Goal: Task Accomplishment & Management: Complete application form

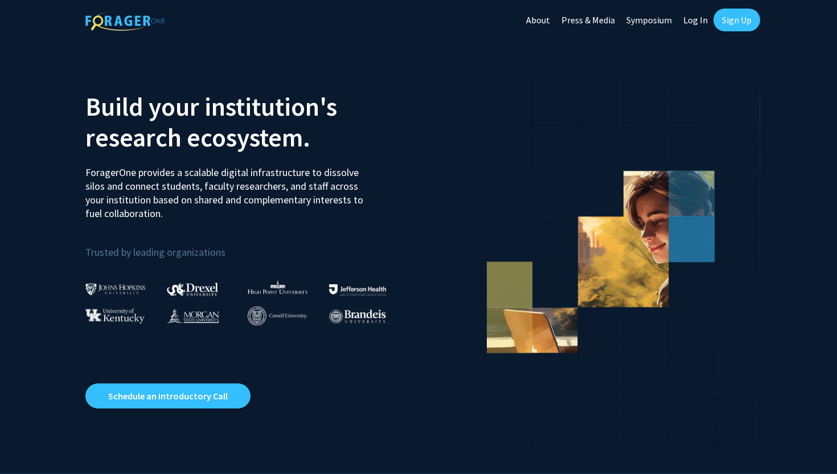
click at [700, 23] on link "Log In" at bounding box center [695, 20] width 36 height 40
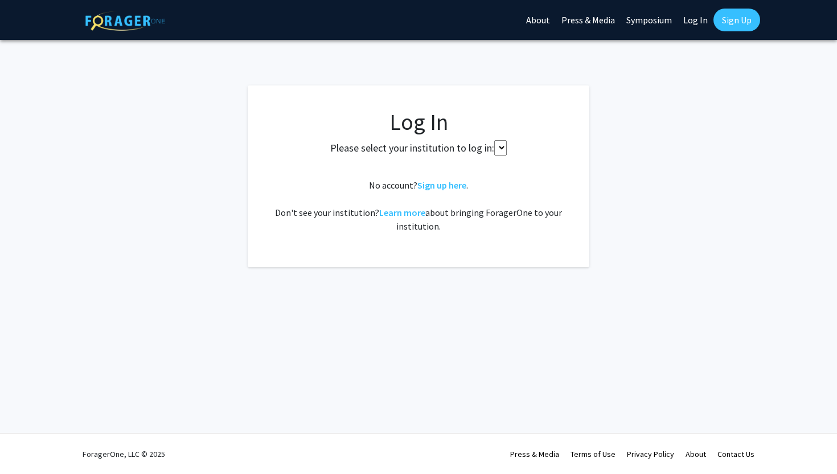
select select
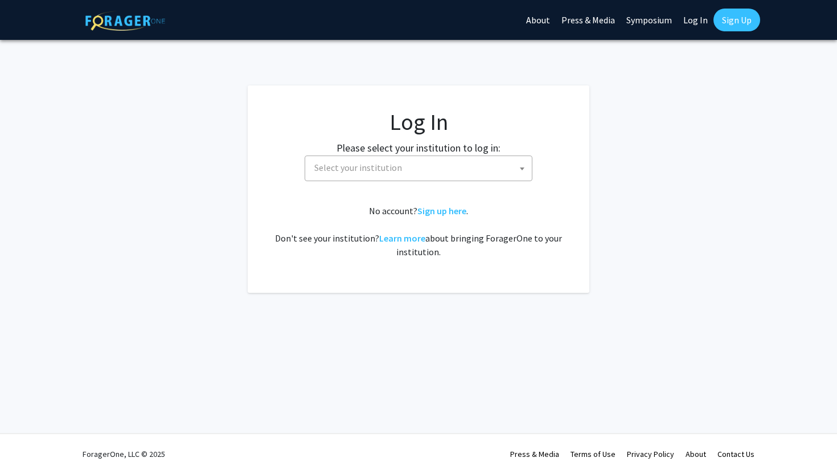
click at [490, 168] on span "Select your institution" at bounding box center [421, 167] width 222 height 23
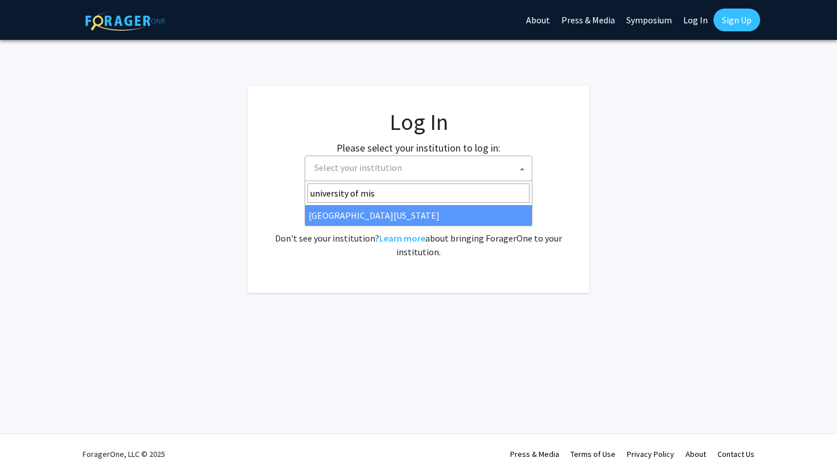
type input "university of mis"
select select "33"
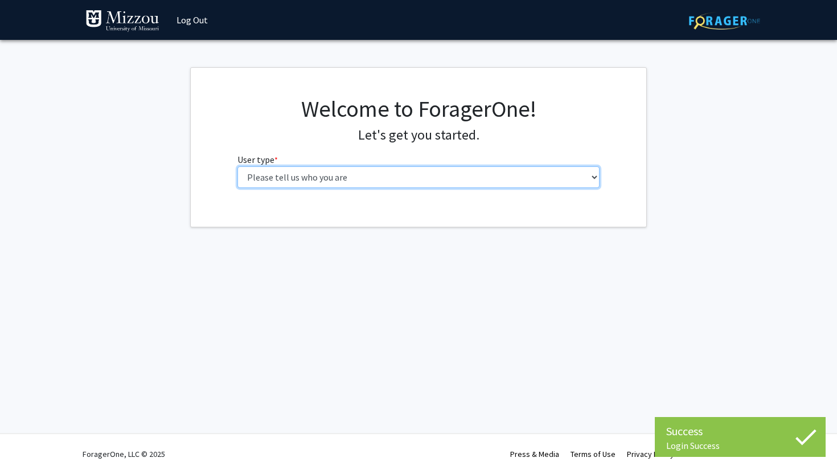
click at [408, 180] on select "Please tell us who you are Undergraduate Student Master's Student Doctoral Cand…" at bounding box center [418, 177] width 363 height 22
select select "1: undergrad"
click at [237, 166] on select "Please tell us who you are Undergraduate Student Master's Student Doctoral Cand…" at bounding box center [418, 177] width 363 height 22
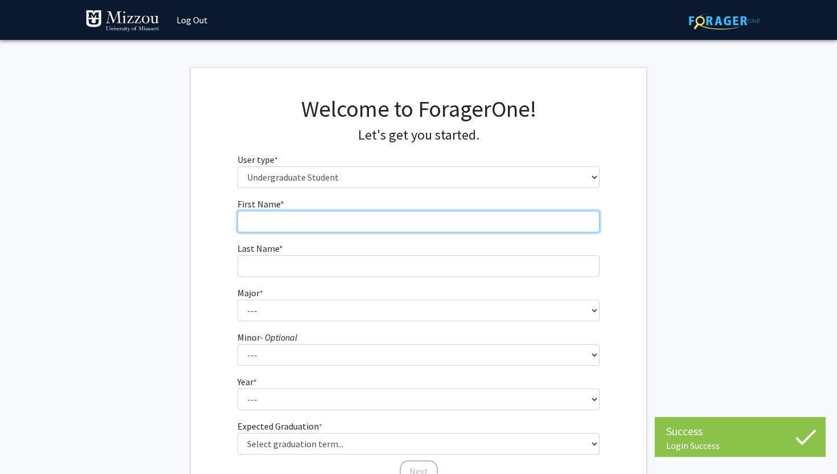
click at [371, 221] on input "First Name * required" at bounding box center [418, 222] width 363 height 22
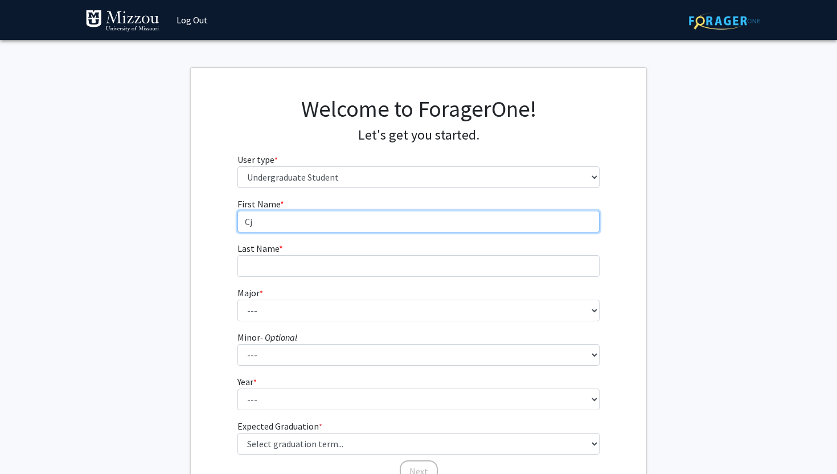
type input "C"
type input "[PERSON_NAME]"
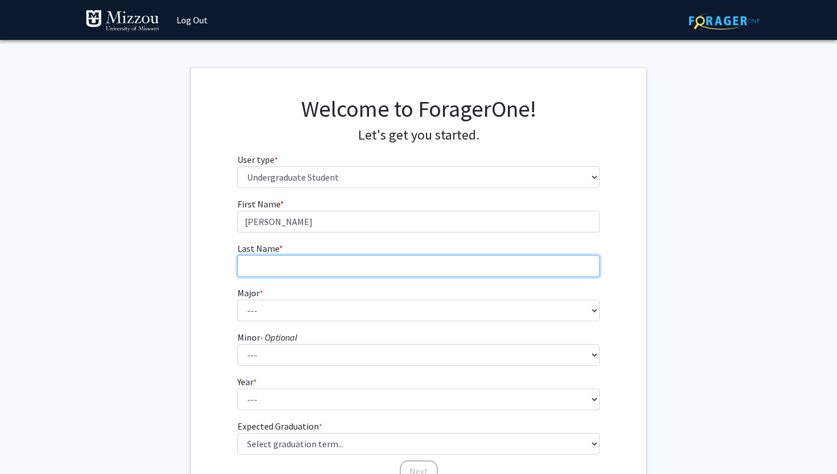
click at [334, 270] on input "Last Name * required" at bounding box center [418, 266] width 363 height 22
type input "[PERSON_NAME]"
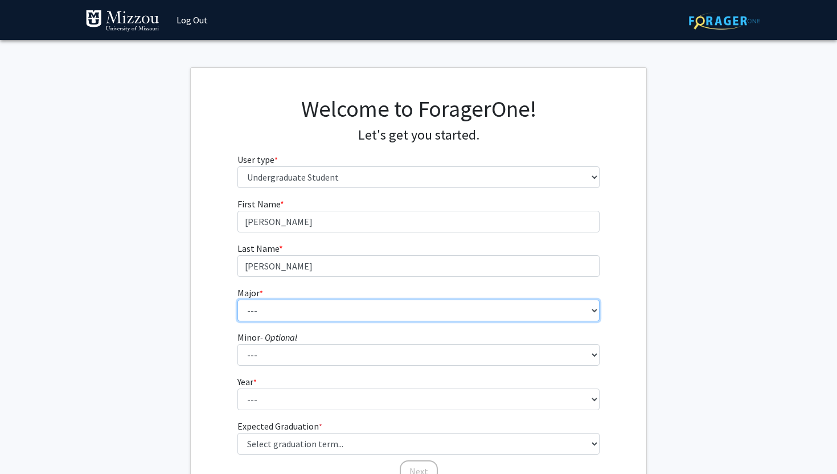
click at [319, 315] on select "--- Agribusiness Management Agricultural Education Agricultural Education: Comm…" at bounding box center [418, 310] width 363 height 22
select select "72: 2564"
click at [237, 299] on select "--- Agribusiness Management Agricultural Education Agricultural Education: Comm…" at bounding box center [418, 310] width 363 height 22
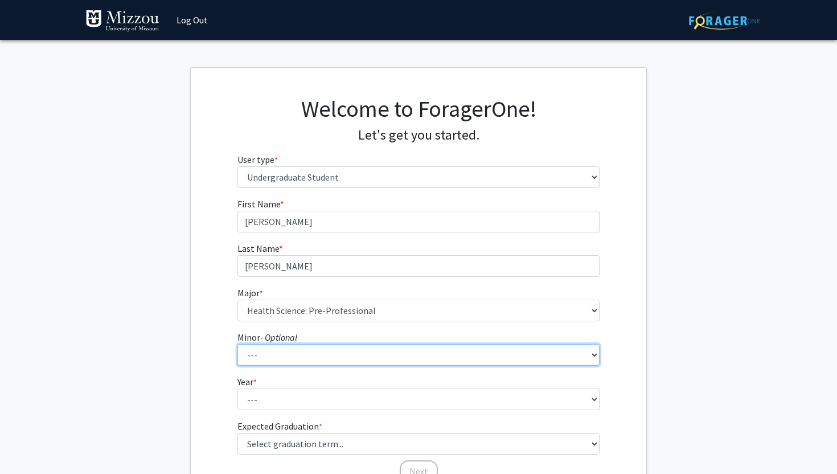
click at [306, 355] on select "--- Accountancy Aerospace Engineering Aerospace Studies Agribusiness Management…" at bounding box center [418, 355] width 363 height 22
select select "83: 2039"
click at [237, 344] on select "--- Accountancy Aerospace Engineering Aerospace Studies Agribusiness Management…" at bounding box center [418, 355] width 363 height 22
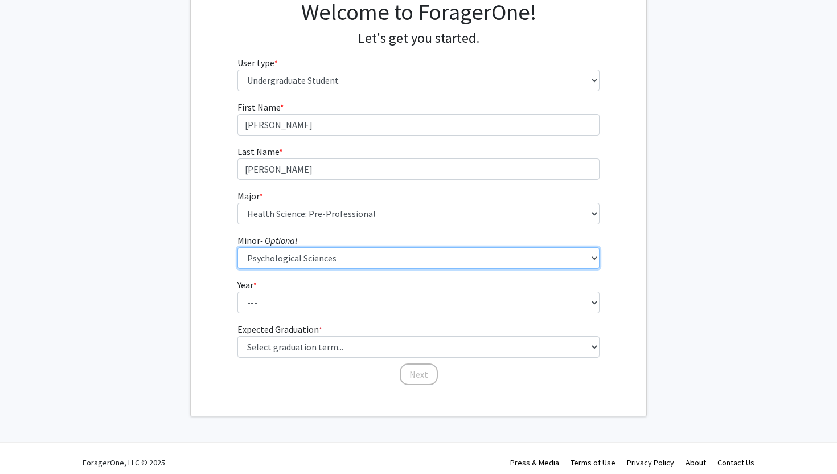
scroll to position [105, 0]
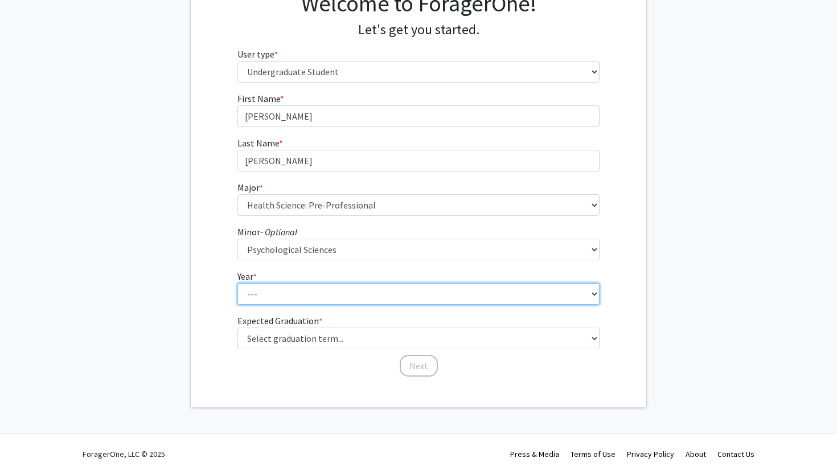
click at [294, 299] on select "--- First-year Sophomore Junior Senior Postbaccalaureate Certificate" at bounding box center [418, 294] width 363 height 22
select select "3: junior"
click at [237, 283] on select "--- First-year Sophomore Junior Senior Postbaccalaureate Certificate" at bounding box center [418, 294] width 363 height 22
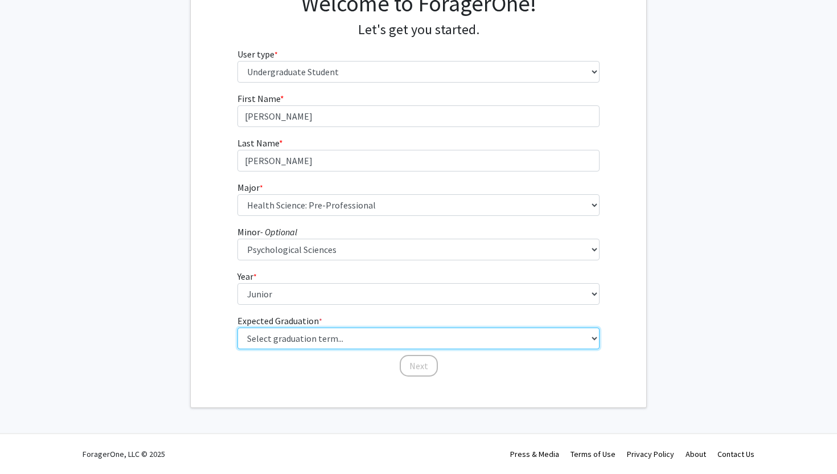
click at [290, 334] on select "Select graduation term... Spring 2025 Summer 2025 Fall 2025 Winter 2025 Spring …" at bounding box center [418, 338] width 363 height 22
select select "9: spring_2027"
click at [237, 327] on select "Select graduation term... Spring 2025 Summer 2025 Fall 2025 Winter 2025 Spring …" at bounding box center [418, 338] width 363 height 22
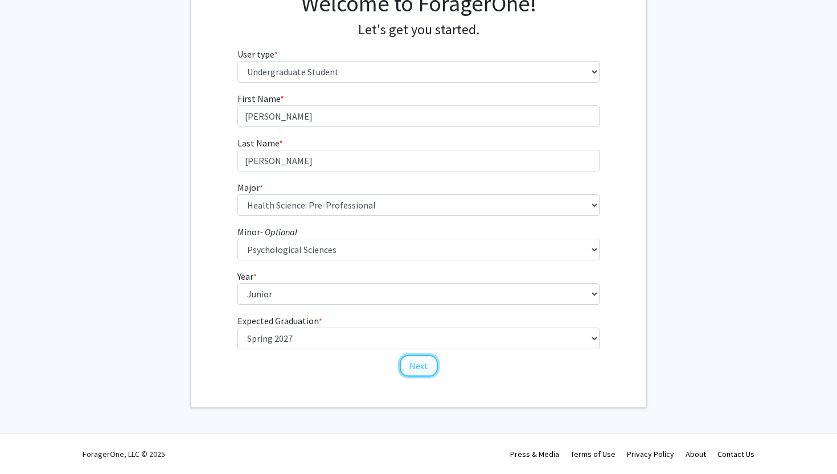
click at [408, 368] on button "Next" at bounding box center [419, 366] width 38 height 22
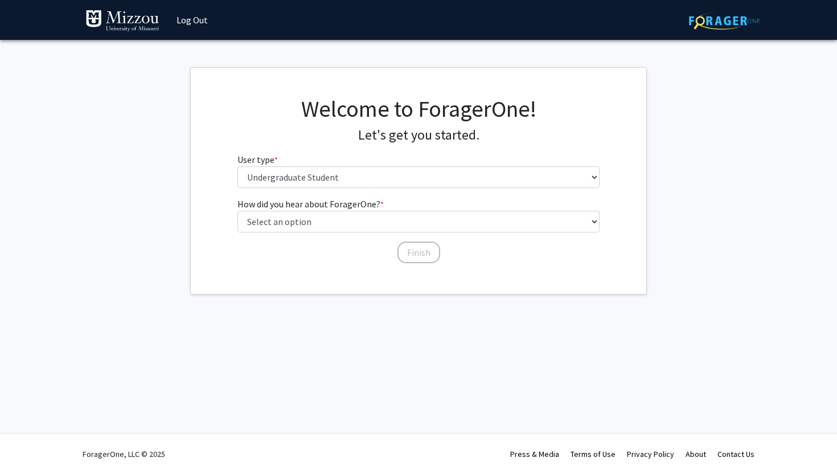
scroll to position [0, 0]
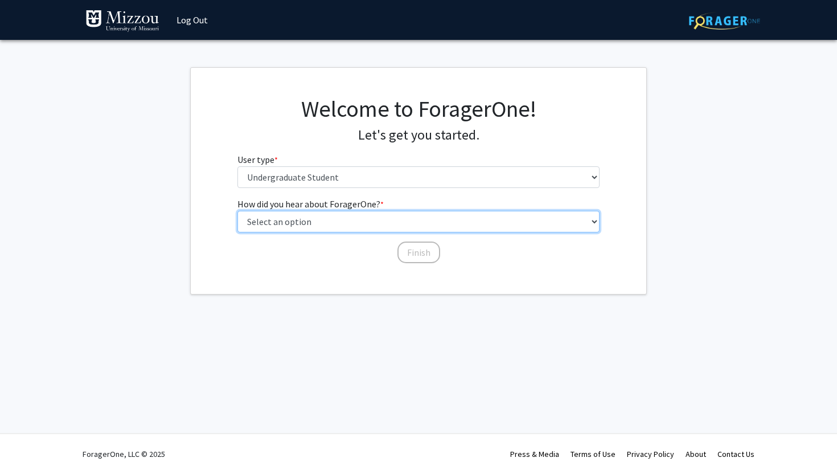
click at [318, 220] on select "Select an option Peer/student recommendation Faculty/staff recommendation Unive…" at bounding box center [418, 222] width 363 height 22
select select "4: university_email"
click at [237, 211] on select "Select an option Peer/student recommendation Faculty/staff recommendation Unive…" at bounding box center [418, 222] width 363 height 22
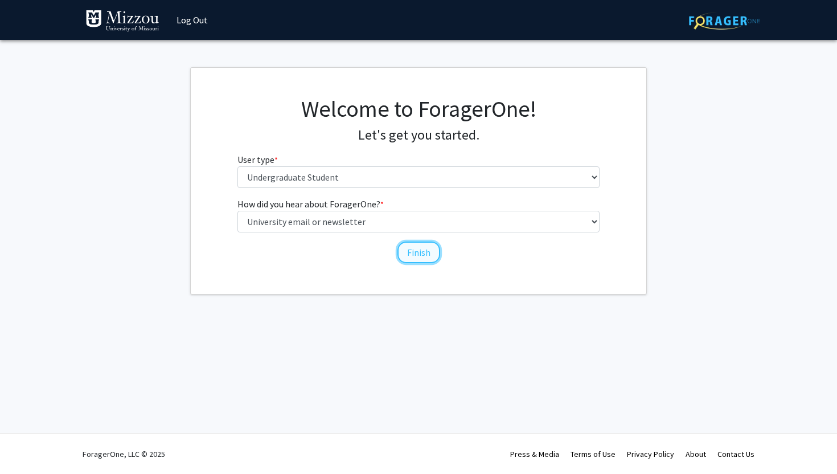
click at [414, 253] on button "Finish" at bounding box center [418, 252] width 43 height 22
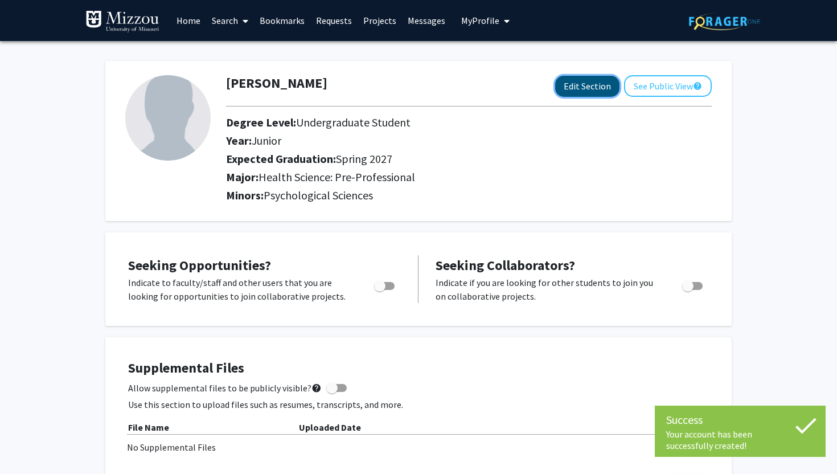
click at [585, 83] on button "Edit Section" at bounding box center [587, 86] width 64 height 21
select select "junior"
select select "37: spring_2027"
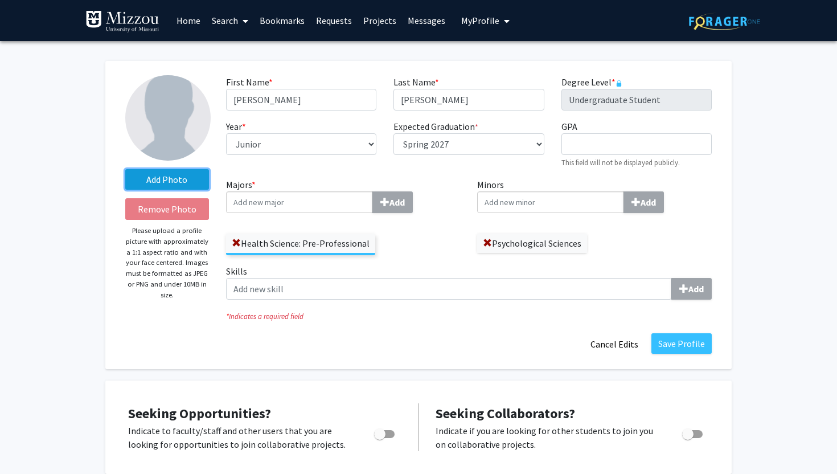
click at [195, 179] on label "Add Photo" at bounding box center [167, 179] width 84 height 20
click at [0, 0] on input "Add Photo" at bounding box center [0, 0] width 0 height 0
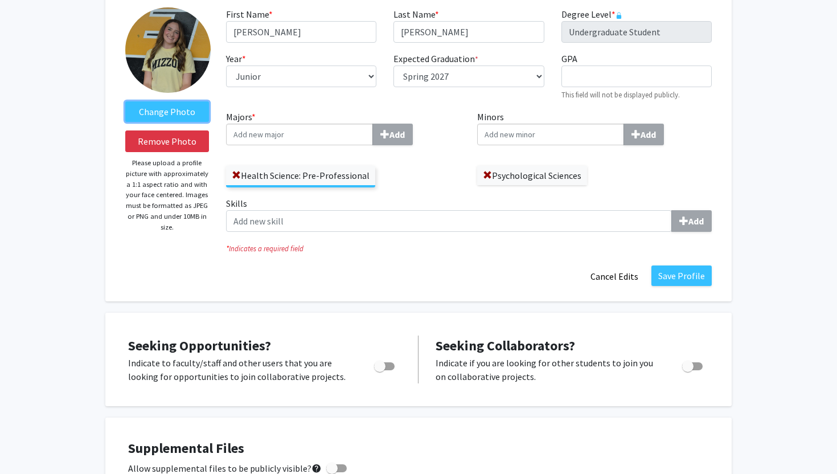
scroll to position [70, 0]
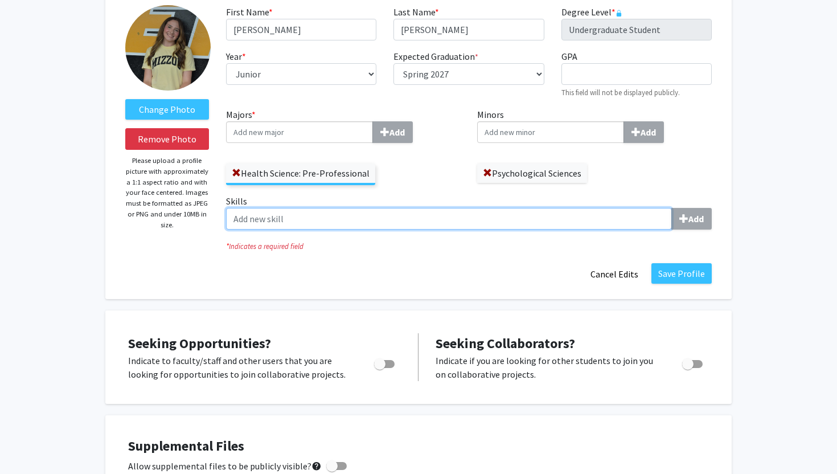
click at [484, 218] on input "Skills Add" at bounding box center [449, 219] width 446 height 22
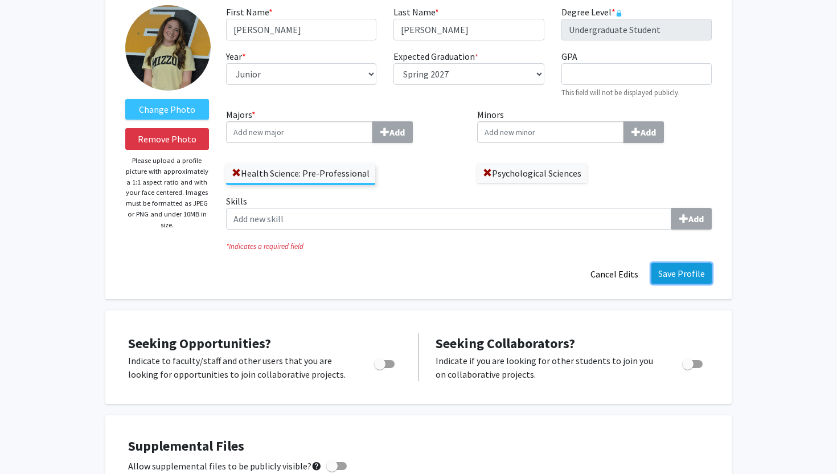
click at [686, 280] on button "Save Profile" at bounding box center [681, 273] width 60 height 20
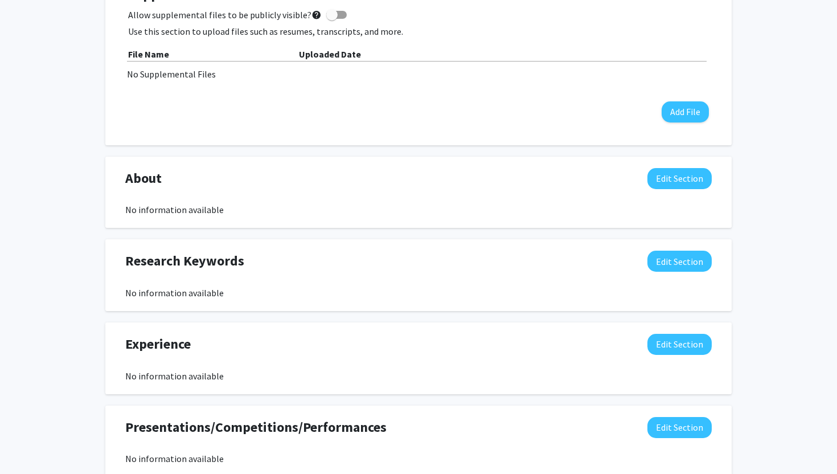
scroll to position [0, 0]
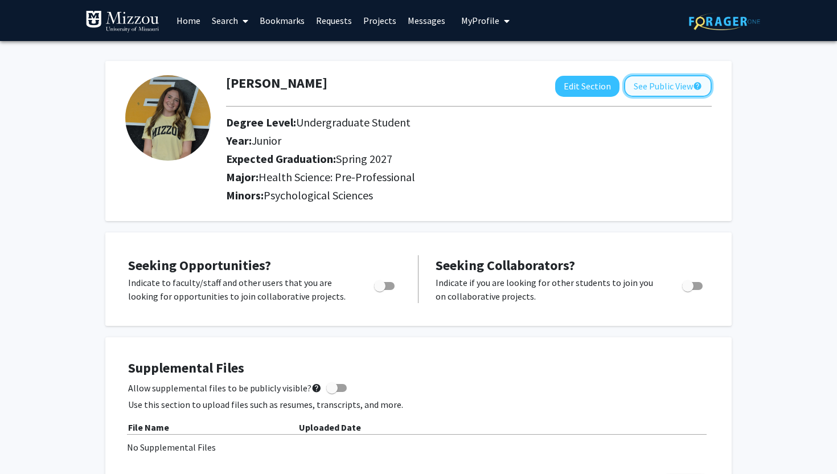
click at [655, 89] on button "See Public View help" at bounding box center [668, 86] width 88 height 22
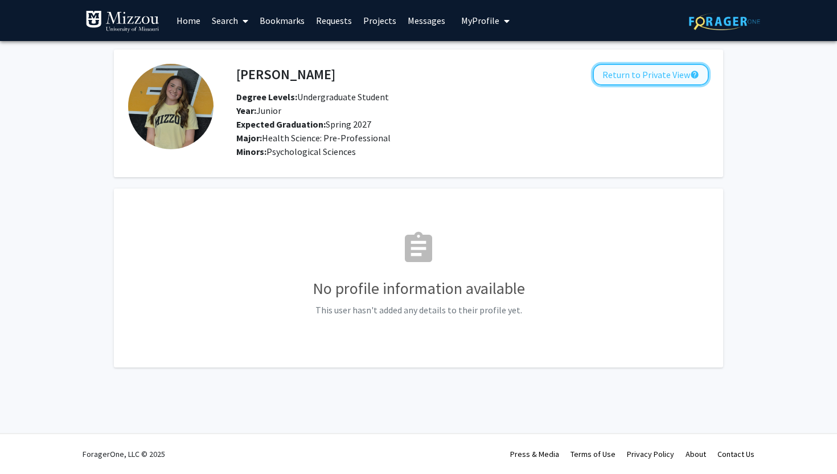
click at [633, 79] on button "Return to Private View help" at bounding box center [651, 75] width 116 height 22
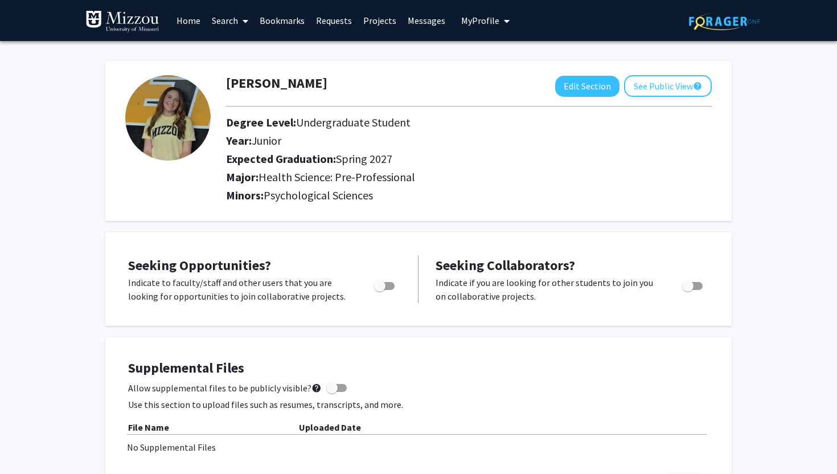
click at [380, 287] on span "Toggle" at bounding box center [379, 285] width 11 height 11
click at [380, 290] on input "Are you actively seeking opportunities?" at bounding box center [379, 290] width 1 height 1
checkbox input "true"
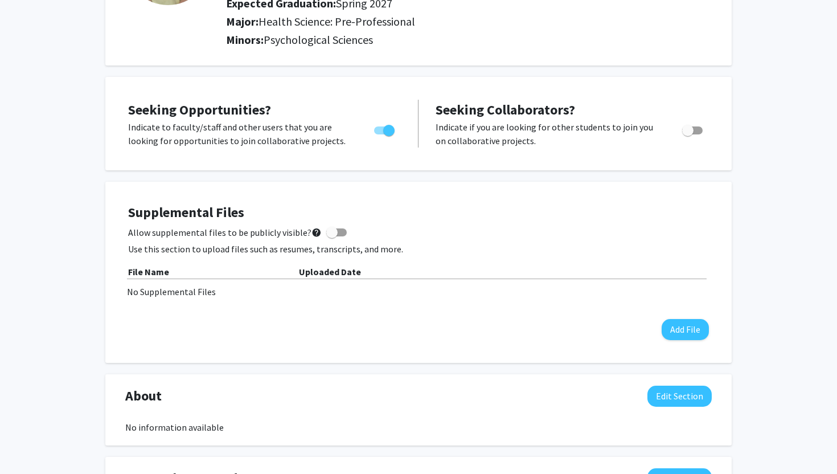
scroll to position [163, 0]
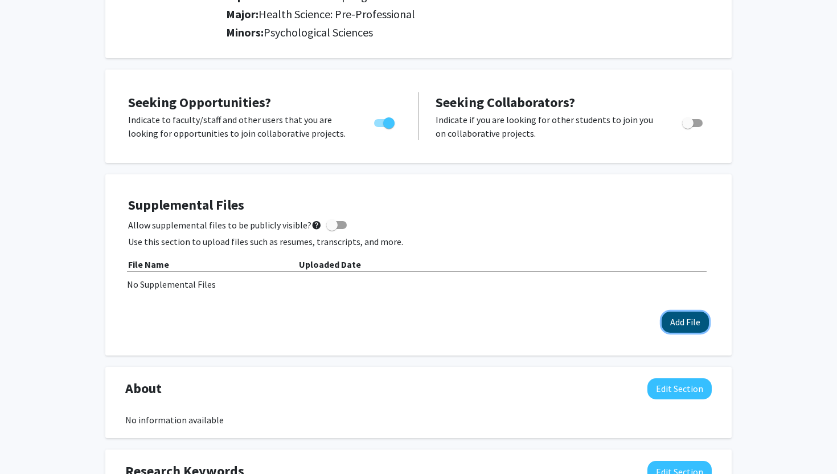
click at [671, 323] on button "Add File" at bounding box center [684, 321] width 47 height 21
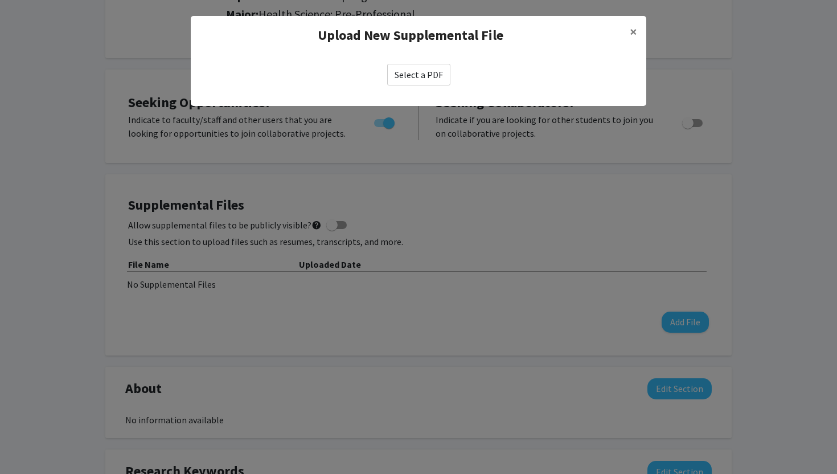
click at [435, 78] on label "Select a PDF" at bounding box center [418, 75] width 63 height 22
click at [0, 0] on input "Select a PDF" at bounding box center [0, 0] width 0 height 0
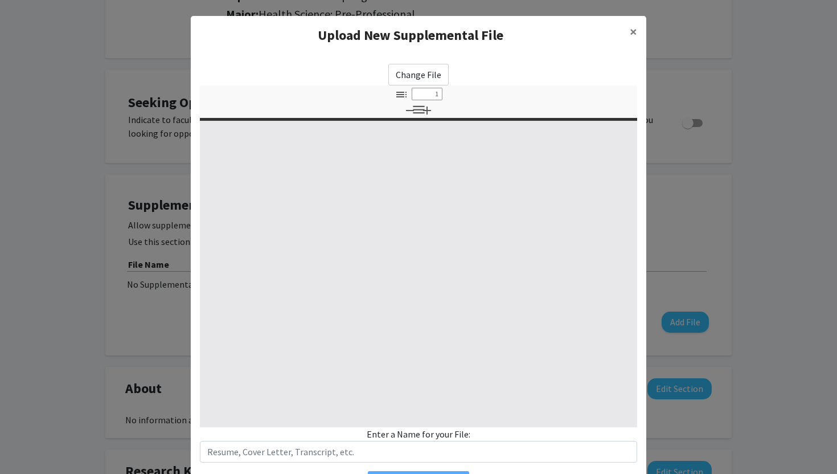
select select "custom"
type input "0"
select select "custom"
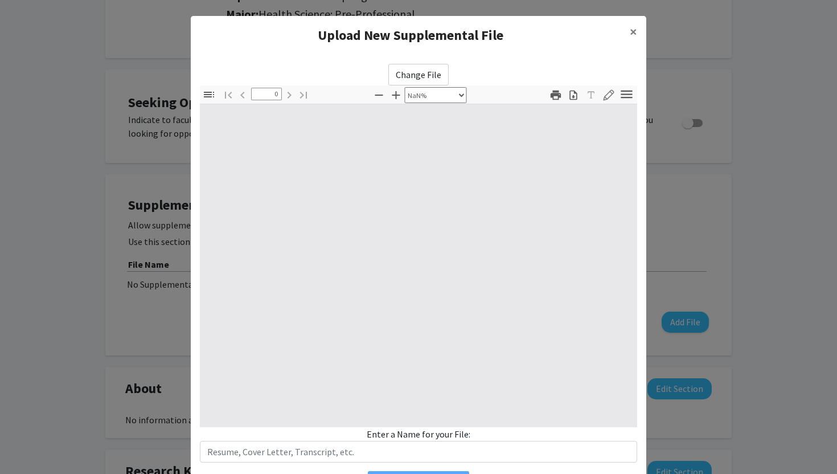
type input "1"
select select "auto"
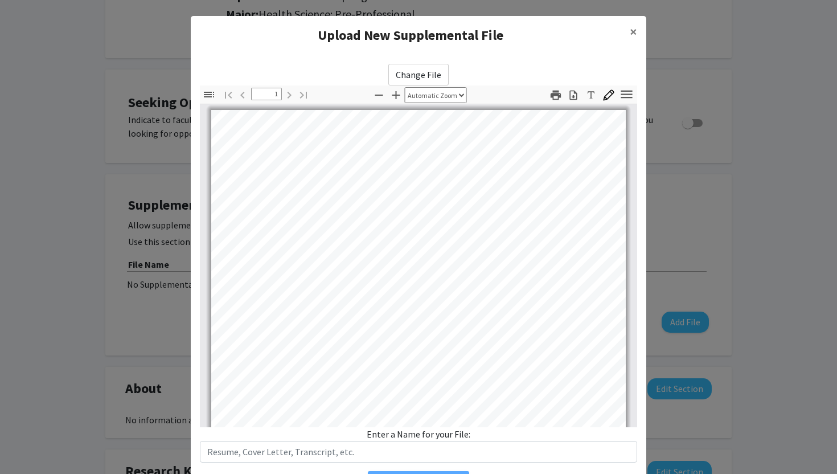
scroll to position [1, 0]
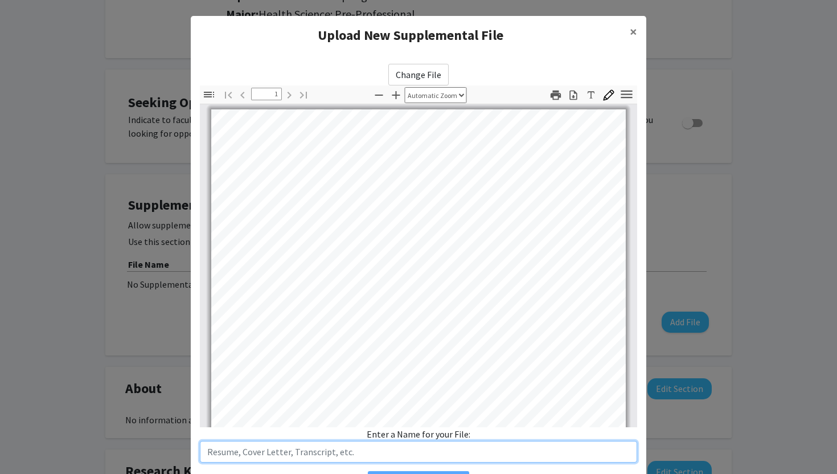
click at [296, 450] on input "text" at bounding box center [418, 452] width 437 height 22
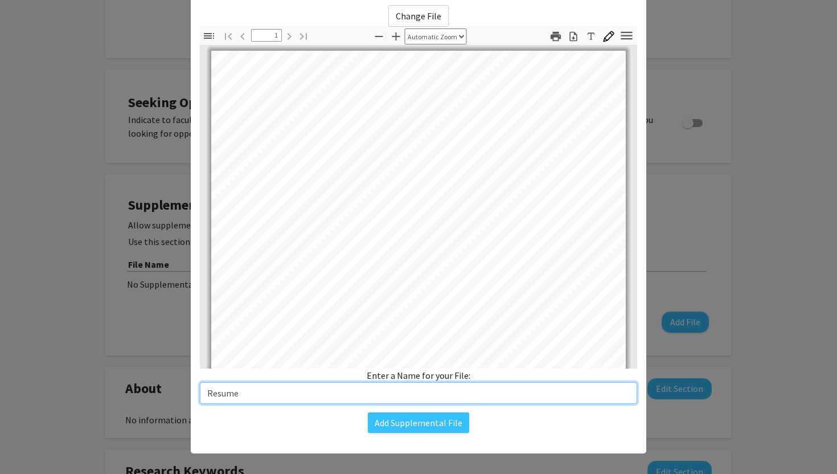
scroll to position [65, 0]
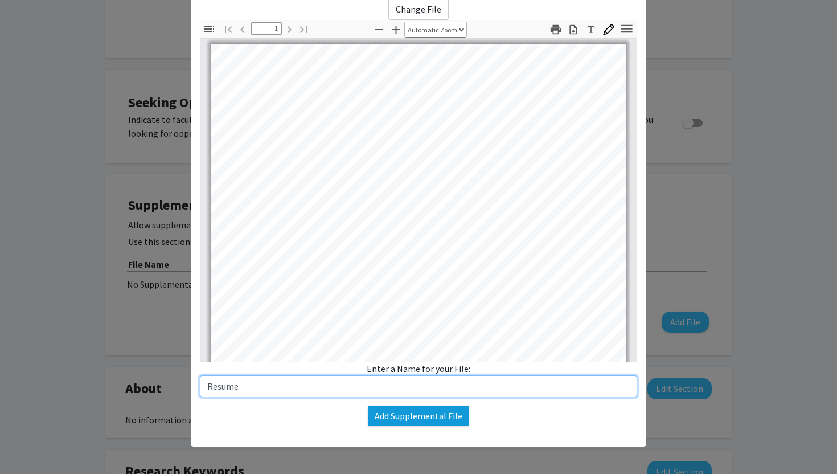
type input "Resume"
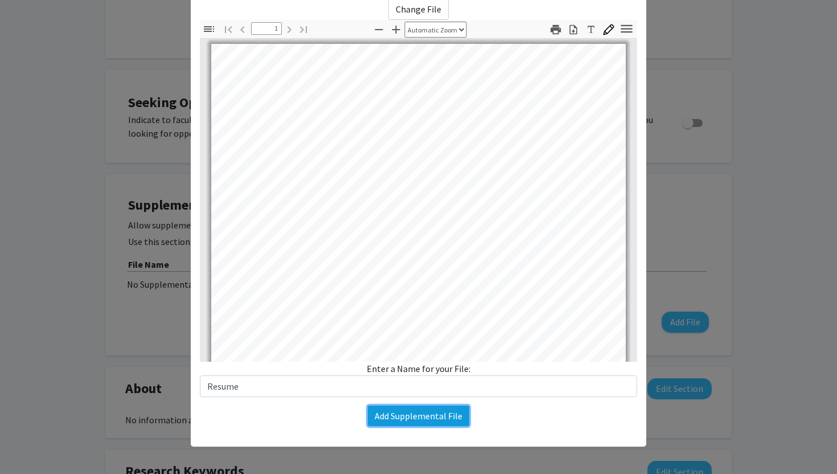
click at [411, 419] on button "Add Supplemental File" at bounding box center [418, 415] width 101 height 20
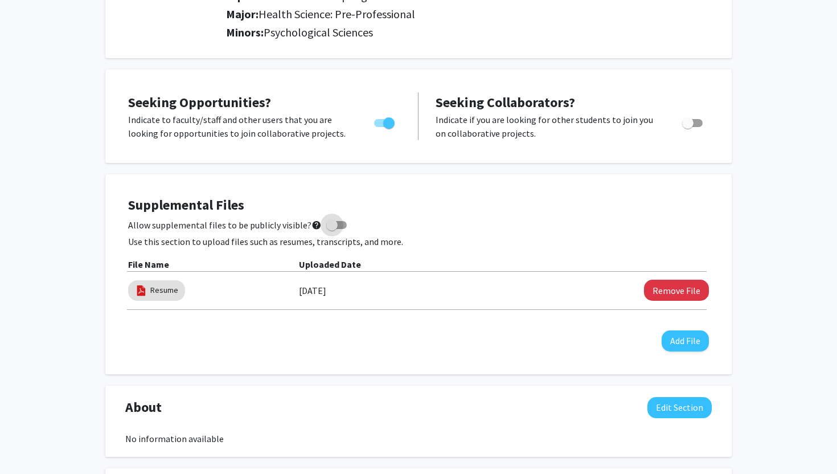
click at [333, 225] on span at bounding box center [336, 225] width 20 height 8
click at [332, 229] on input "Allow supplemental files to be publicly visible? help" at bounding box center [331, 229] width 1 height 1
checkbox input "true"
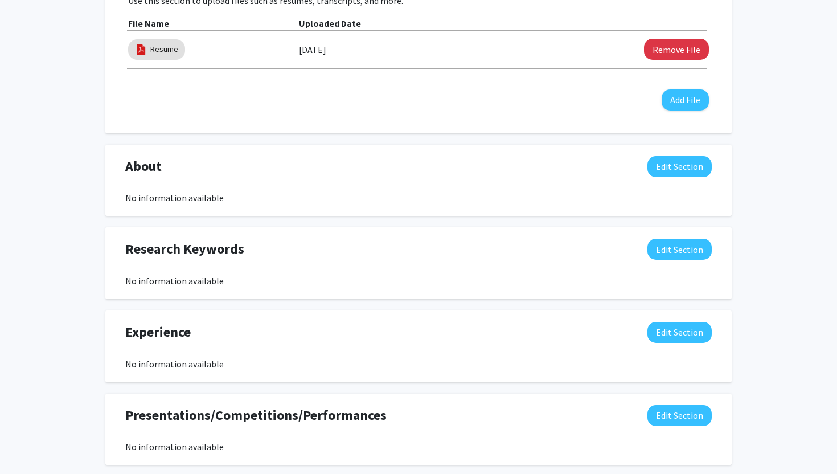
scroll to position [409, 0]
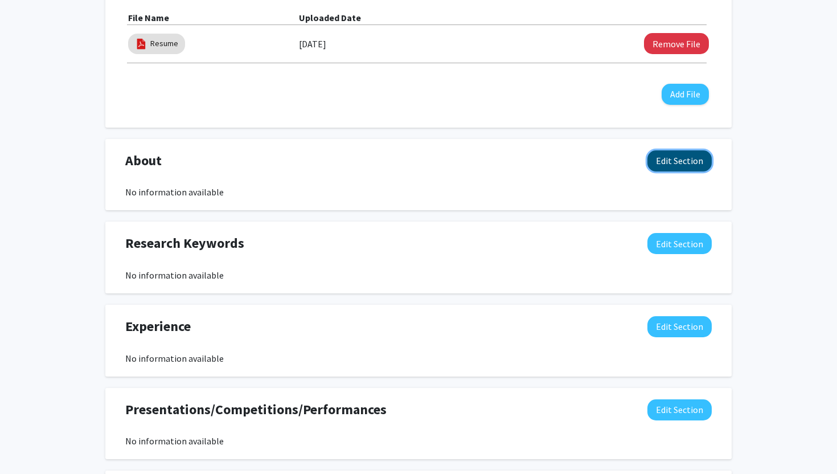
click at [664, 162] on button "Edit Section" at bounding box center [679, 160] width 64 height 21
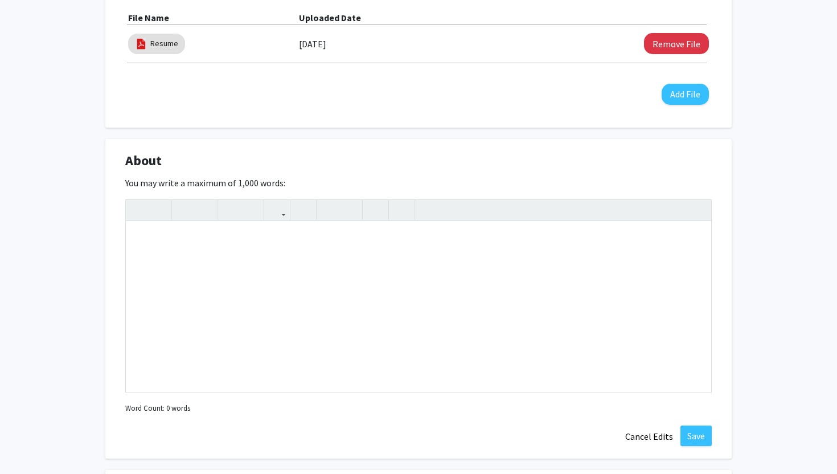
click at [656, 157] on div "About Edit Section" at bounding box center [418, 163] width 603 height 26
click at [489, 309] on div "Note to users with screen readers: Please deactivate our accessibility plugin f…" at bounding box center [418, 306] width 585 height 171
click at [298, 241] on div "Hi! My name is [PERSON_NAME] and I am want to apply to [GEOGRAPHIC_DATA] next s…" at bounding box center [418, 306] width 585 height 171
click at [479, 241] on div "Hi! My name is [PERSON_NAME] and I am wanting to apply to [GEOGRAPHIC_DATA] nex…" at bounding box center [418, 306] width 585 height 171
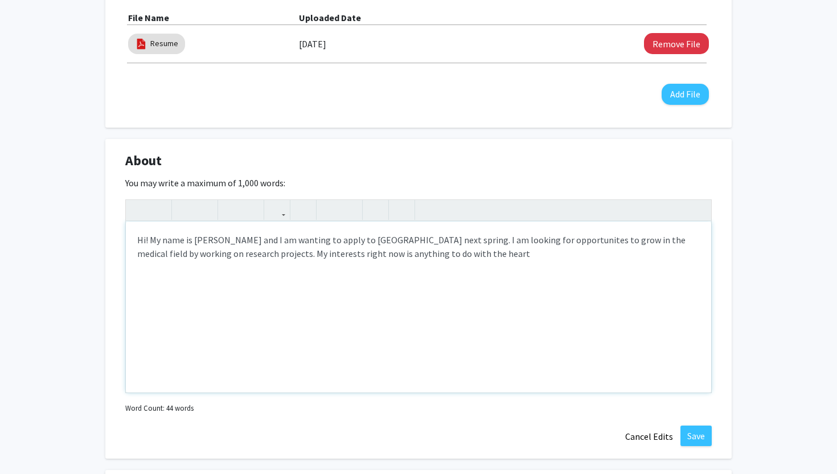
type textarea "Hi! My name is [PERSON_NAME] and I am wanting to apply to [GEOGRAPHIC_DATA] nex…"
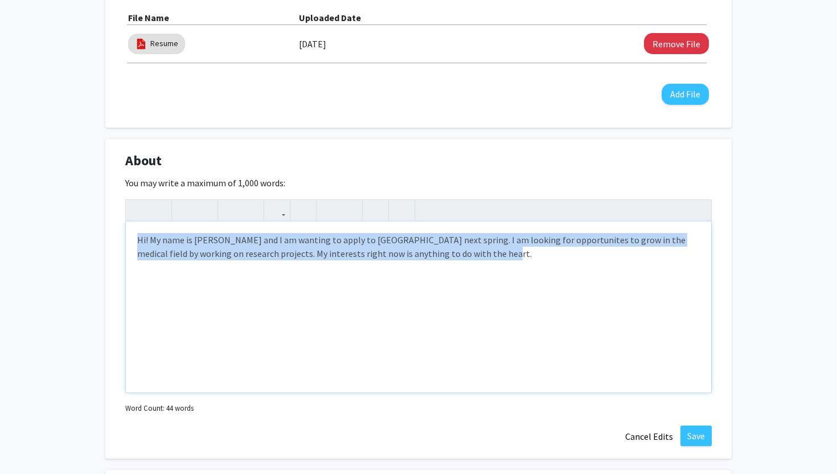
drag, startPoint x: 468, startPoint y: 257, endPoint x: 63, endPoint y: 197, distance: 409.8
click at [63, 197] on div "[PERSON_NAME] Edit Section See Public View help Degree Level: Undergraduate Stu…" at bounding box center [418, 271] width 837 height 1278
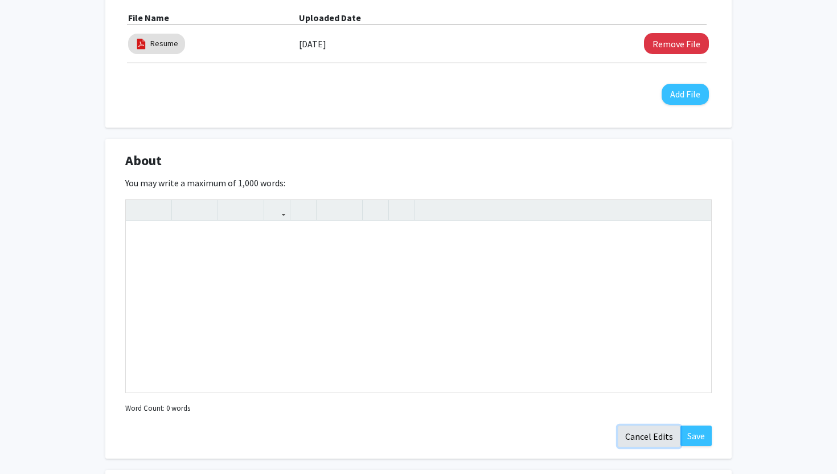
click at [647, 435] on button "Cancel Edits" at bounding box center [649, 436] width 63 height 22
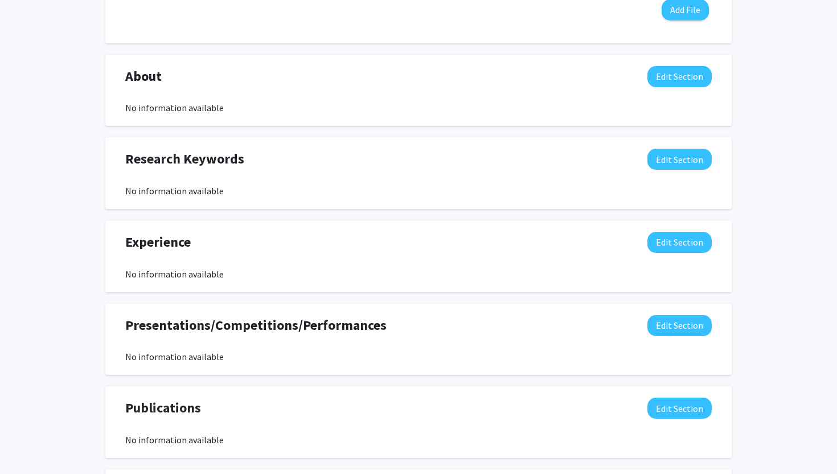
scroll to position [514, 0]
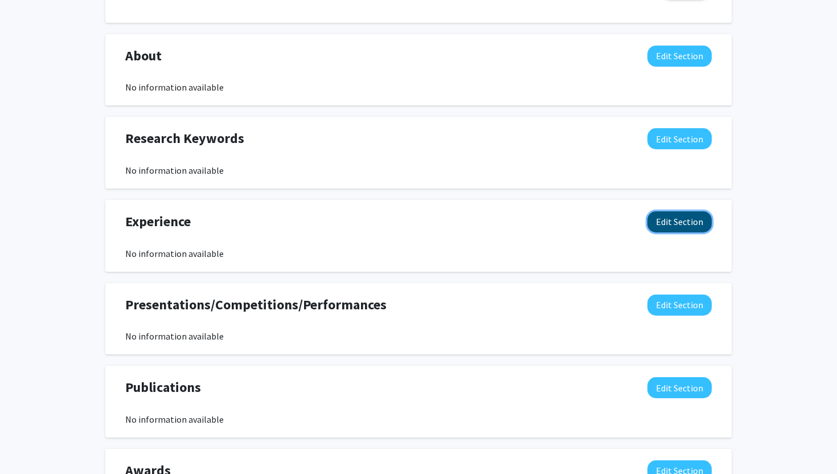
click at [660, 221] on button "Edit Section" at bounding box center [679, 221] width 64 height 21
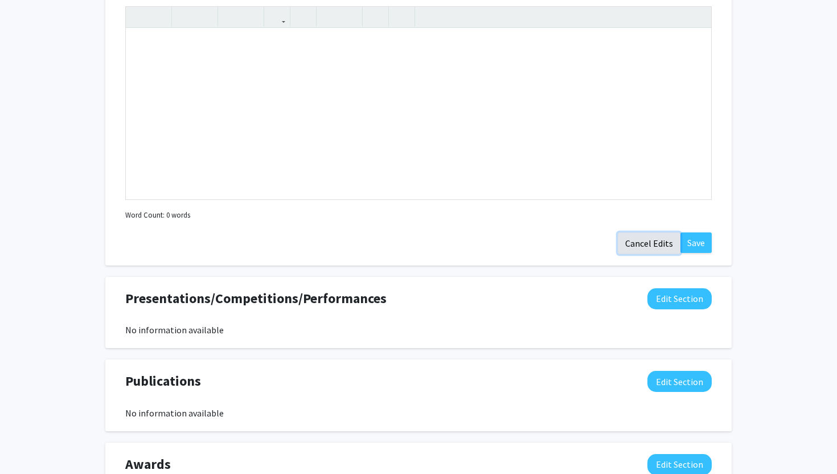
click at [652, 242] on button "Cancel Edits" at bounding box center [649, 243] width 63 height 22
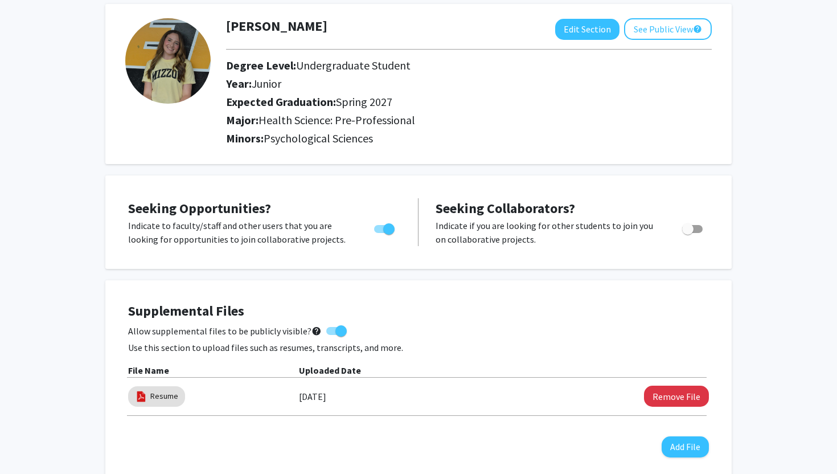
scroll to position [0, 0]
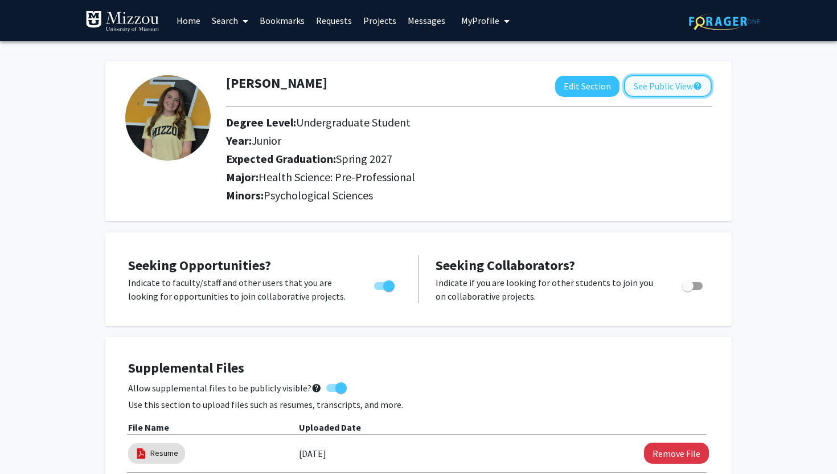
click at [687, 84] on button "See Public View help" at bounding box center [668, 86] width 88 height 22
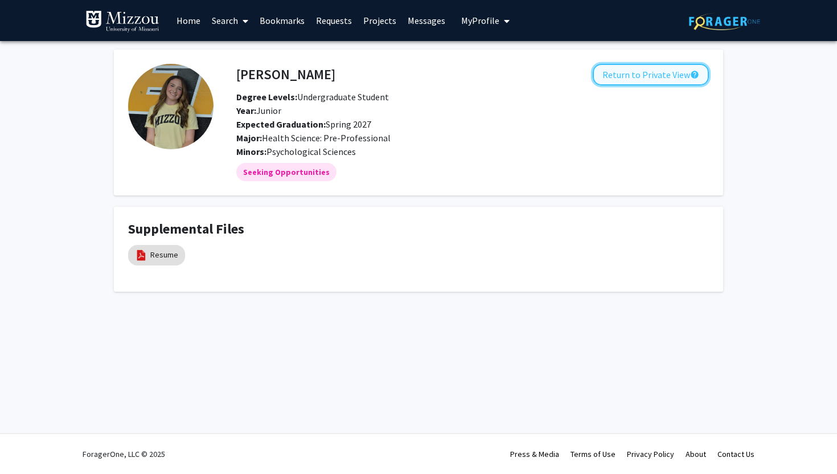
click at [646, 80] on button "Return to Private View help" at bounding box center [651, 75] width 116 height 22
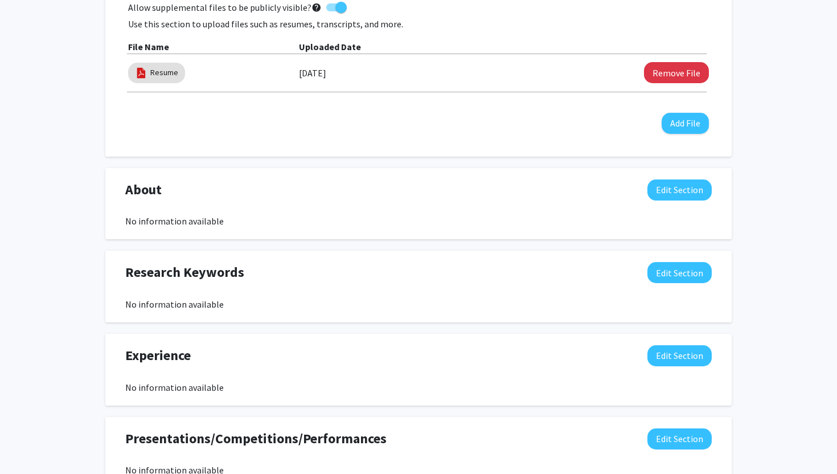
scroll to position [373, 0]
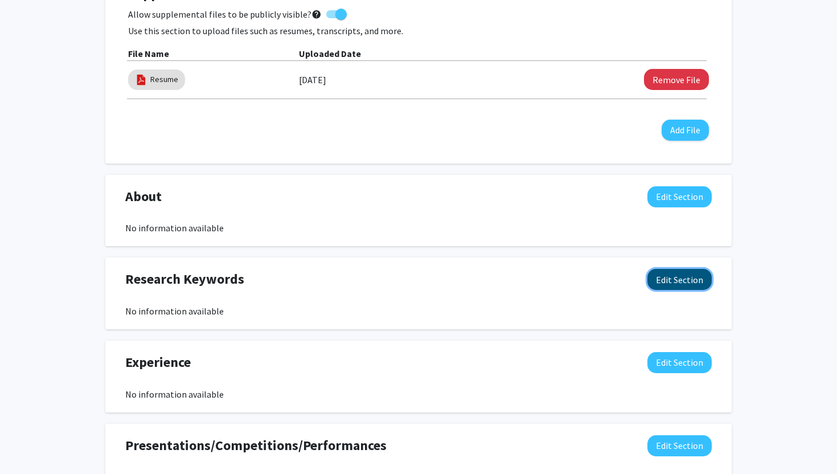
click at [683, 280] on button "Edit Section" at bounding box center [679, 279] width 64 height 21
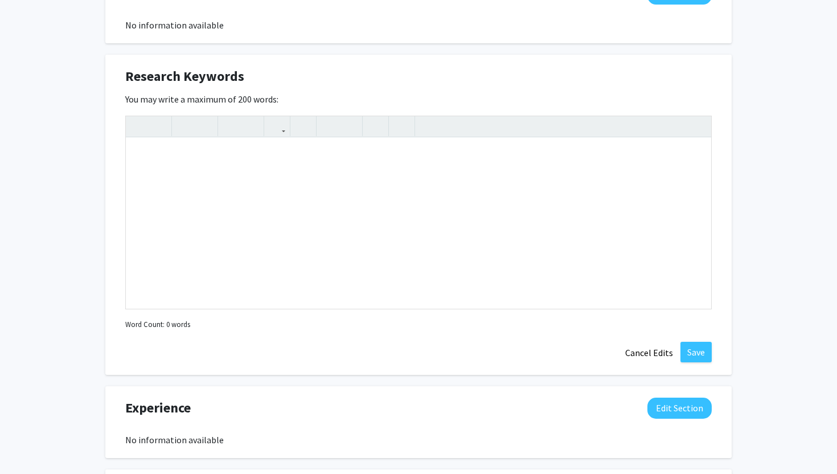
scroll to position [879, 0]
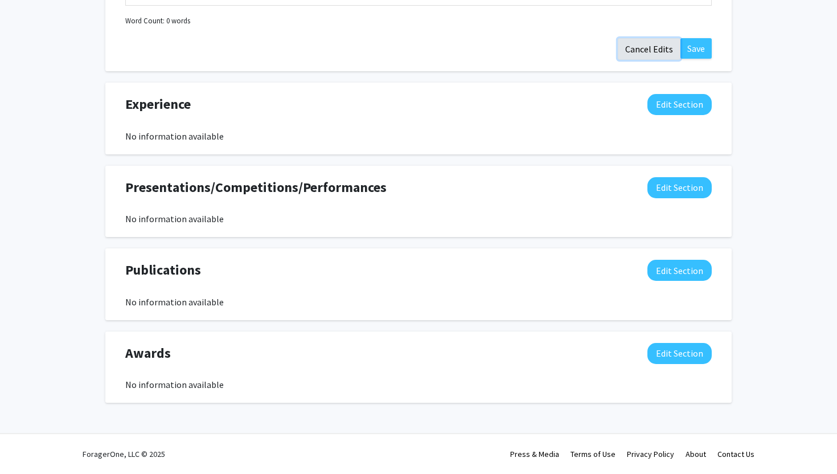
click at [642, 49] on button "Cancel Edits" at bounding box center [649, 49] width 63 height 22
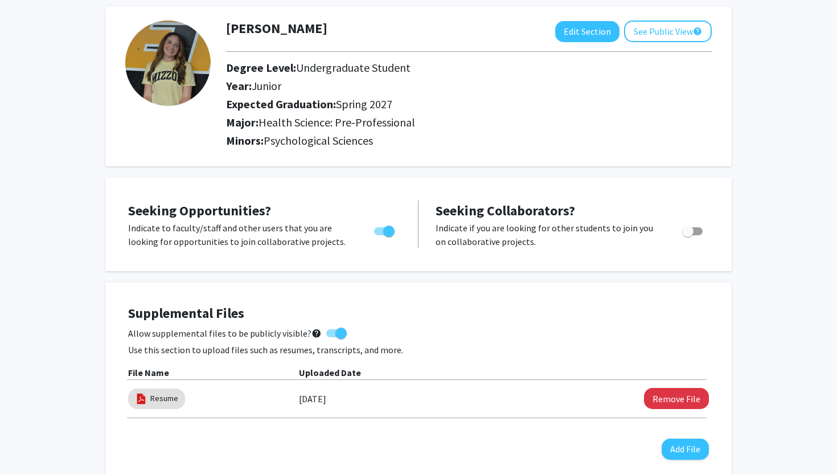
scroll to position [0, 0]
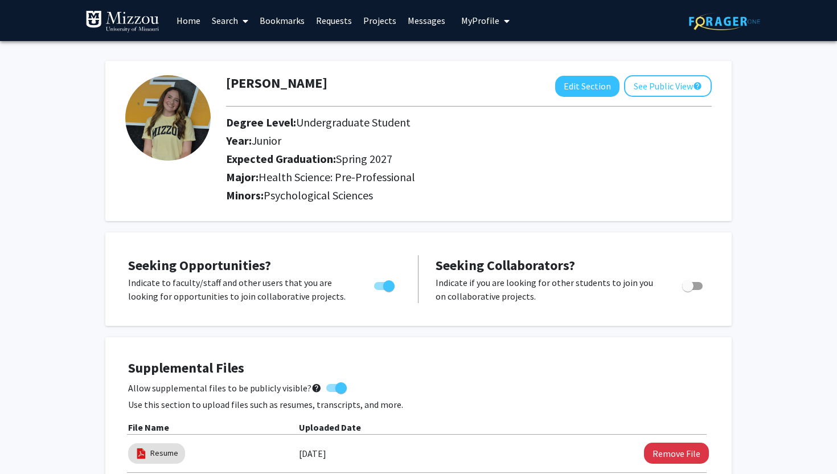
click at [187, 22] on link "Home" at bounding box center [188, 21] width 35 height 40
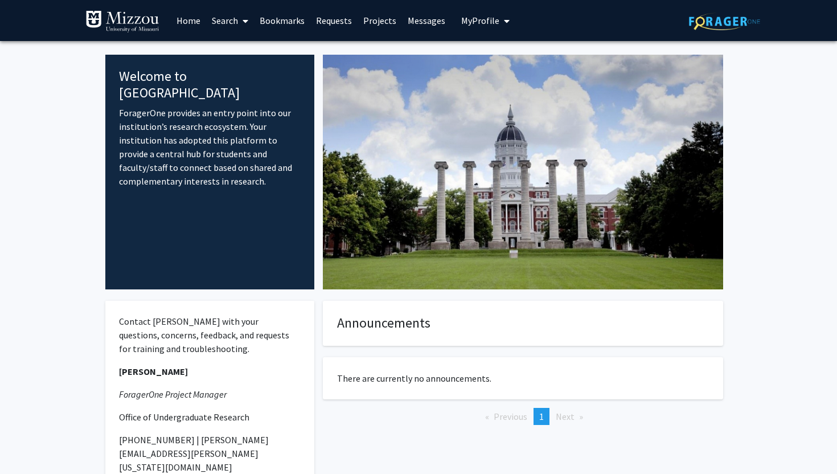
click at [228, 15] on link "Search" at bounding box center [230, 21] width 48 height 40
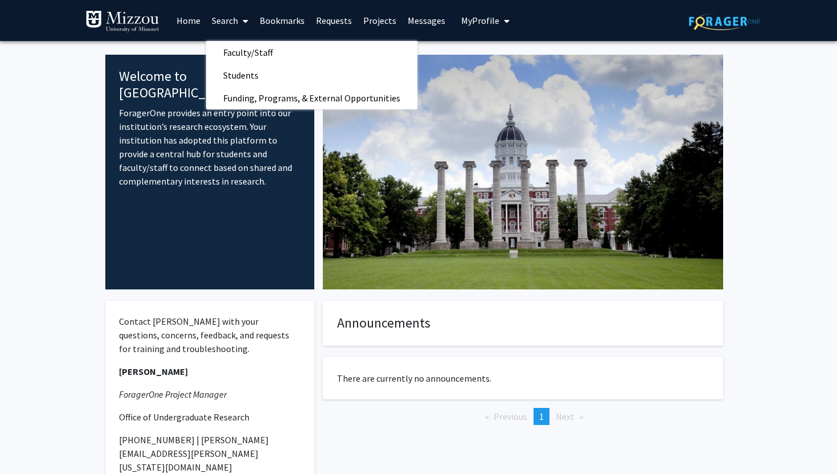
click at [274, 23] on link "Bookmarks" at bounding box center [282, 21] width 56 height 40
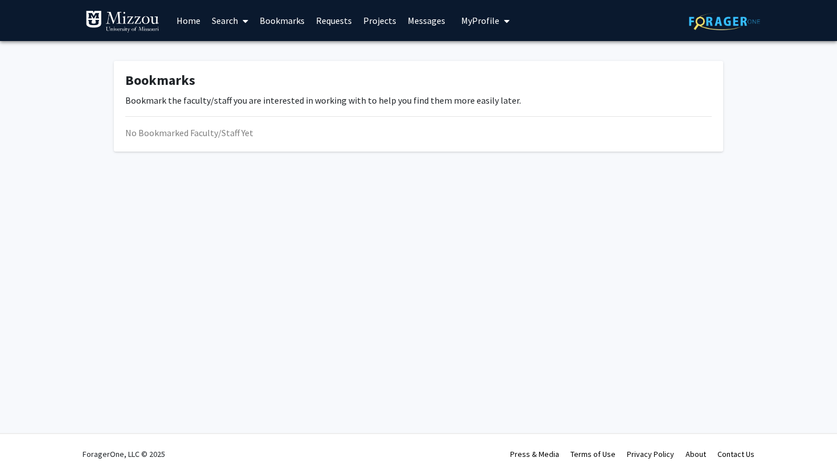
click at [335, 20] on link "Requests" at bounding box center [333, 21] width 47 height 40
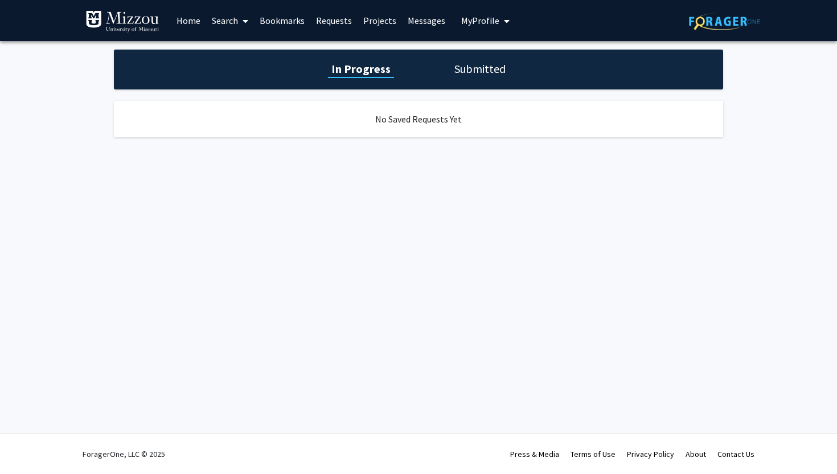
click at [381, 21] on link "Projects" at bounding box center [379, 21] width 44 height 40
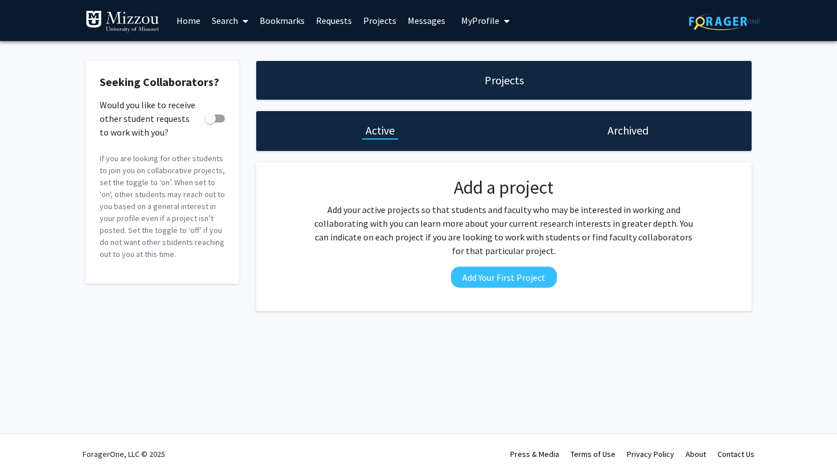
click at [427, 22] on link "Messages" at bounding box center [426, 21] width 49 height 40
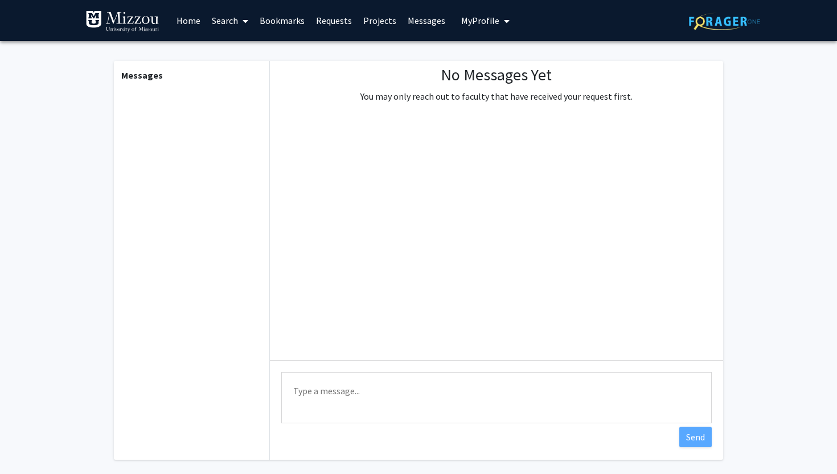
click at [487, 23] on span "My Profile" at bounding box center [480, 20] width 38 height 11
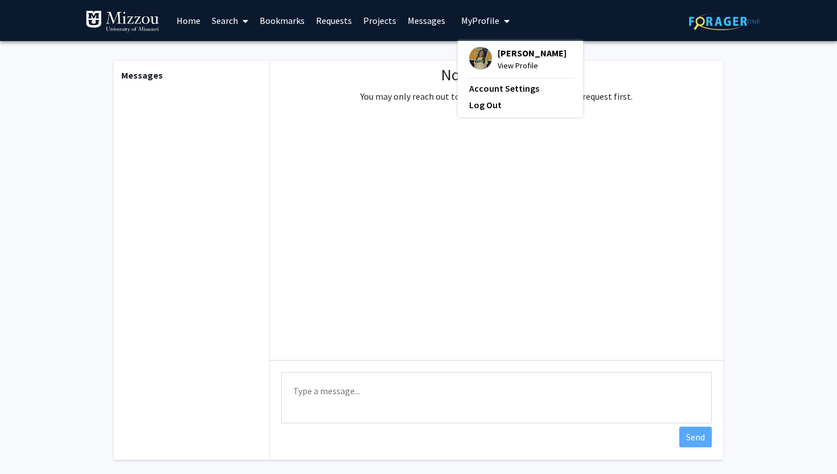
click at [223, 26] on link "Search" at bounding box center [230, 21] width 48 height 40
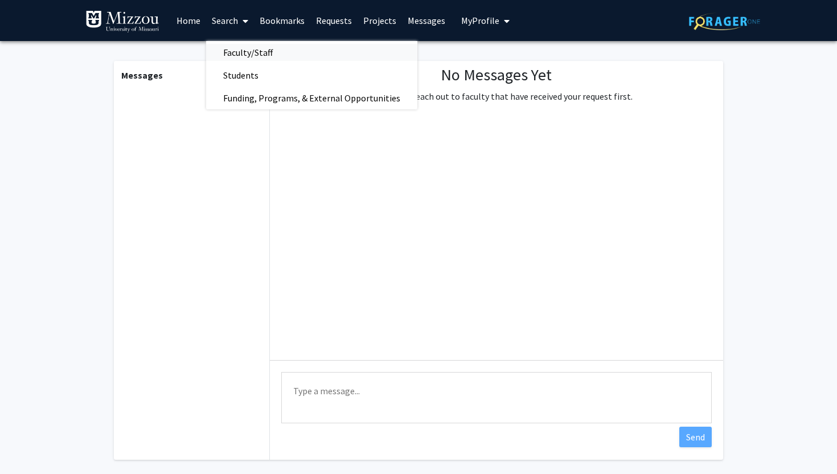
click at [248, 46] on span "Faculty/Staff" at bounding box center [248, 52] width 84 height 23
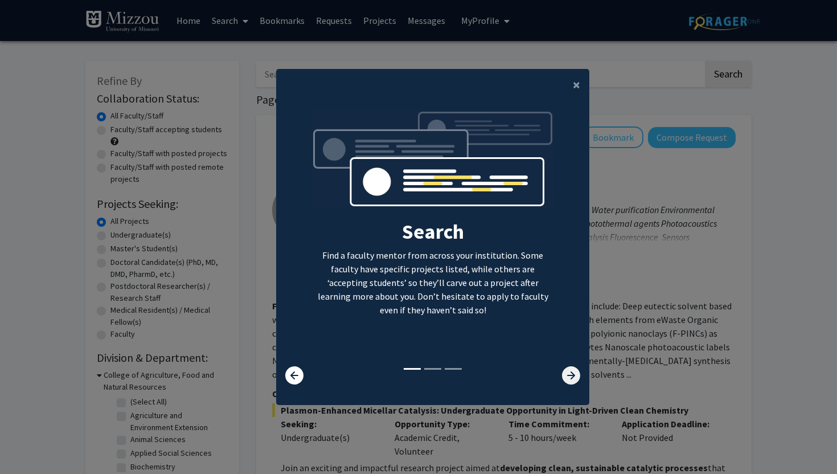
click at [569, 376] on icon at bounding box center [571, 375] width 18 height 18
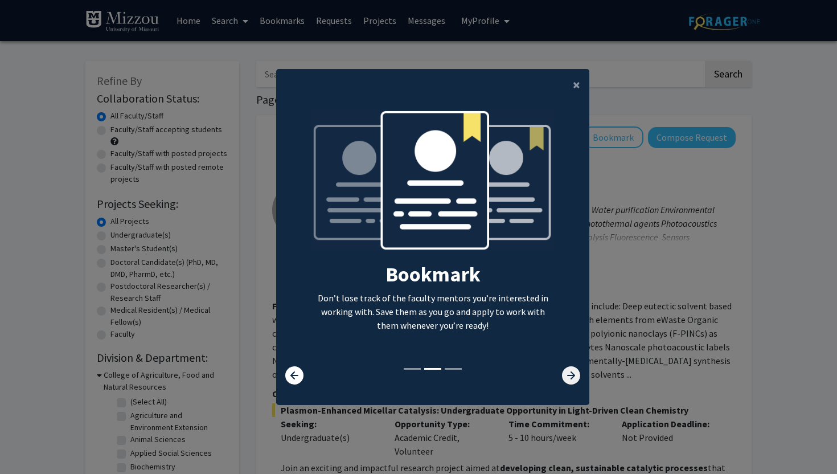
click at [569, 376] on icon at bounding box center [571, 375] width 18 height 18
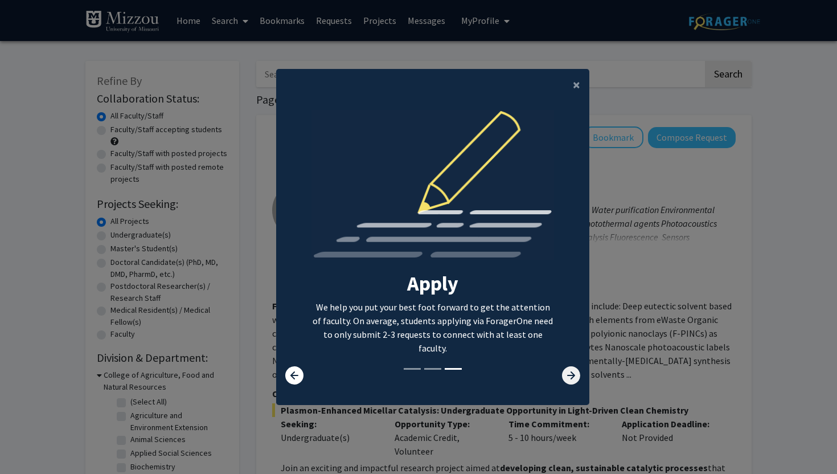
click at [569, 376] on icon at bounding box center [571, 375] width 18 height 18
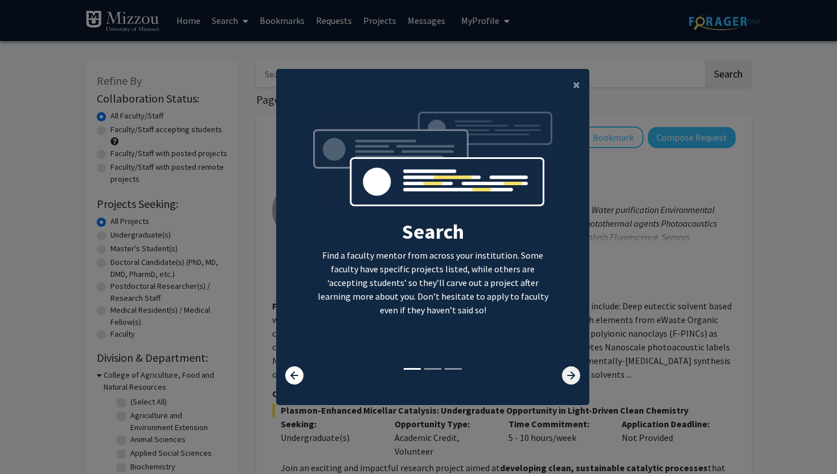
click at [569, 376] on icon at bounding box center [571, 375] width 18 height 18
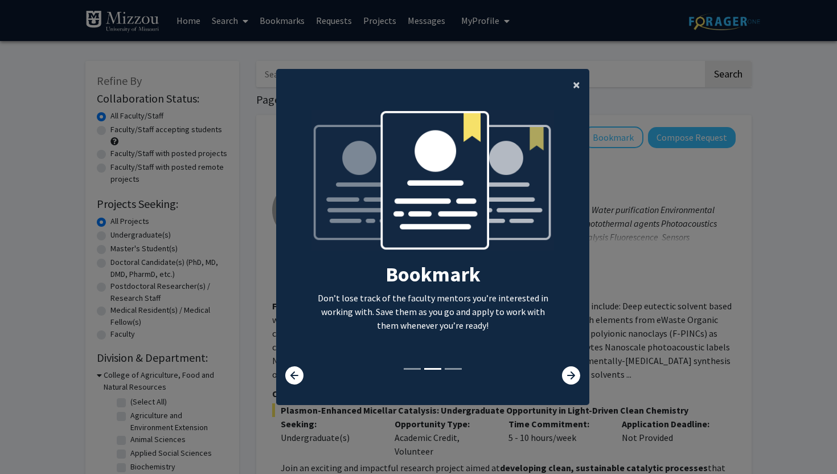
click at [575, 88] on span "×" at bounding box center [576, 85] width 7 height 18
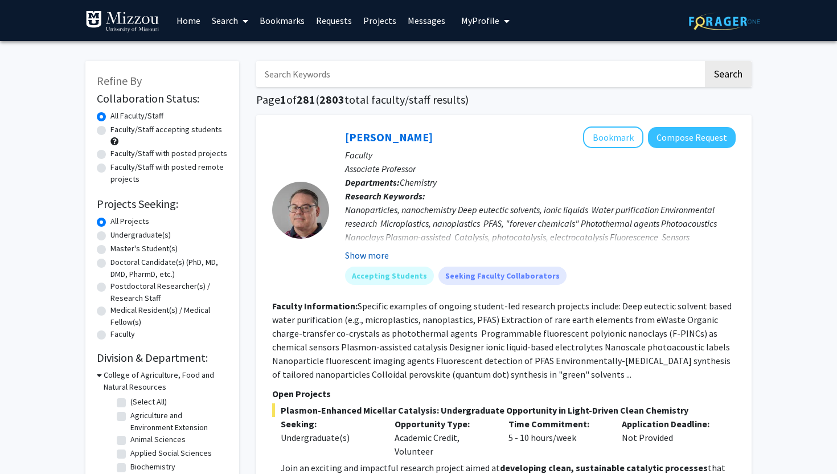
click at [370, 255] on button "Show more" at bounding box center [367, 255] width 44 height 14
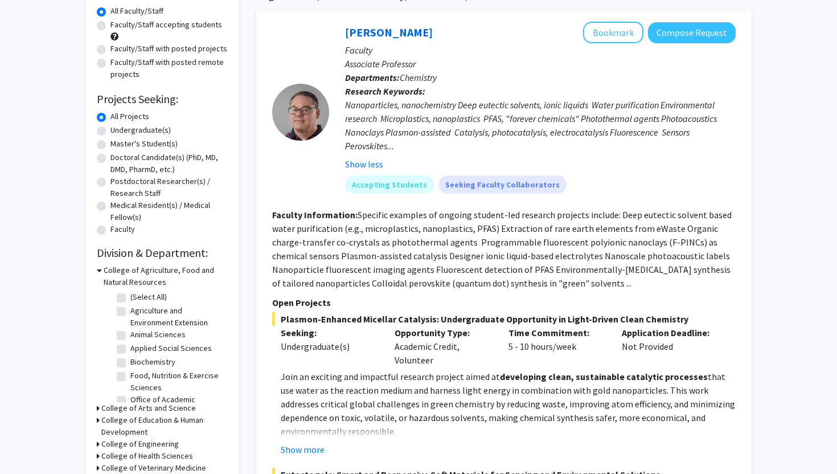
scroll to position [104, 0]
click at [110, 133] on label "Undergraduate(s)" at bounding box center [140, 131] width 60 height 12
click at [110, 133] on input "Undergraduate(s)" at bounding box center [113, 128] width 7 height 7
radio input "true"
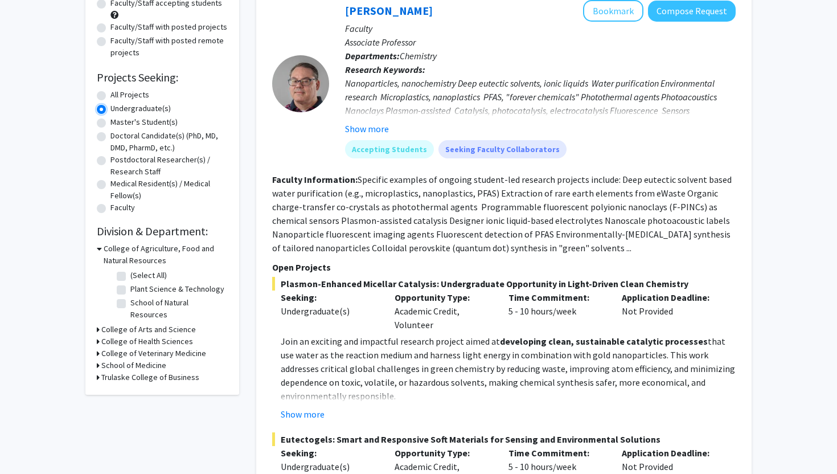
scroll to position [131, 0]
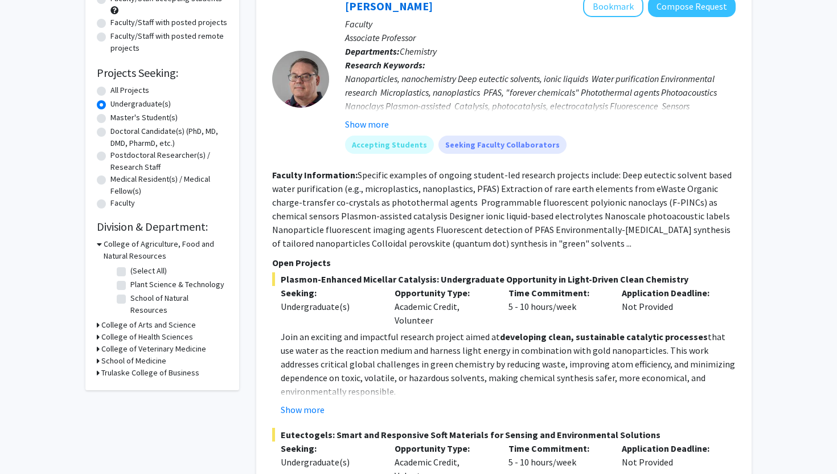
click at [102, 243] on div "College of Agriculture, Food and Natural Resources" at bounding box center [162, 250] width 131 height 24
click at [102, 242] on div "College of Agriculture, Food and Natural Resources" at bounding box center [162, 250] width 131 height 24
click at [98, 245] on icon at bounding box center [99, 244] width 5 height 12
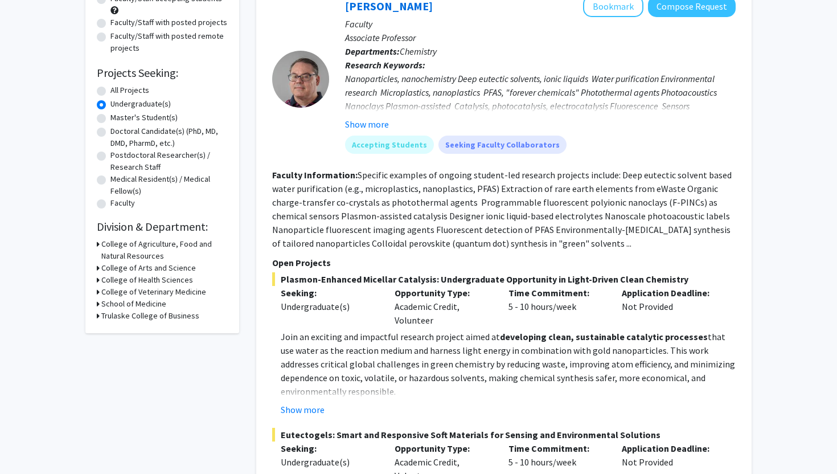
click at [97, 277] on icon at bounding box center [98, 280] width 3 height 12
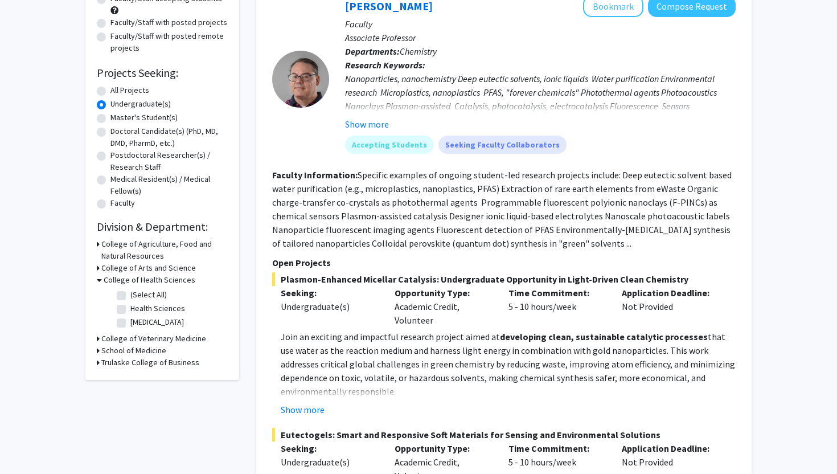
click at [130, 308] on label "Health Sciences" at bounding box center [157, 308] width 55 height 12
click at [130, 308] on input "Health Sciences" at bounding box center [133, 305] width 7 height 7
checkbox input "true"
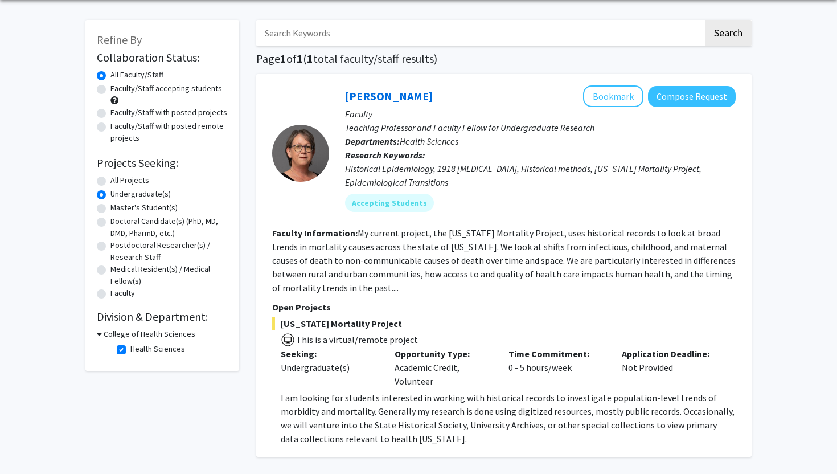
scroll to position [150, 0]
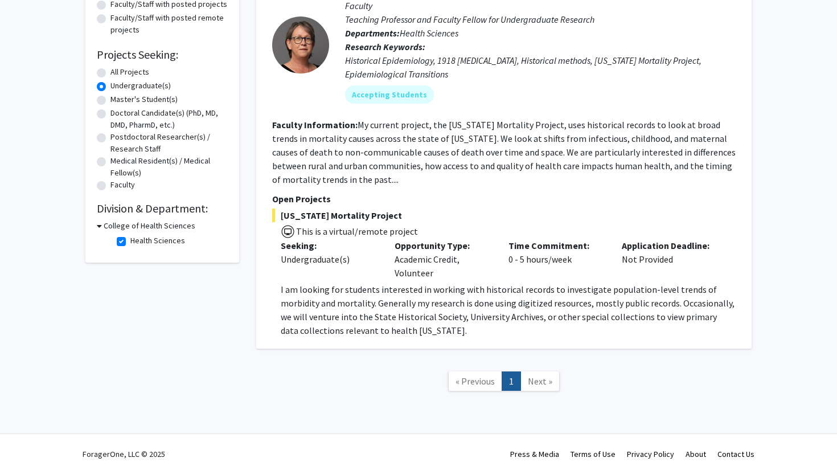
click at [110, 161] on label "Medical Resident(s) / Medical Fellow(s)" at bounding box center [168, 167] width 117 height 24
click at [110, 161] on input "Medical Resident(s) / Medical Fellow(s)" at bounding box center [113, 158] width 7 height 7
radio input "true"
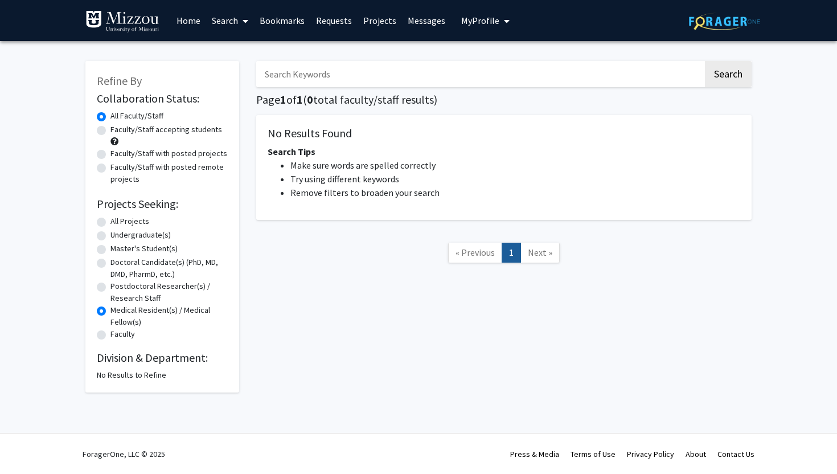
click at [110, 235] on label "Undergraduate(s)" at bounding box center [140, 235] width 60 height 12
click at [110, 235] on input "Undergraduate(s)" at bounding box center [113, 232] width 7 height 7
radio input "true"
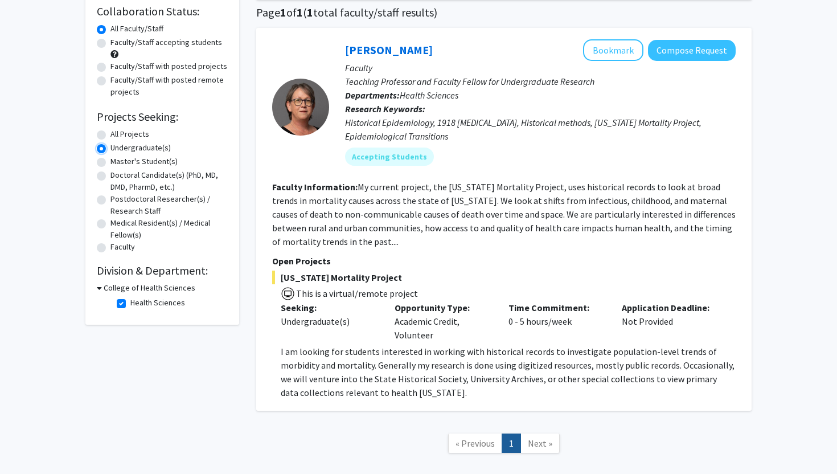
scroll to position [102, 0]
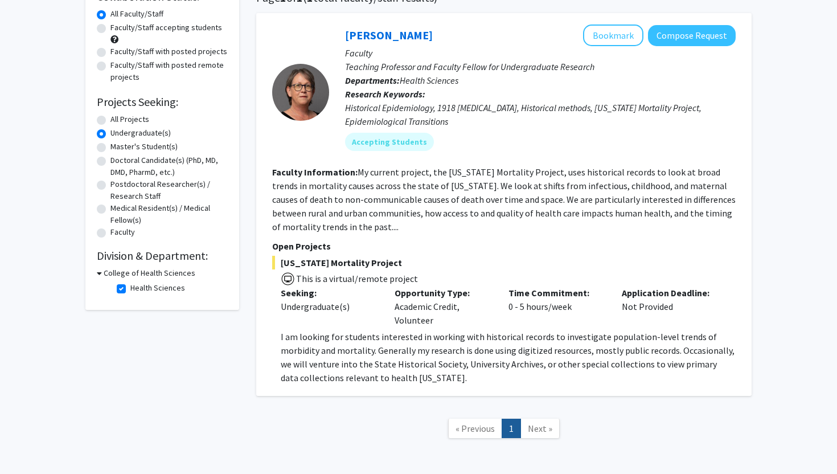
click at [104, 274] on h3 "College of Health Sciences" at bounding box center [150, 273] width 92 height 12
click at [103, 274] on h3 "College of Health Sciences" at bounding box center [147, 273] width 92 height 12
click at [130, 289] on label "Health Sciences" at bounding box center [157, 288] width 55 height 12
click at [130, 289] on input "Health Sciences" at bounding box center [133, 285] width 7 height 7
checkbox input "false"
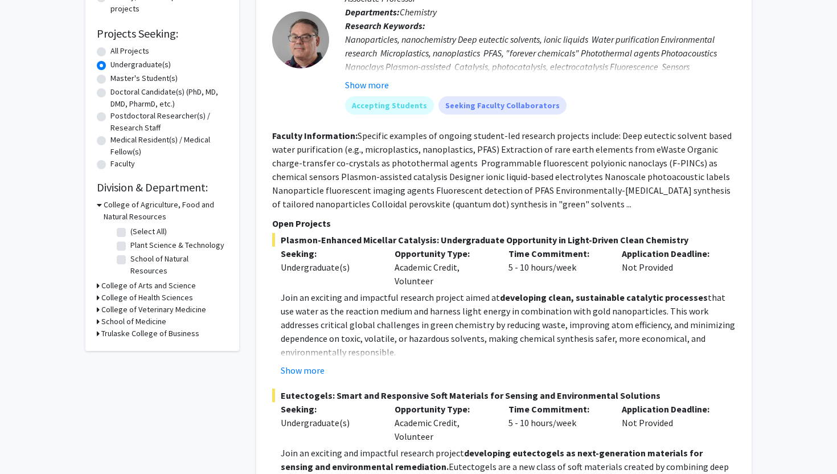
scroll to position [171, 0]
click at [99, 278] on icon at bounding box center [98, 284] width 3 height 12
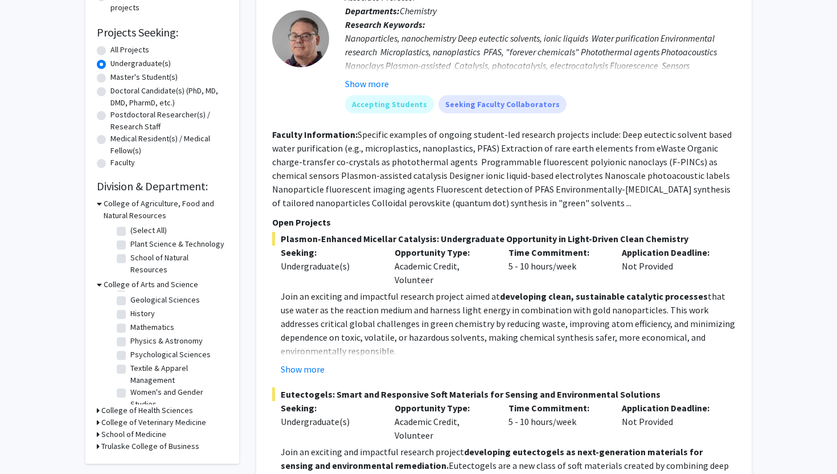
scroll to position [63, 0]
click at [130, 340] on label "Psychological Sciences" at bounding box center [170, 346] width 80 height 12
click at [130, 340] on input "Psychological Sciences" at bounding box center [133, 343] width 7 height 7
checkbox input "true"
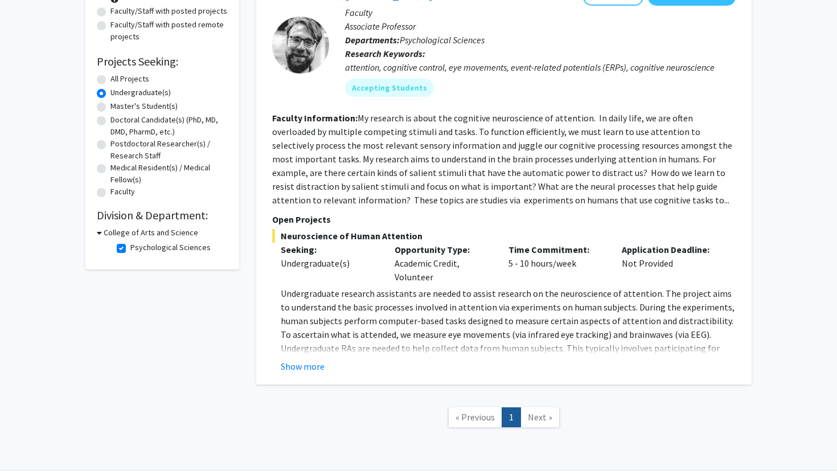
scroll to position [151, 0]
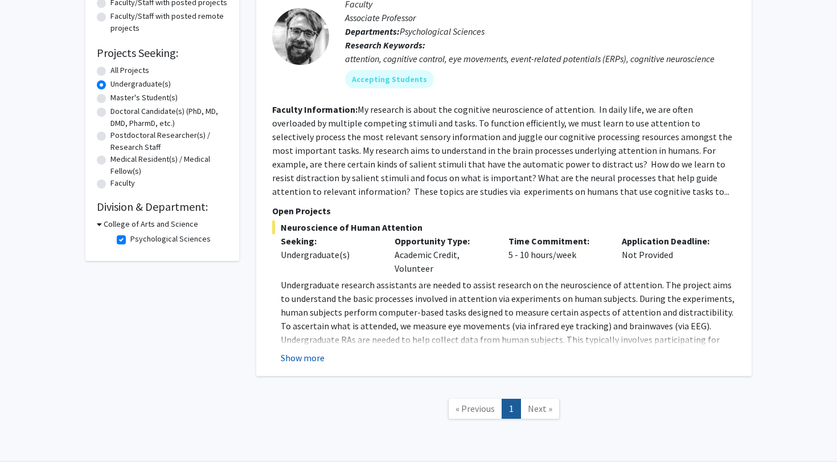
click at [310, 358] on button "Show more" at bounding box center [303, 358] width 44 height 14
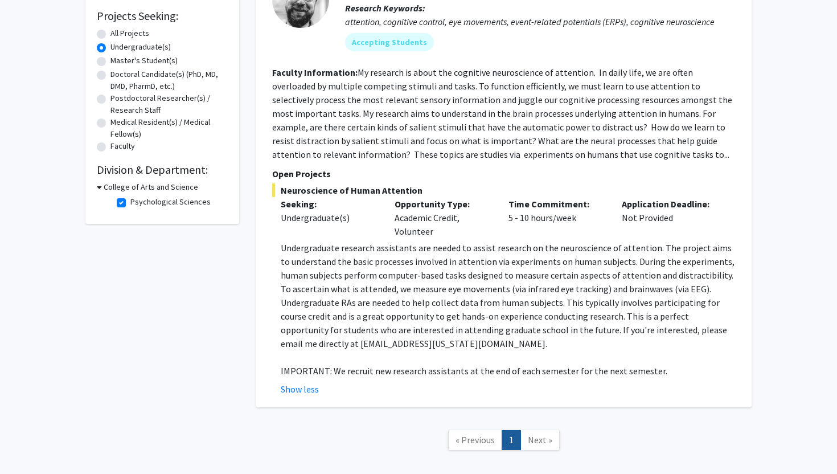
scroll to position [203, 0]
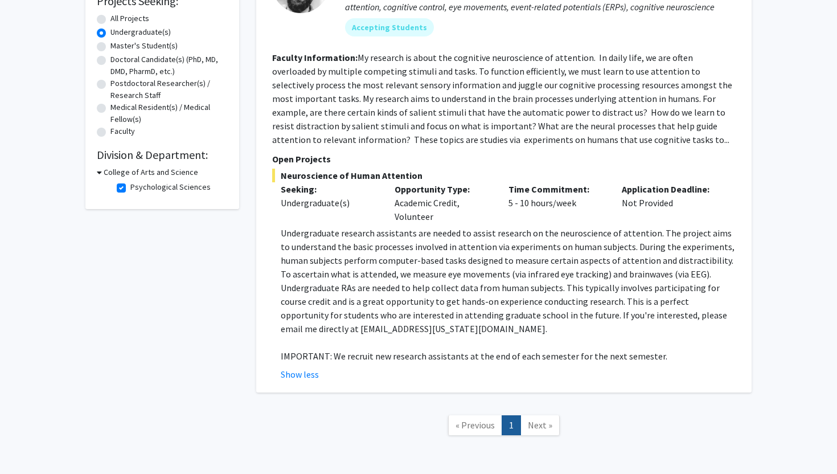
click at [130, 184] on label "Psychological Sciences" at bounding box center [170, 187] width 80 height 12
click at [130, 184] on input "Psychological Sciences" at bounding box center [133, 184] width 7 height 7
checkbox input "false"
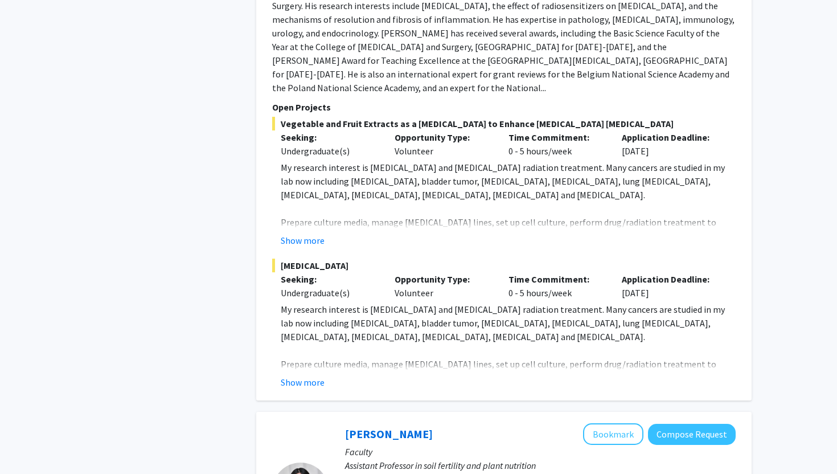
scroll to position [895, 0]
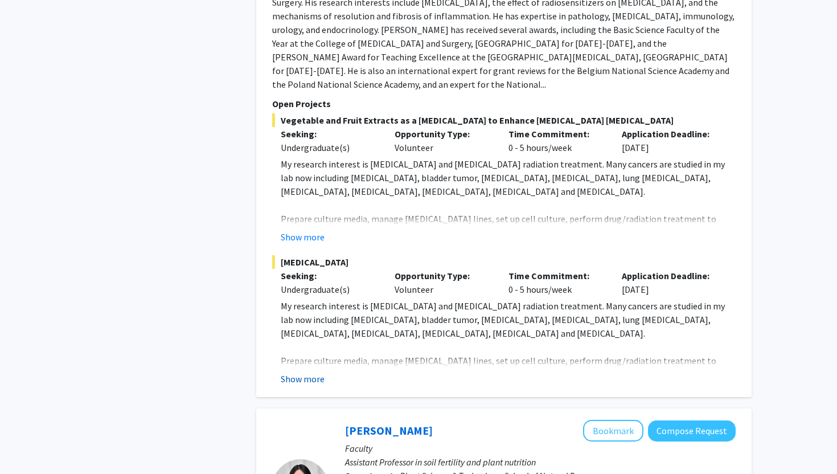
click at [310, 372] on button "Show more" at bounding box center [303, 379] width 44 height 14
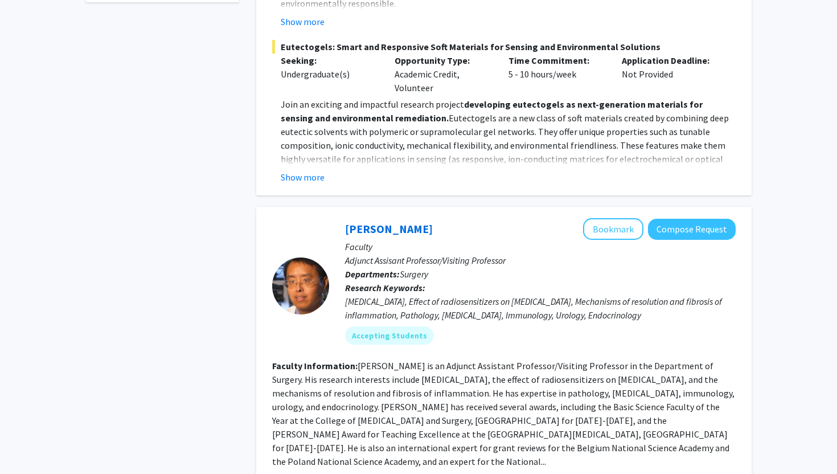
scroll to position [512, 0]
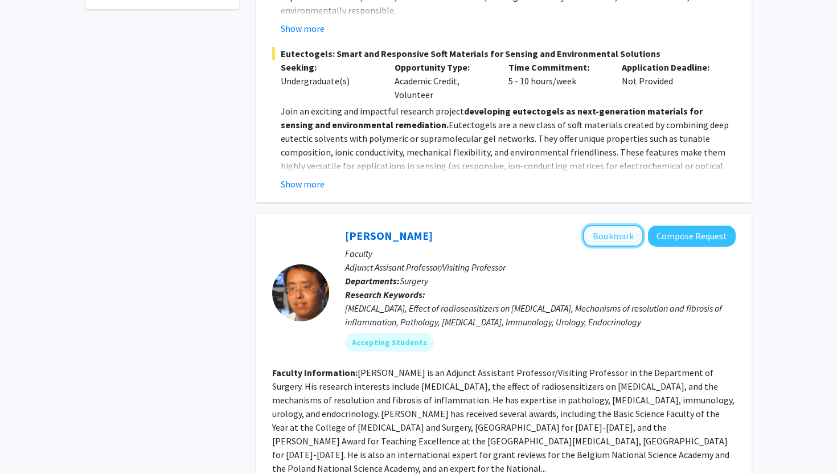
click at [620, 236] on button "Bookmark" at bounding box center [613, 236] width 60 height 22
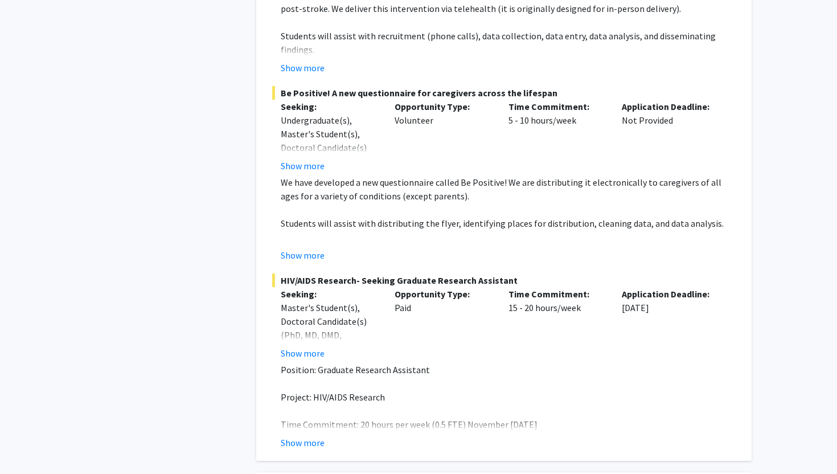
scroll to position [4964, 0]
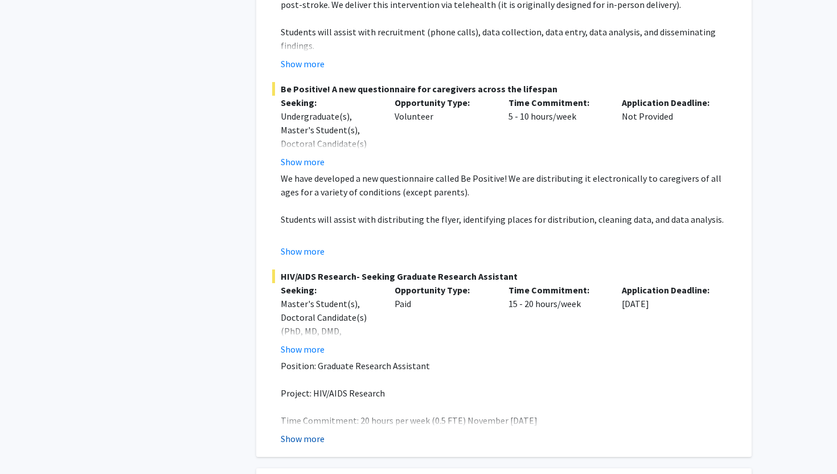
click at [309, 431] on button "Show more" at bounding box center [303, 438] width 44 height 14
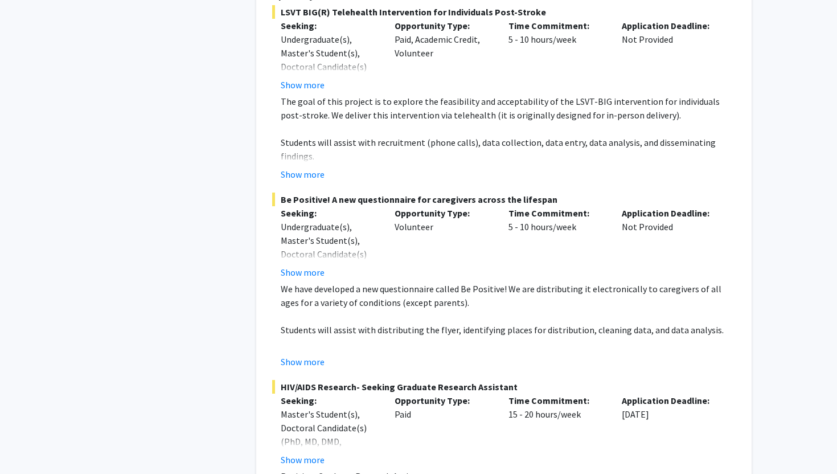
scroll to position [4833, 0]
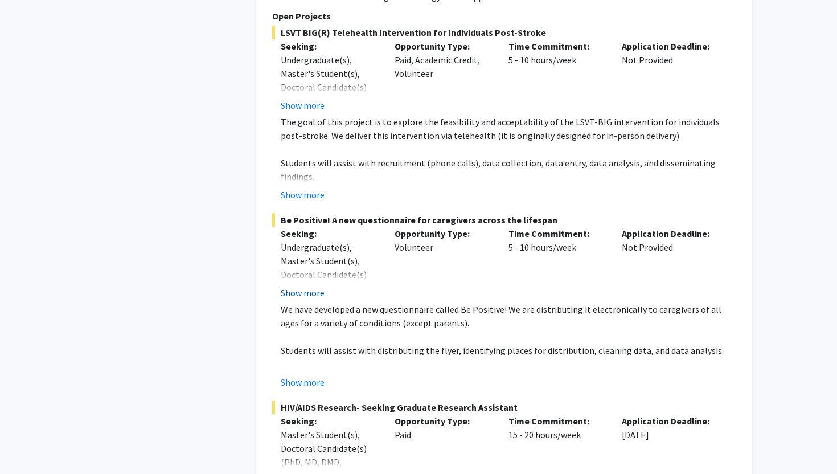
click at [309, 286] on button "Show more" at bounding box center [303, 293] width 44 height 14
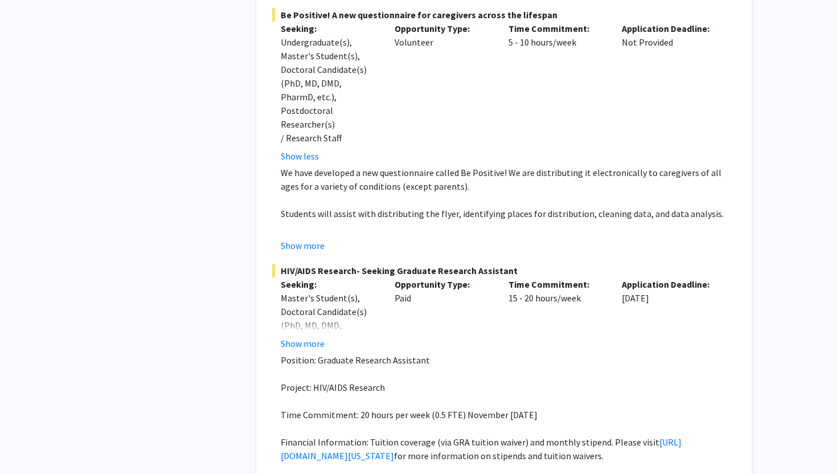
scroll to position [5041, 0]
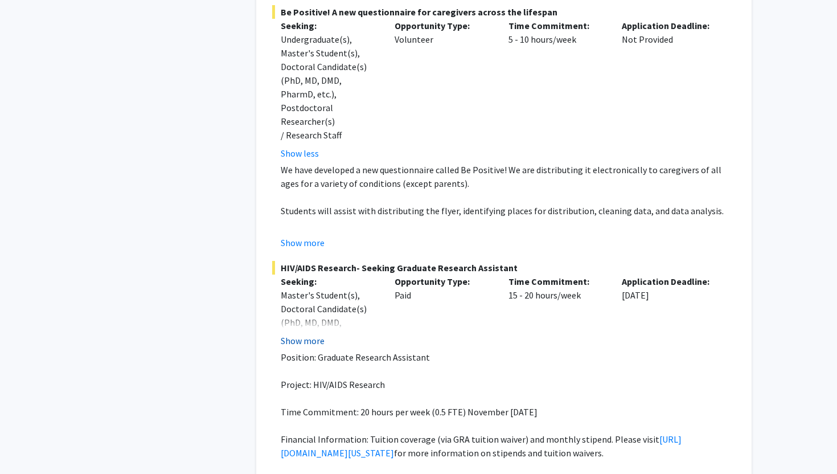
click at [309, 334] on button "Show more" at bounding box center [303, 341] width 44 height 14
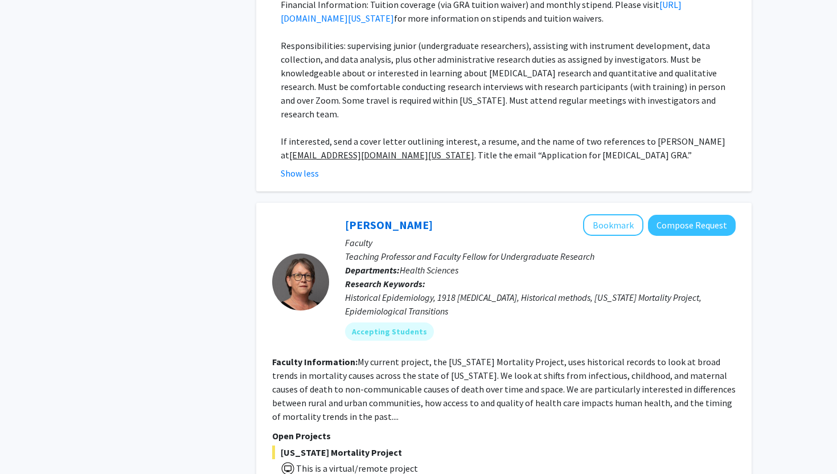
scroll to position [5486, 0]
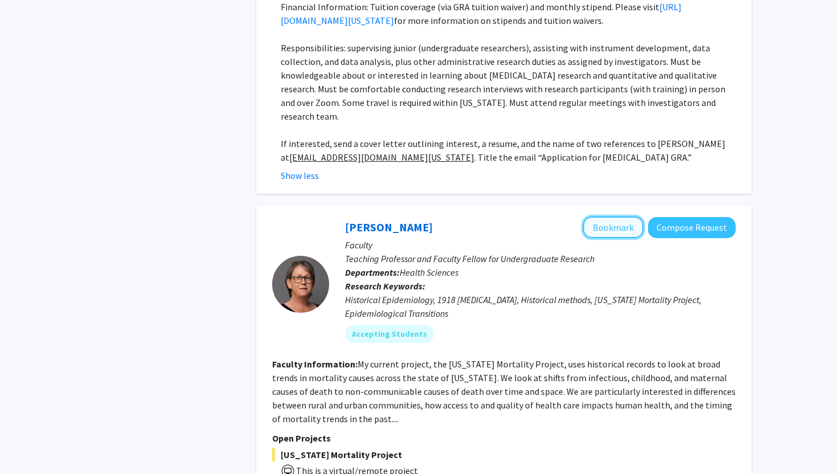
click at [604, 216] on button "Bookmark" at bounding box center [613, 227] width 60 height 22
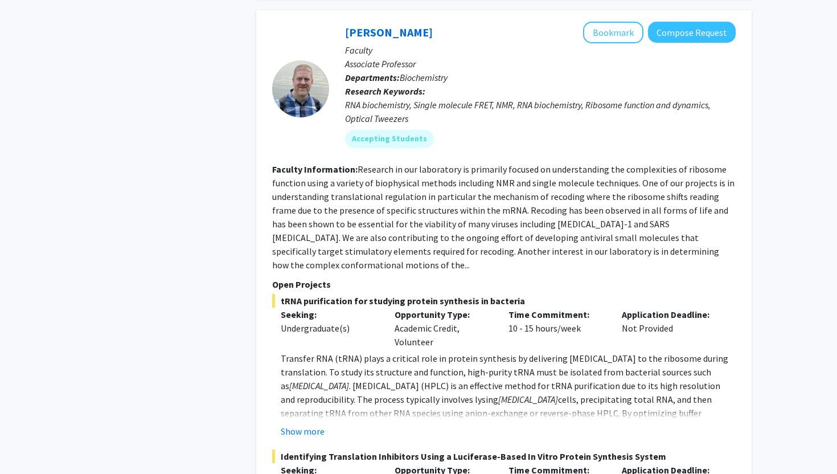
scroll to position [6075, 0]
click at [303, 424] on button "Show more" at bounding box center [303, 431] width 44 height 14
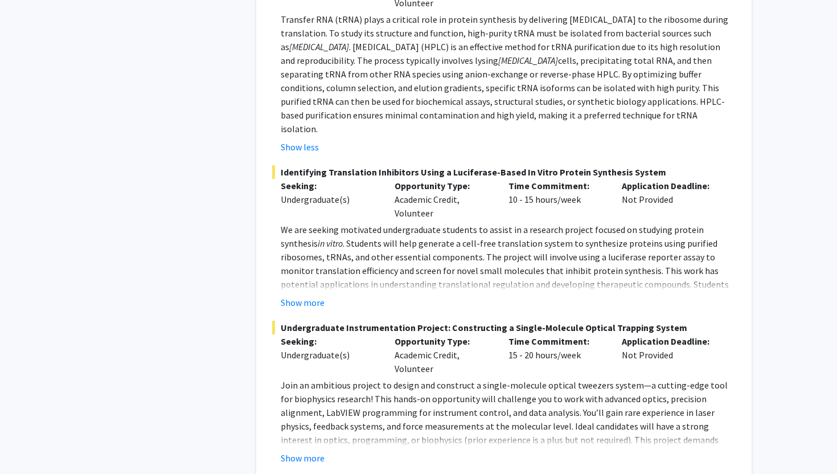
scroll to position [6588, 0]
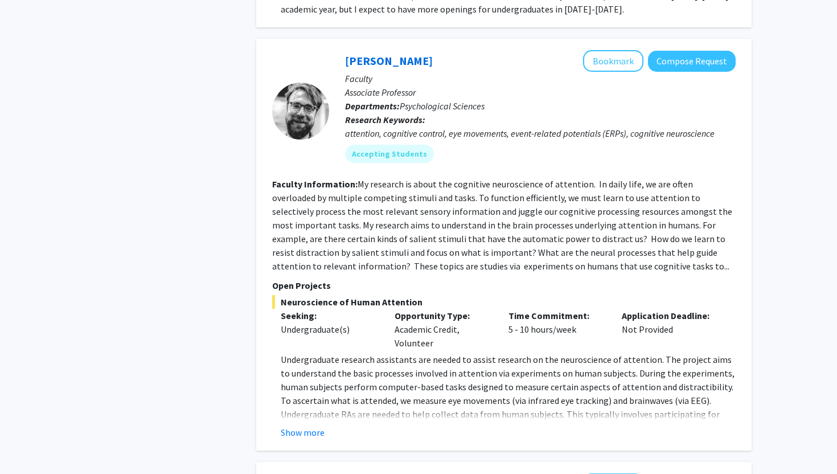
scroll to position [1724, 0]
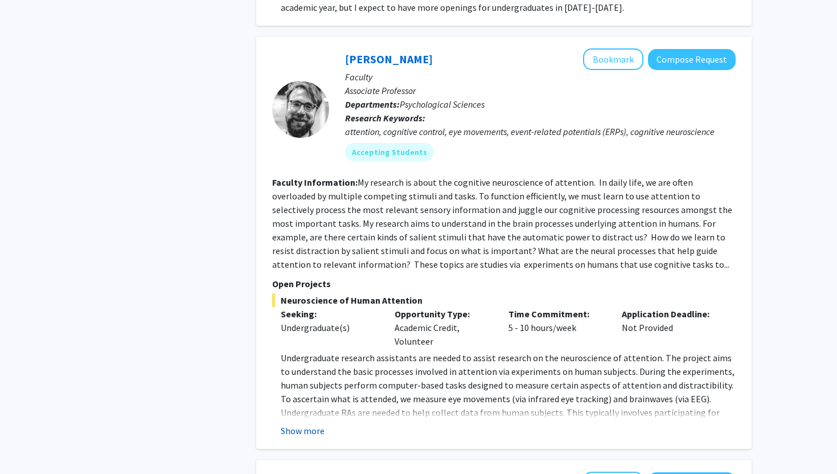
click at [313, 424] on button "Show more" at bounding box center [303, 431] width 44 height 14
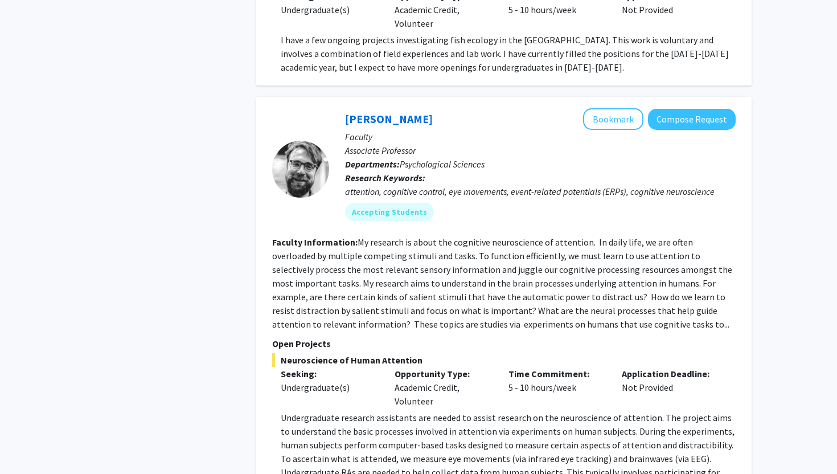
scroll to position [1655, 0]
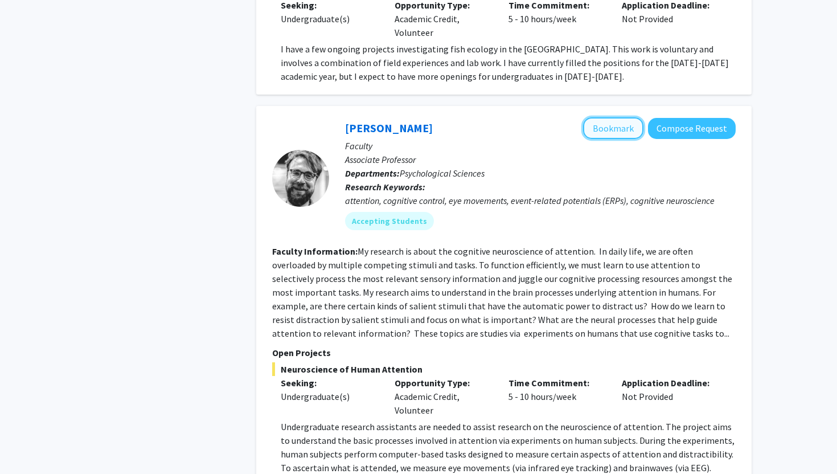
click at [616, 117] on button "Bookmark" at bounding box center [613, 128] width 60 height 22
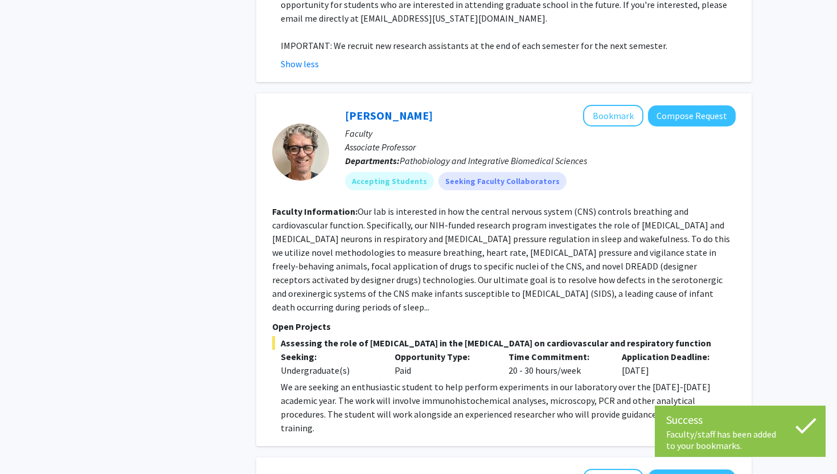
scroll to position [2165, 0]
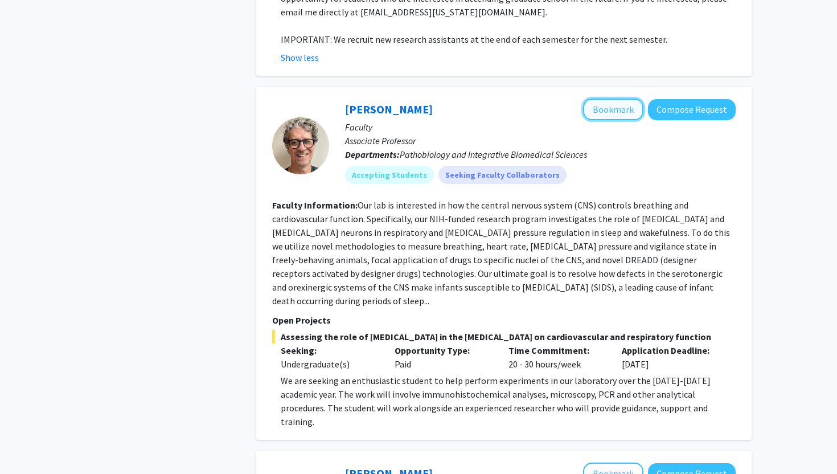
click at [614, 98] on button "Bookmark" at bounding box center [613, 109] width 60 height 22
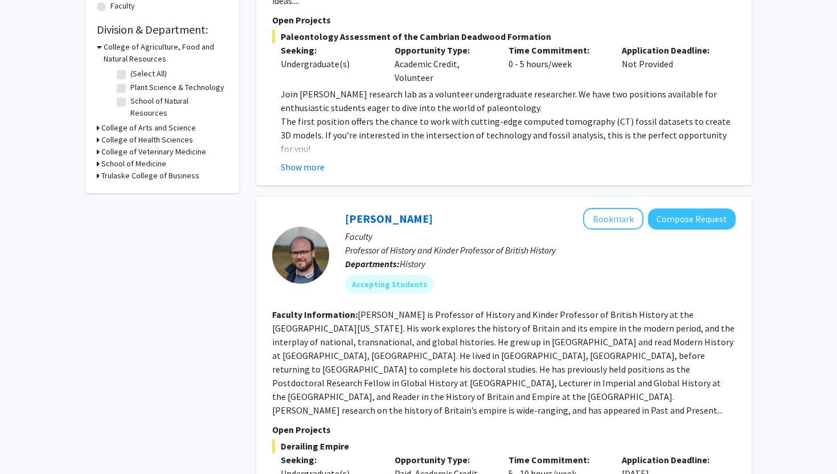
scroll to position [0, 0]
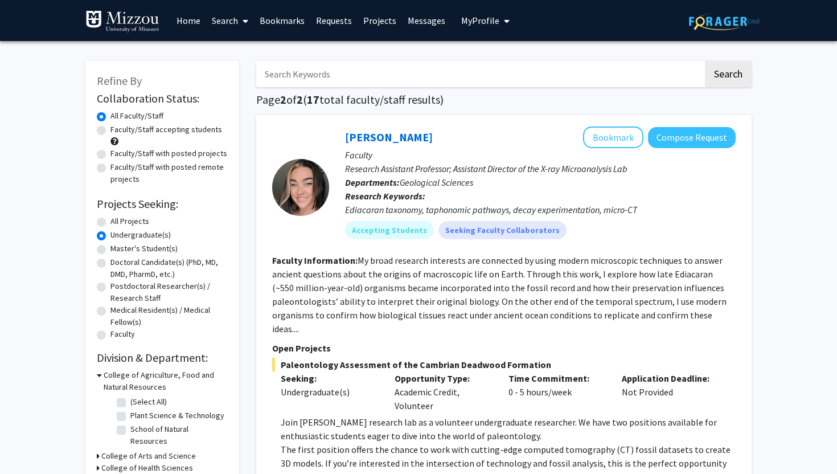
click at [110, 133] on label "Faculty/Staff accepting students" at bounding box center [166, 130] width 112 height 12
click at [110, 131] on input "Faculty/Staff accepting students" at bounding box center [113, 127] width 7 height 7
radio input "true"
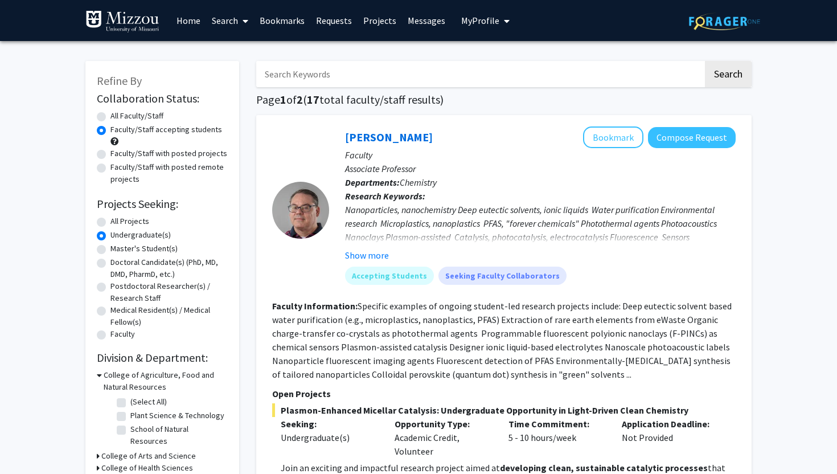
click at [379, 21] on link "Projects" at bounding box center [379, 21] width 44 height 40
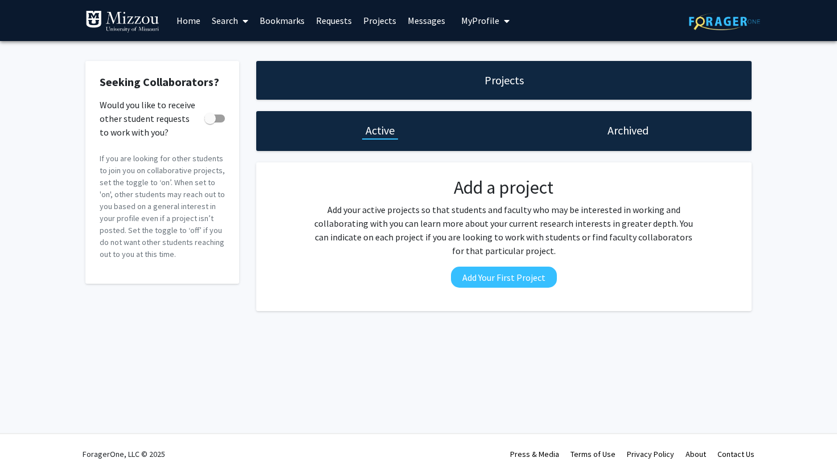
click at [299, 20] on link "Bookmarks" at bounding box center [282, 21] width 56 height 40
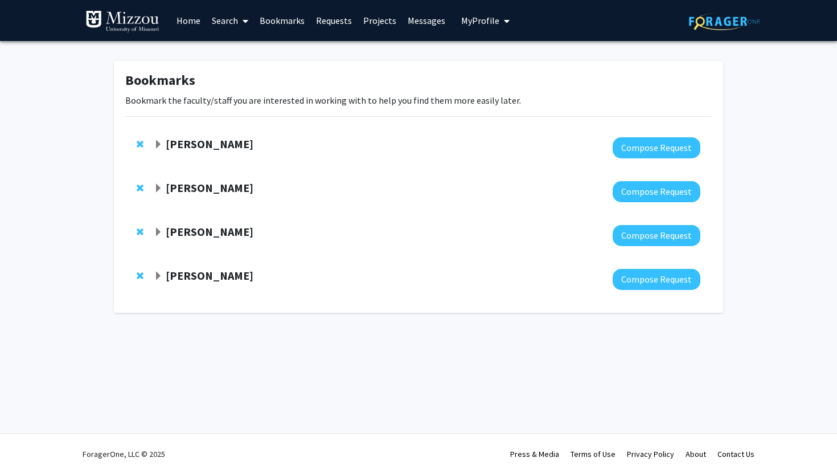
click at [157, 275] on span "Expand Kevin Cummings Bookmark" at bounding box center [158, 276] width 9 height 9
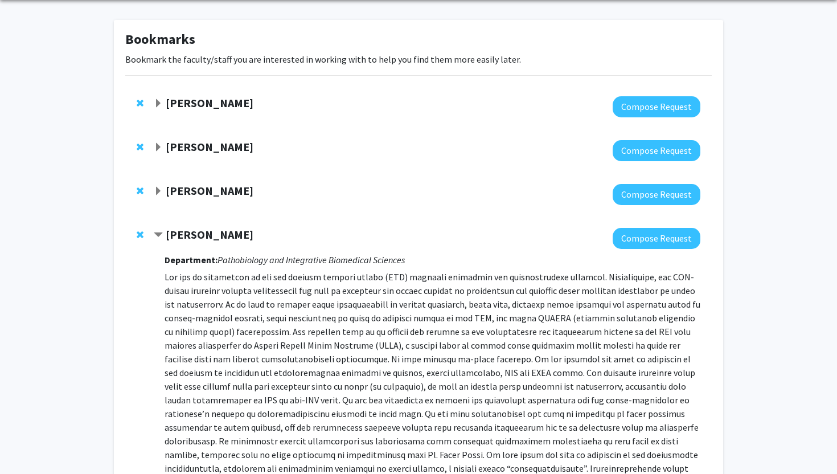
scroll to position [40, 0]
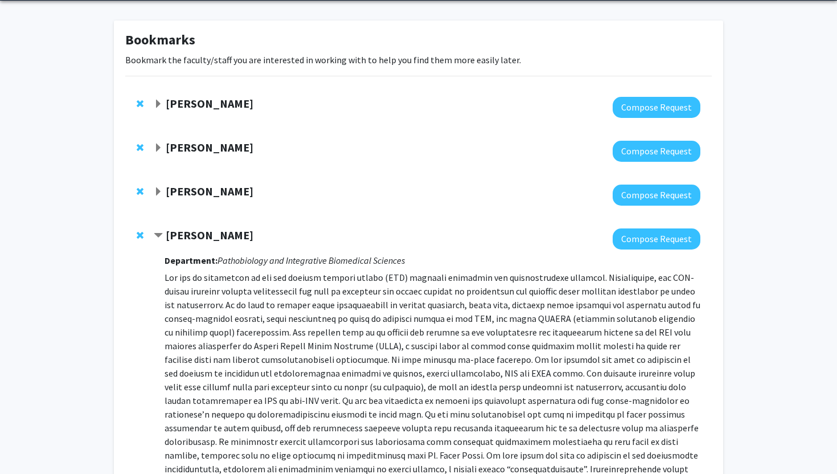
click at [232, 230] on strong "[PERSON_NAME]" at bounding box center [210, 235] width 88 height 14
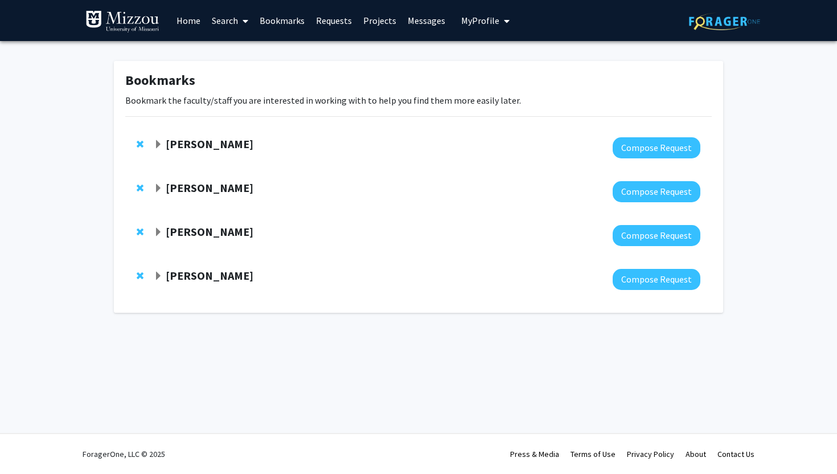
scroll to position [0, 0]
click at [157, 236] on span "Expand Nicholas Gaspelin Bookmark" at bounding box center [158, 232] width 9 height 9
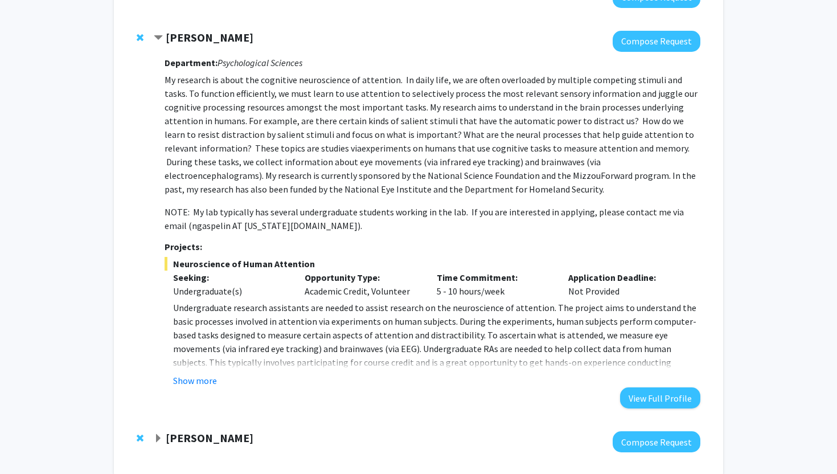
scroll to position [212, 0]
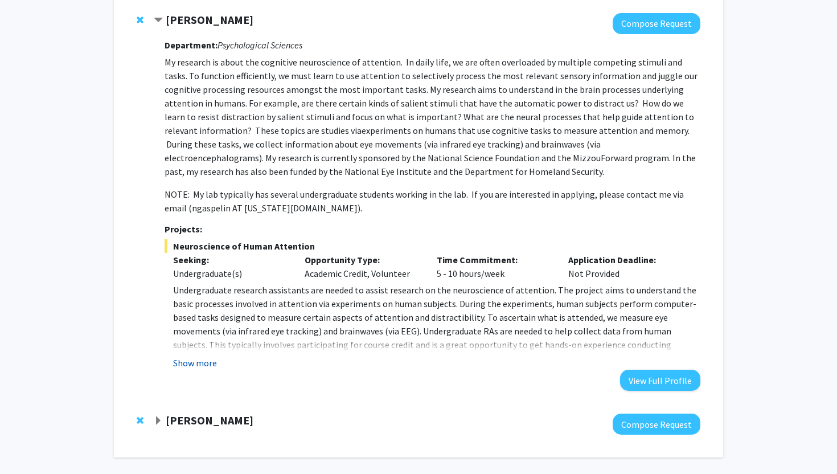
click at [192, 369] on button "Show more" at bounding box center [195, 363] width 44 height 14
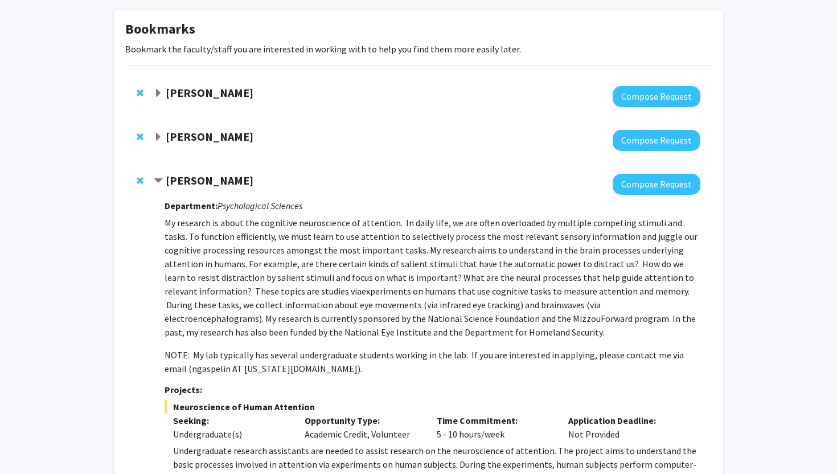
scroll to position [0, 0]
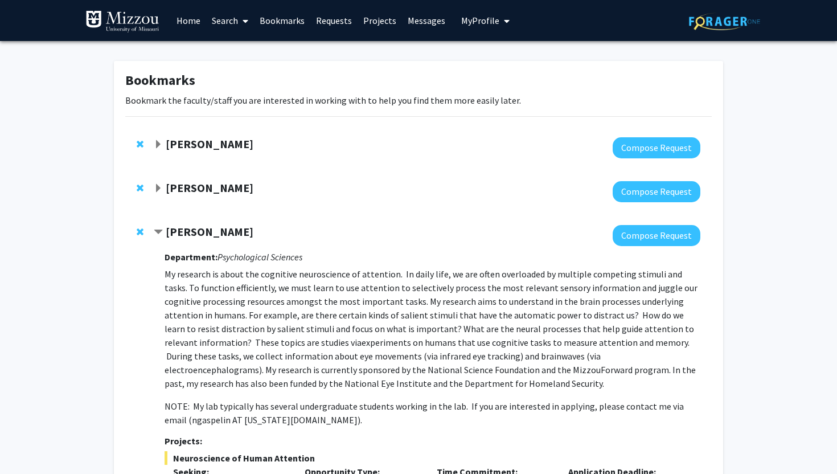
click at [159, 231] on span "Contract Nicholas Gaspelin Bookmark" at bounding box center [158, 232] width 9 height 9
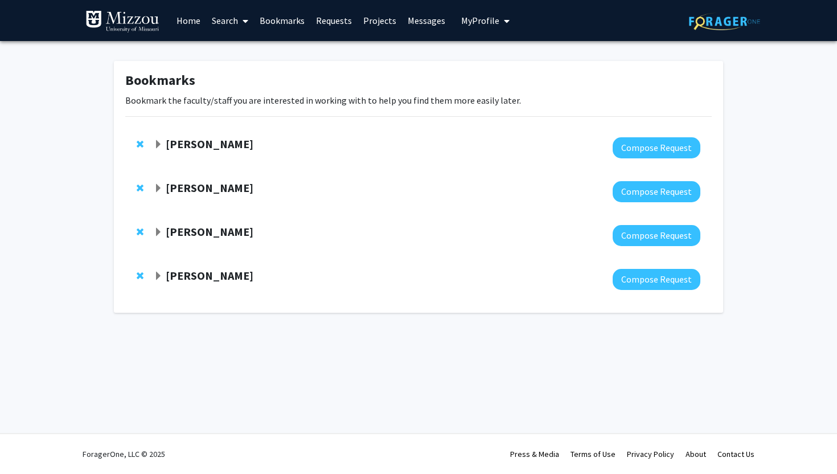
click at [158, 274] on span "Expand Kevin Cummings Bookmark" at bounding box center [158, 276] width 9 height 9
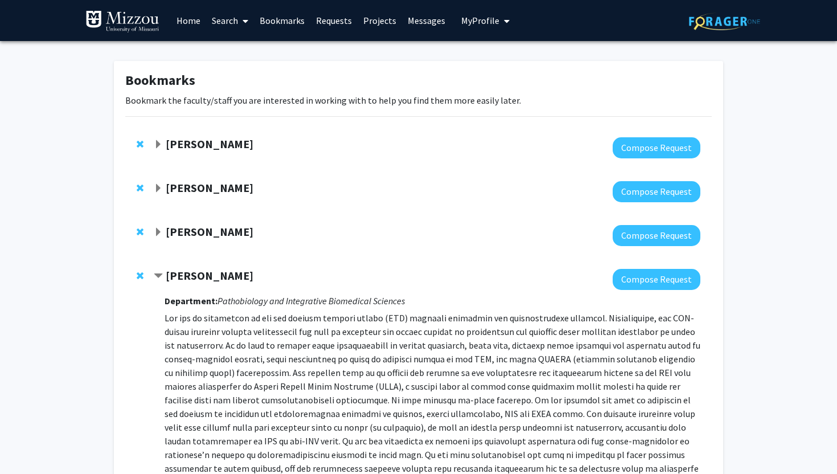
scroll to position [378, 0]
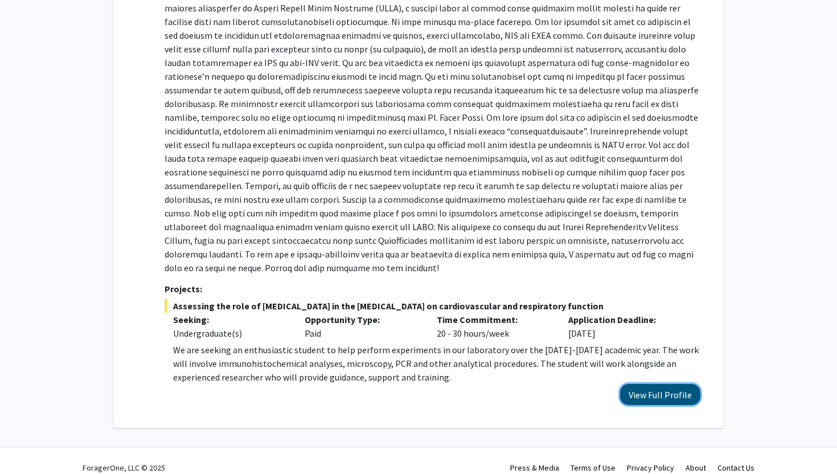
click at [651, 384] on button "View Full Profile" at bounding box center [660, 394] width 80 height 21
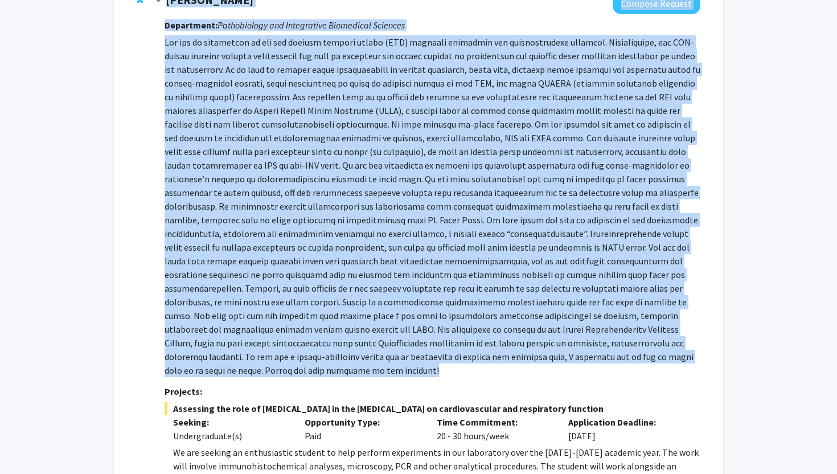
scroll to position [0, 0]
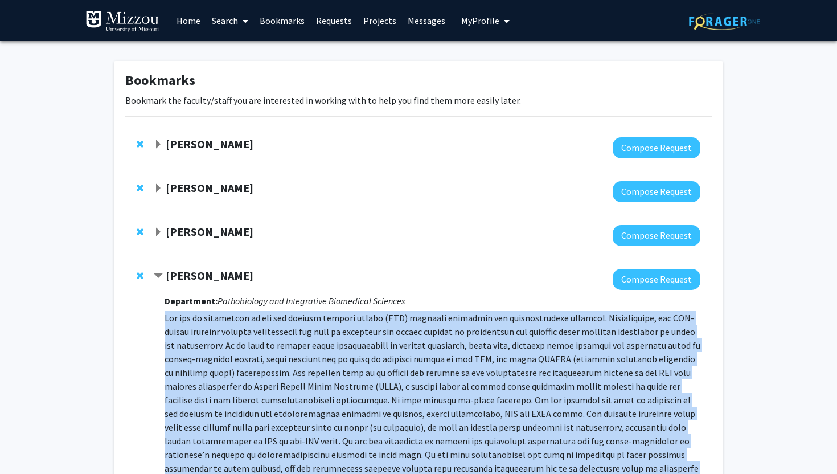
drag, startPoint x: 585, startPoint y: 301, endPoint x: 167, endPoint y: 313, distance: 418.5
click at [167, 313] on p at bounding box center [433, 482] width 536 height 342
copy p "Our lab is interested in how the central nervous system (CNS) controls breathin…"
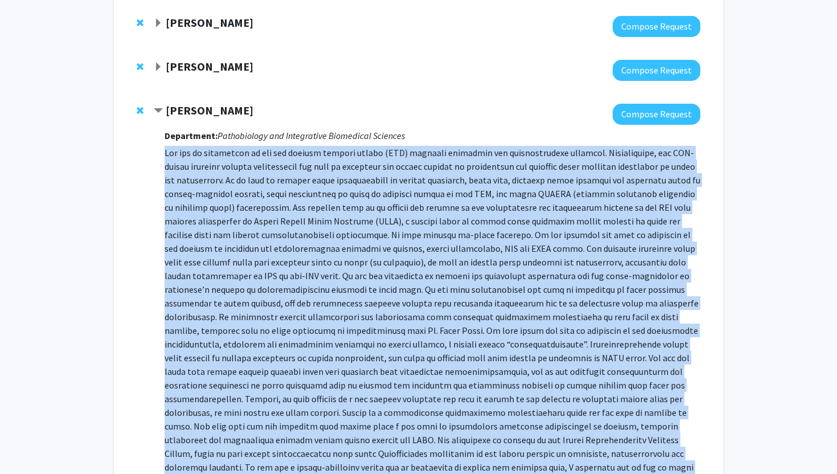
scroll to position [378, 0]
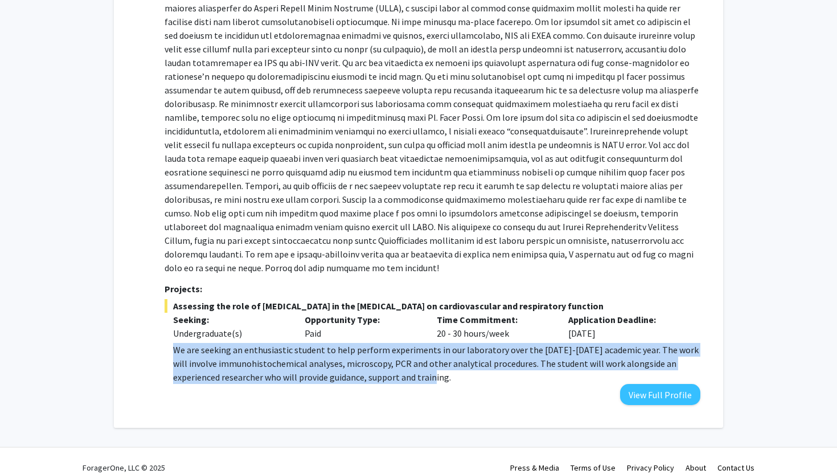
drag, startPoint x: 407, startPoint y: 367, endPoint x: 169, endPoint y: 339, distance: 239.6
click at [169, 343] on fg-read-more "We are seeking an enthusiastic student to help perform experiments in our labor…" at bounding box center [433, 363] width 536 height 41
copy p "We are seeking an enthusiastic student to help perform experiments in our labor…"
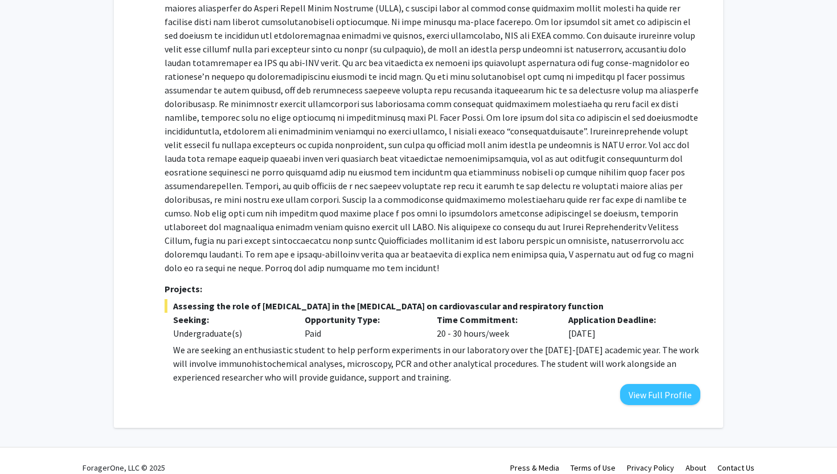
click at [375, 215] on p at bounding box center [433, 104] width 536 height 342
click at [642, 384] on button "View Full Profile" at bounding box center [660, 394] width 80 height 21
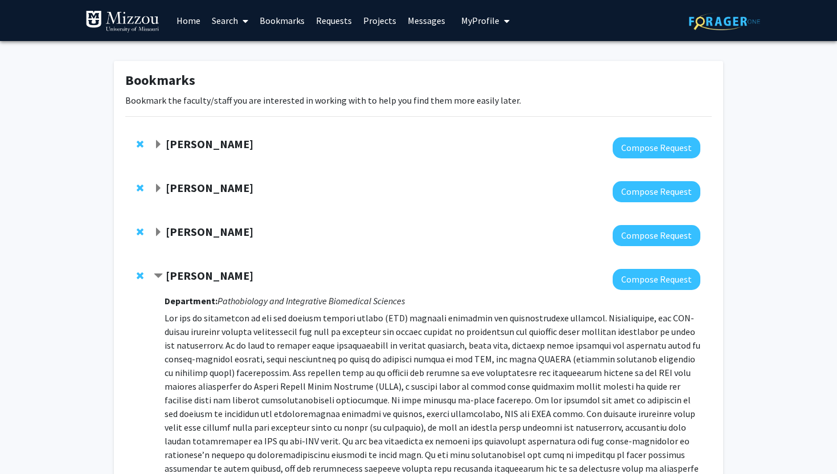
click at [486, 12] on button "My Profile" at bounding box center [485, 20] width 55 height 41
click at [514, 56] on span "[PERSON_NAME]" at bounding box center [532, 53] width 69 height 13
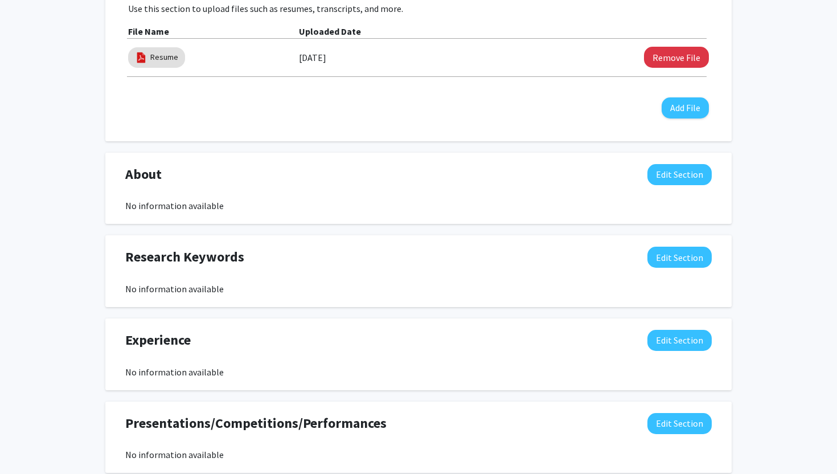
scroll to position [394, 0]
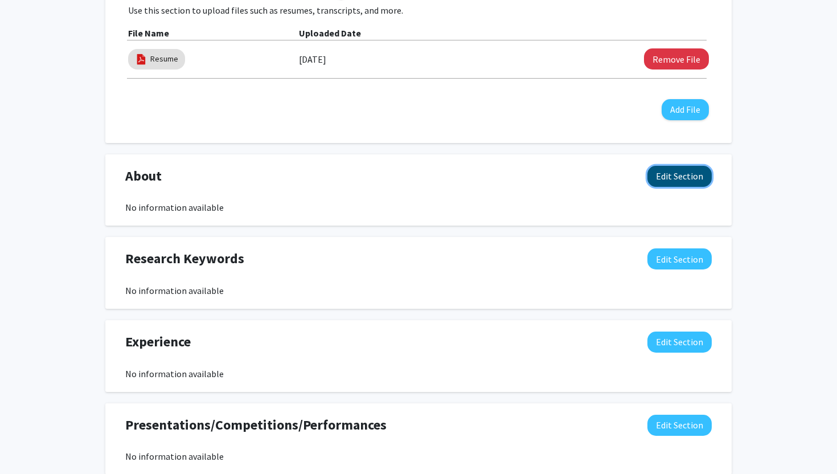
click at [667, 183] on button "Edit Section" at bounding box center [679, 176] width 64 height 21
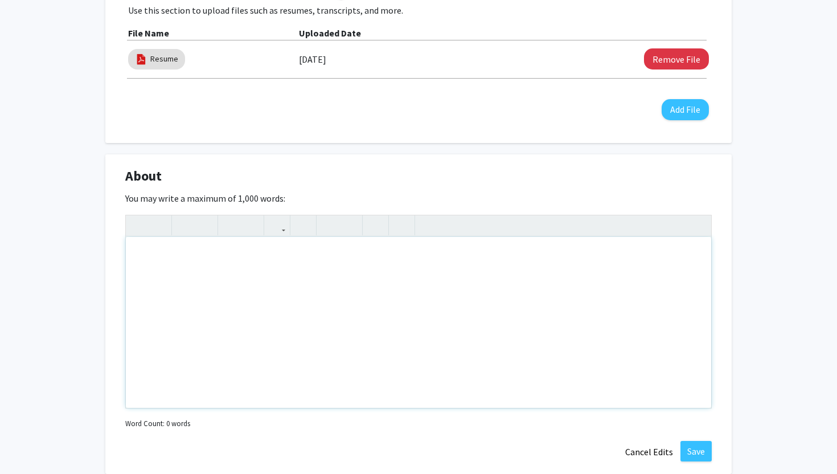
click at [270, 251] on div "Note to users with screen readers: Please deactivate our accessibility plugin f…" at bounding box center [418, 322] width 585 height 171
paste div "Note to users with screen readers: Please deactivate our accessibility plugin f…"
type textarea "<p>I’m a Health Science major with a strong interest in the cardiovascular syst…"
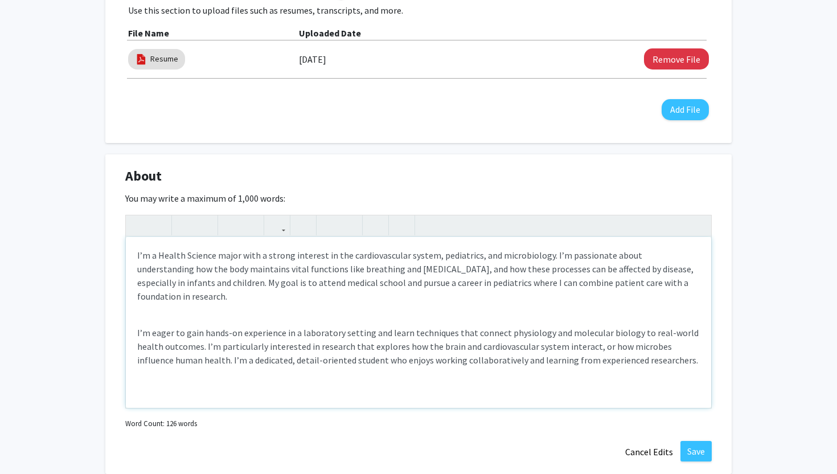
click at [135, 324] on div "I’m a Health Science major with a strong interest in the cardiovascular system,…" at bounding box center [418, 322] width 585 height 171
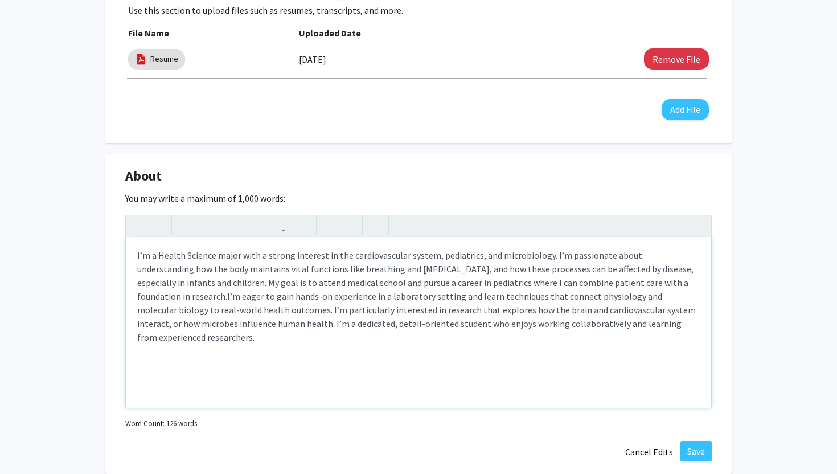
type textarea "<p>I’m a Health Science major with a strong interest in the cardiovascular syst…"
click at [224, 319] on span "I’m eager to gain hands-on experience in a laboratory setting and learn techniq…" at bounding box center [416, 316] width 558 height 52
click at [200, 258] on p "I’m a Health Science major with a strong interest in the cardiovascular system,…" at bounding box center [418, 296] width 562 height 96
click at [0, 0] on div "health science" at bounding box center [0, 0] width 0 height 0
click at [398, 273] on p "I’m a health science major with a strong interest in the cardiovascular system,…" at bounding box center [418, 296] width 562 height 96
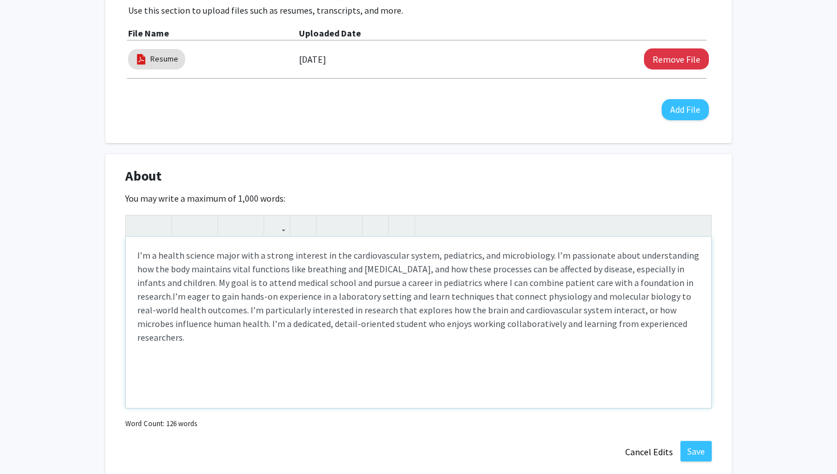
click at [0, 0] on span "," at bounding box center [0, 0] width 0 height 0
click at [416, 282] on p "I’m a health science major with a strong interest in the cardiovascular system,…" at bounding box center [418, 296] width 562 height 96
click at [0, 0] on span "pediatrics" at bounding box center [0, 0] width 0 height 0
click at [492, 307] on span "I’m eager to gain hands-on experience in a laboratory setting and learn techniq…" at bounding box center [414, 316] width 554 height 52
click at [549, 309] on span "I’m eager to gain hands-on experience in a laboratory setting and learn techniq…" at bounding box center [414, 316] width 554 height 52
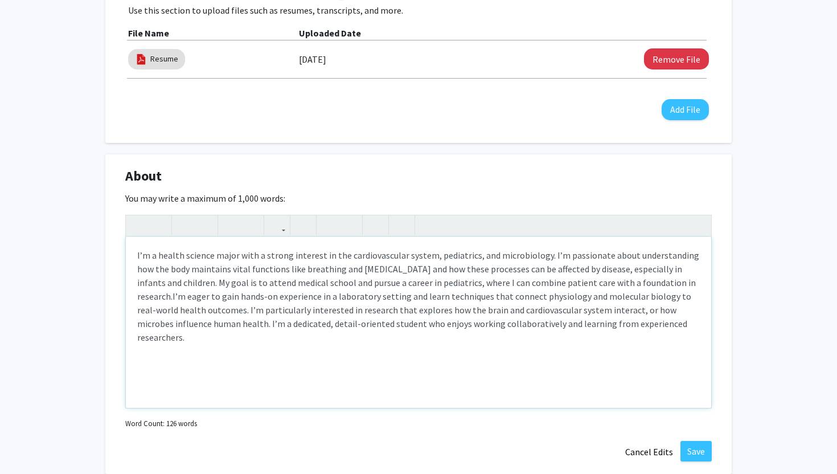
click at [0, 0] on span "Remove the comma" at bounding box center [0, 0] width 0 height 0
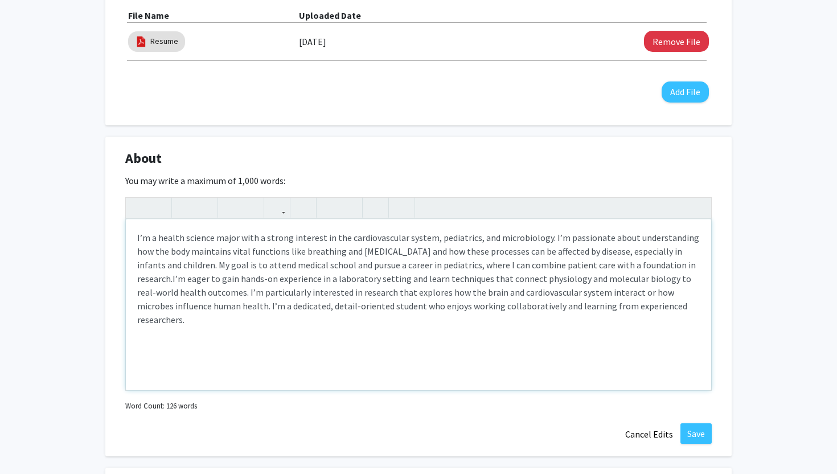
click at [366, 278] on span "I’m eager to gain hands-on experience in a laboratory setting and learn techniq…" at bounding box center [414, 299] width 554 height 52
click at [444, 279] on span "I’m eager to gain hands-on experience in a laboratory setting and learn techniq…" at bounding box center [414, 299] width 554 height 52
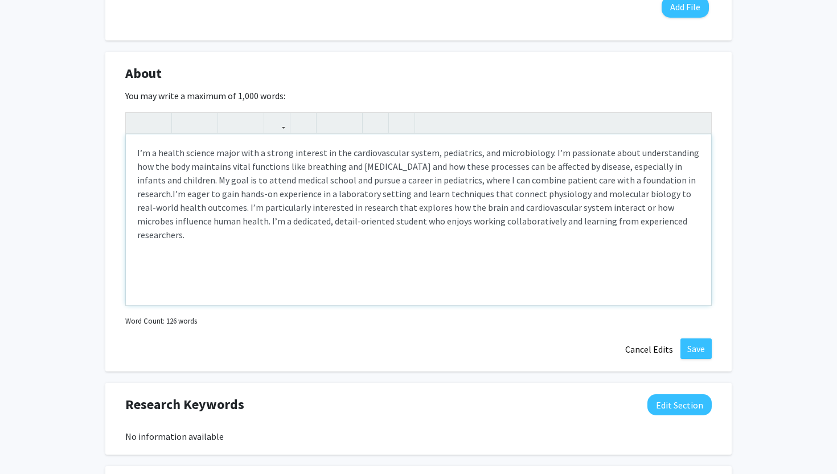
scroll to position [508, 0]
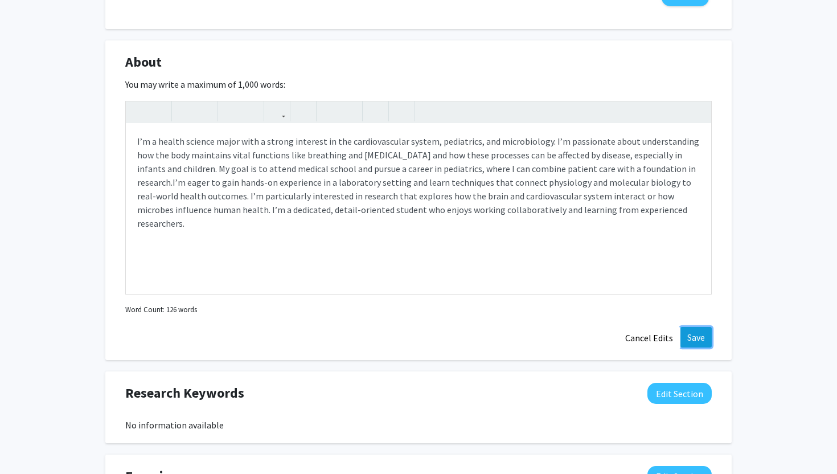
click at [689, 338] on button "Save" at bounding box center [695, 337] width 31 height 20
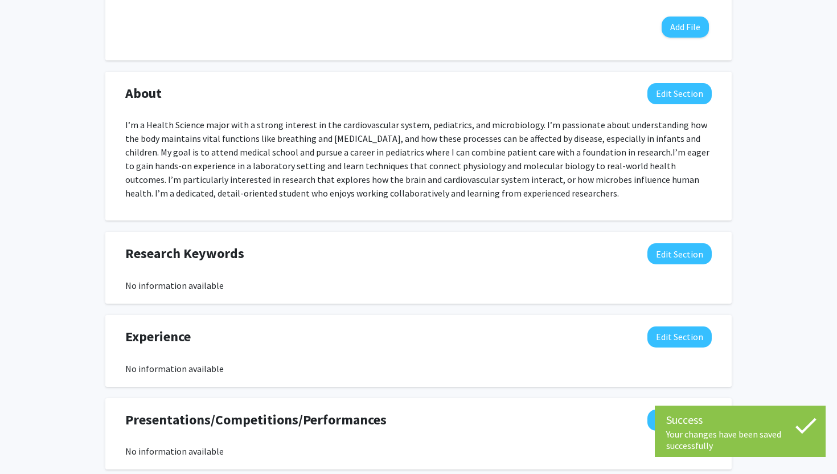
scroll to position [476, 0]
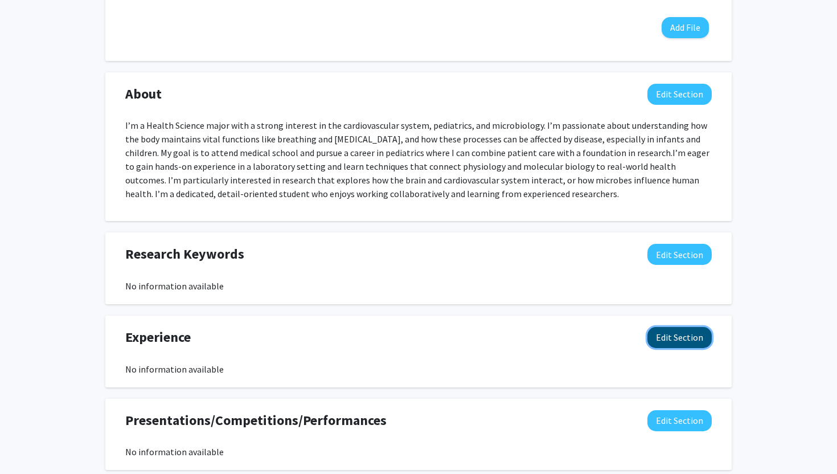
click at [673, 344] on button "Edit Section" at bounding box center [679, 337] width 64 height 21
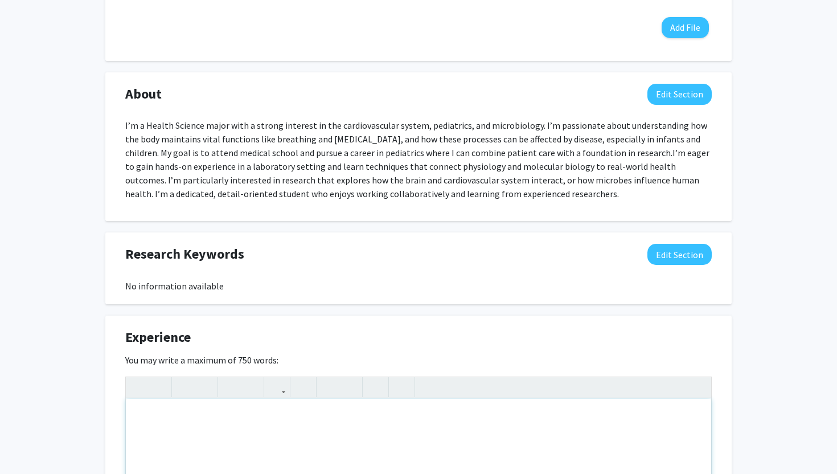
paste div "Note to users with screen readers: Please deactivate our accessibility plugin f…"
type textarea "<p>I am eager to gain hands-on research experience and develop skills in labora…"
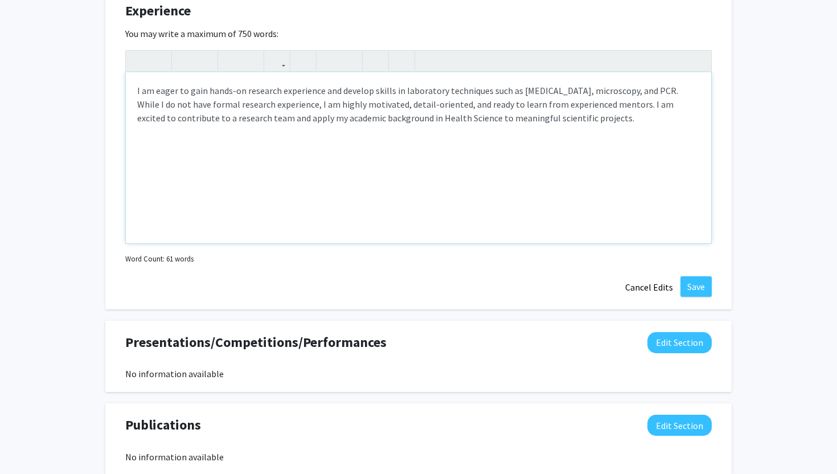
scroll to position [828, 0]
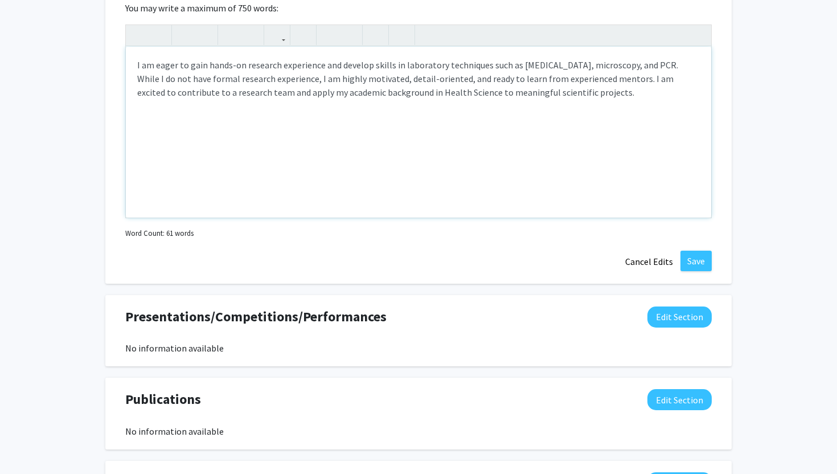
click at [440, 93] on p "I am eager to gain hands-on research experience and develop skills in laborator…" at bounding box center [418, 78] width 562 height 41
click at [0, 0] on qb-div "Correct the capitalization health science" at bounding box center [0, 0] width 0 height 0
click at [697, 264] on button "Save" at bounding box center [695, 260] width 31 height 20
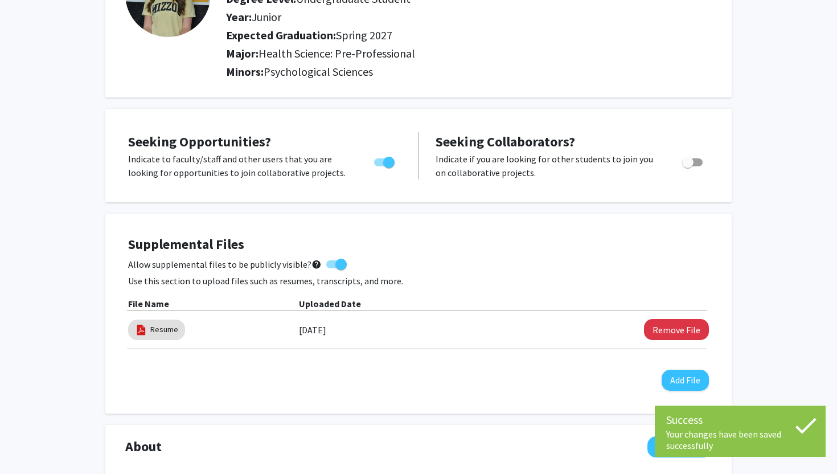
scroll to position [0, 0]
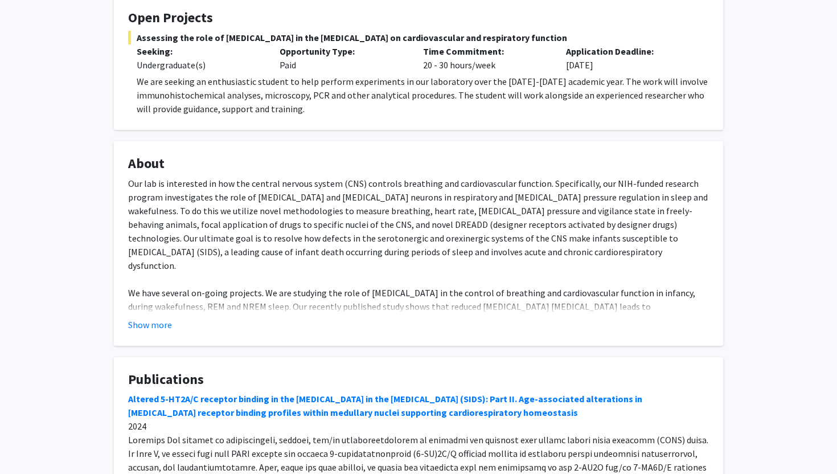
scroll to position [194, 0]
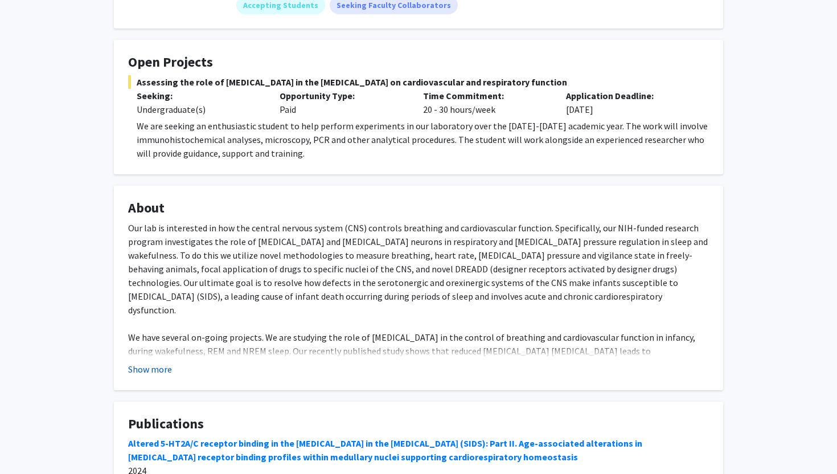
click at [161, 362] on button "Show more" at bounding box center [150, 369] width 44 height 14
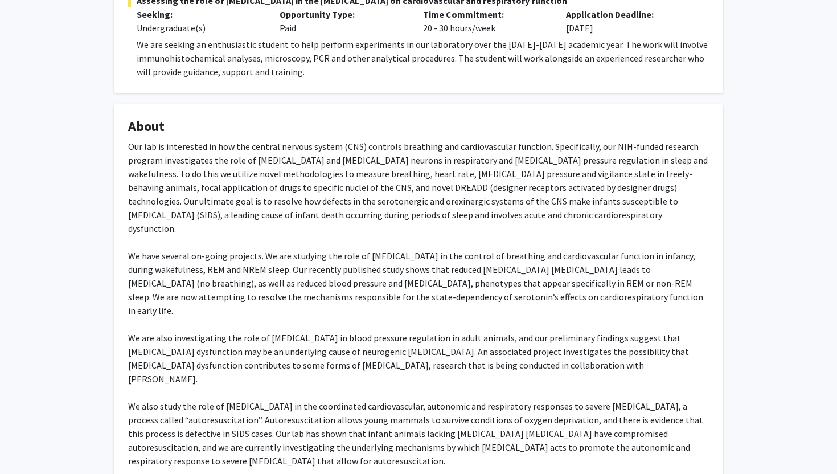
scroll to position [0, 0]
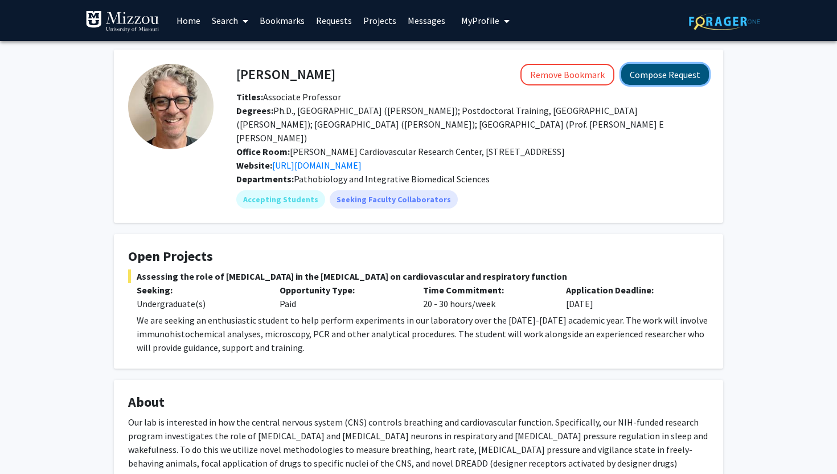
click at [646, 77] on button "Compose Request" at bounding box center [665, 74] width 88 height 21
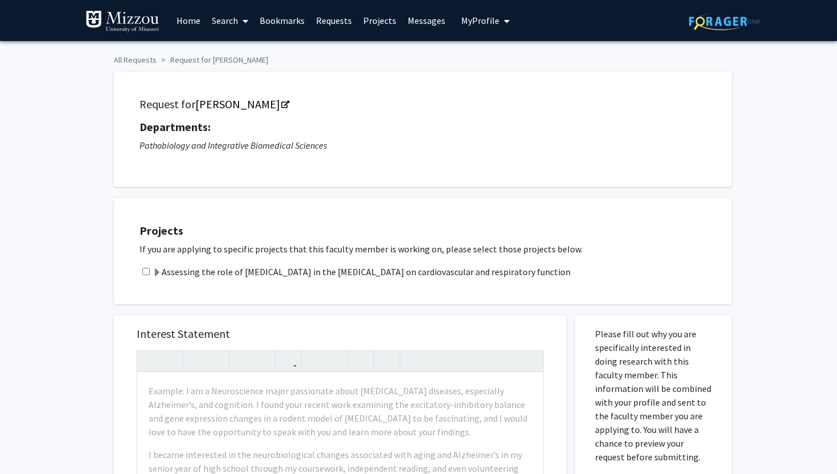
click at [145, 272] on input "checkbox" at bounding box center [145, 271] width 7 height 7
checkbox input "true"
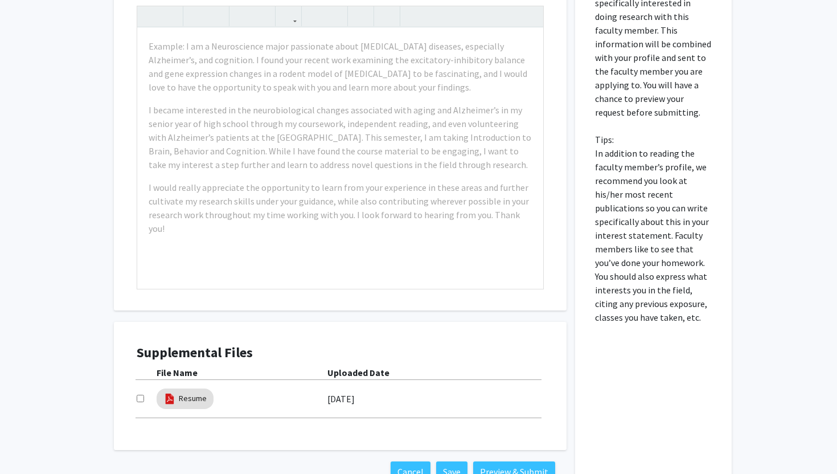
scroll to position [355, 0]
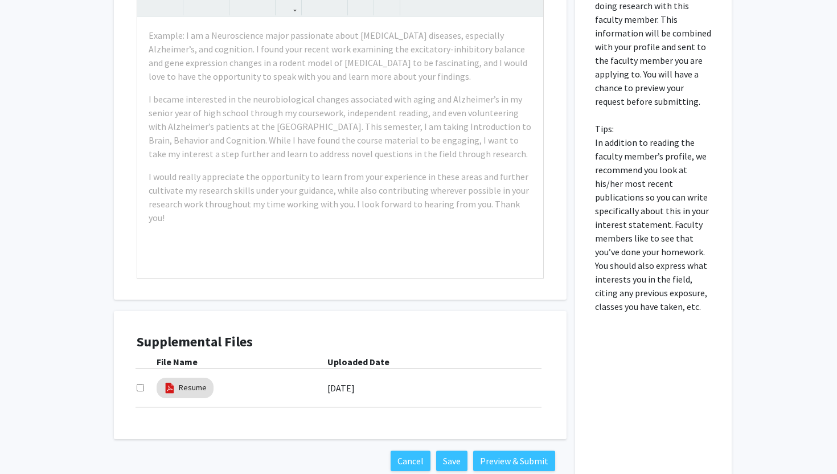
click at [139, 388] on input "checkbox" at bounding box center [140, 387] width 7 height 7
checkbox input "true"
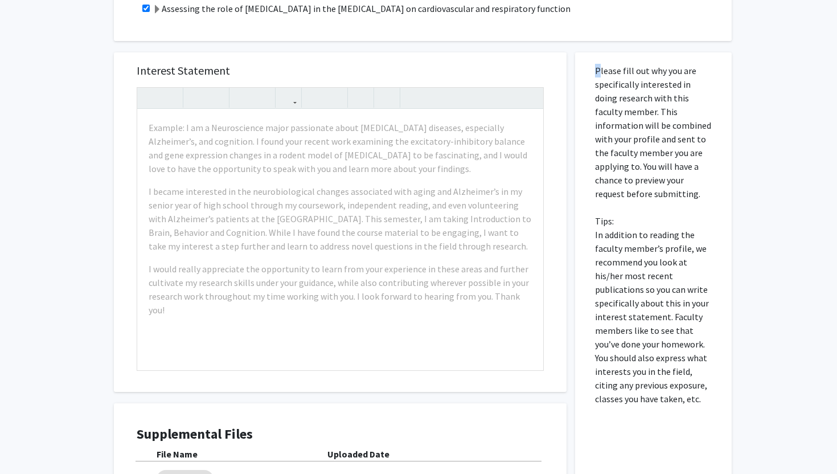
scroll to position [312, 0]
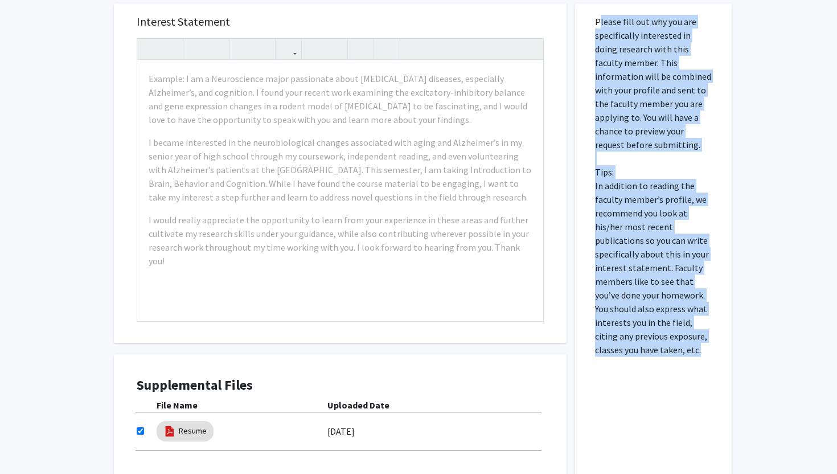
drag, startPoint x: 594, startPoint y: 124, endPoint x: 688, endPoint y: 352, distance: 246.8
click at [688, 352] on div "Please fill out why you are specifically interested in doing research with this…" at bounding box center [652, 264] width 139 height 522
copy p "Please fill out why you are specifically interested in doing research with this…"
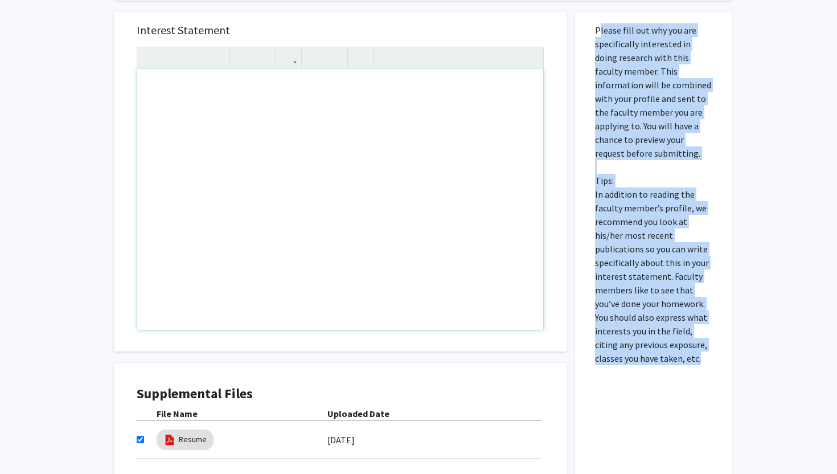
scroll to position [285, 0]
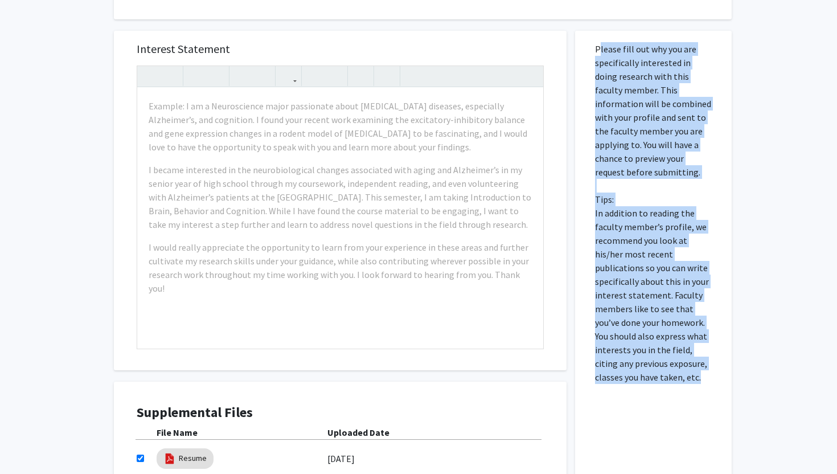
click at [620, 176] on p "Please fill out why you are specifically interested in doing research with this…" at bounding box center [653, 213] width 117 height 342
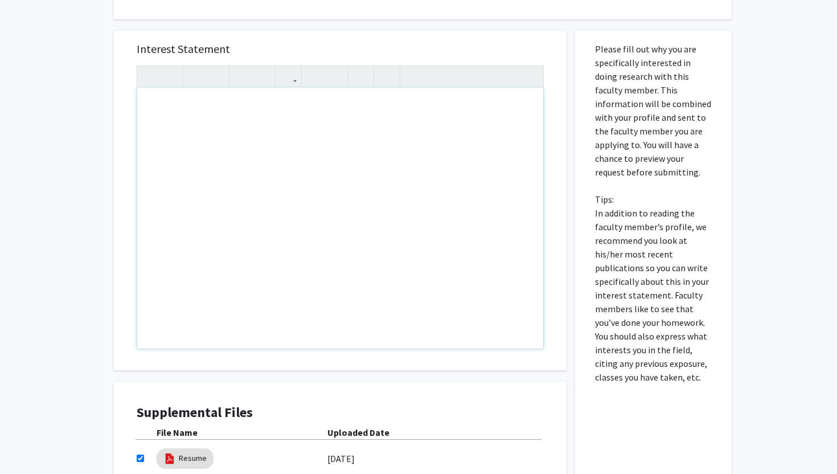
drag, startPoint x: 149, startPoint y: 104, endPoint x: 360, endPoint y: 169, distance: 220.9
click at [360, 169] on div "Note to users with screen readers: Please press Alt+0 or Option+0 to deactivate…" at bounding box center [340, 218] width 406 height 261
click at [356, 163] on div "Note to users with screen readers: Please press Alt+0 or Option+0 to deactivate…" at bounding box center [340, 218] width 406 height 261
click at [465, 36] on div "Interest Statement Insert link Remove link" at bounding box center [340, 200] width 430 height 339
drag, startPoint x: 533, startPoint y: 278, endPoint x: 231, endPoint y: 139, distance: 332.6
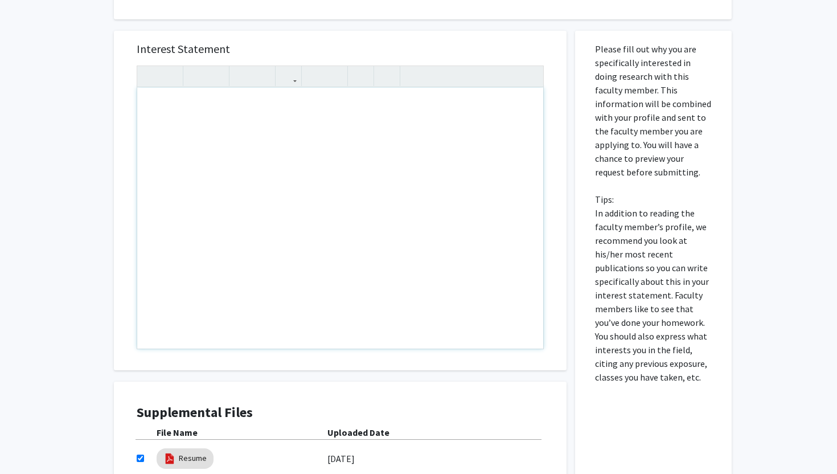
click at [231, 139] on div "Note to users with screen readers: Please press Alt+0 or Option+0 to deactivate…" at bounding box center [340, 218] width 406 height 261
click at [402, 52] on h5 "Interest Statement" at bounding box center [340, 49] width 407 height 14
click at [264, 161] on div "Note to users with screen readers: Please press Alt+0 or Option+0 to deactivate…" at bounding box center [340, 218] width 406 height 261
paste div "Note to users with screen readers: Please press Alt+0 or Option+0 to deactivate…"
type textarea "<p>I am very interested in joining your lab because your research focuses on tw…"
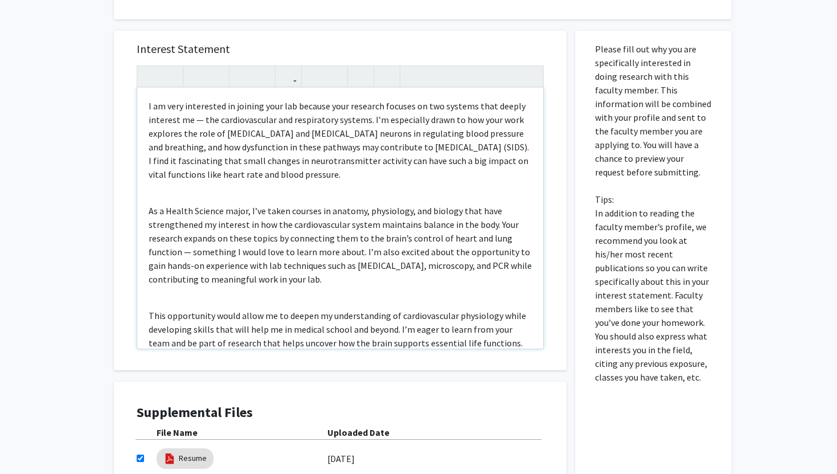
scroll to position [22, 0]
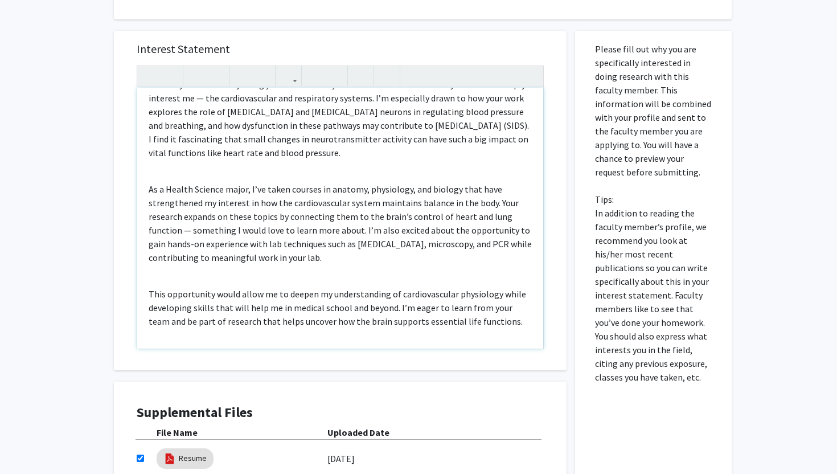
click at [0, 0] on span "Remove Space" at bounding box center [0, 0] width 0 height 0
click at [204, 187] on p "As a Health Science major, I’ve taken courses in anatomy, physiology, and biolo…" at bounding box center [340, 223] width 383 height 82
click at [0, 0] on div "health science" at bounding box center [0, 0] width 0 height 0
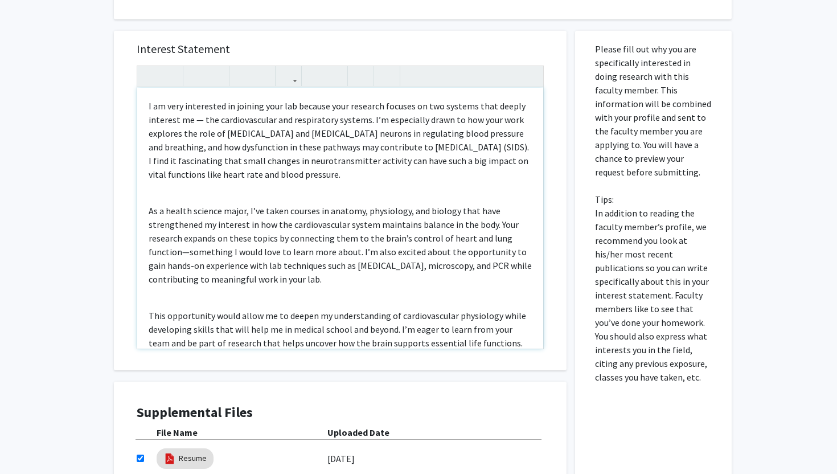
click at [208, 121] on p "I am very interested in joining your lab because your research focuses on two s…" at bounding box center [340, 140] width 383 height 82
click at [0, 0] on span "Remove Space" at bounding box center [0, 0] width 0 height 0
click at [476, 128] on p "I am very interested in joining your lab because your research focuses on two s…" at bounding box center [340, 140] width 383 height 82
click at [0, 0] on span "," at bounding box center [0, 0] width 0 height 0
click at [197, 116] on p "I am very interested in joining your lab because your research focuses on two s…" at bounding box center [340, 140] width 383 height 82
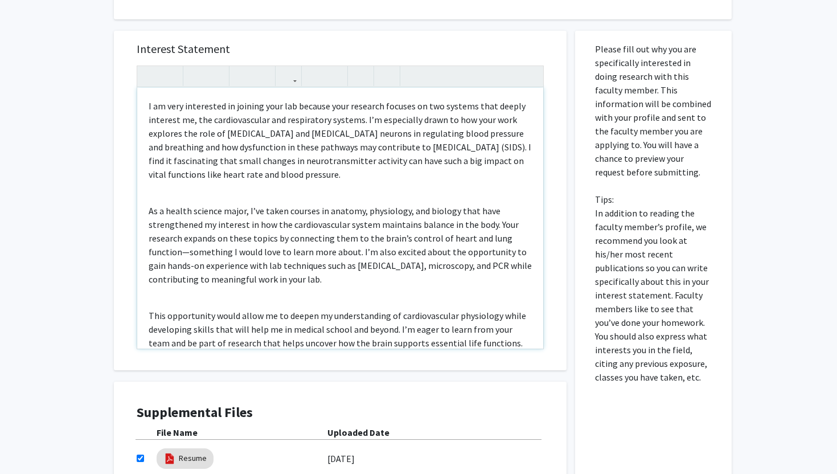
click at [188, 253] on p "As a health science major, I’ve taken courses in anatomy, physiology, and biolo…" at bounding box center [340, 245] width 383 height 82
click at [371, 258] on p "As a health science major, I’ve taken courses in anatomy, physiology, and biolo…" at bounding box center [340, 245] width 383 height 82
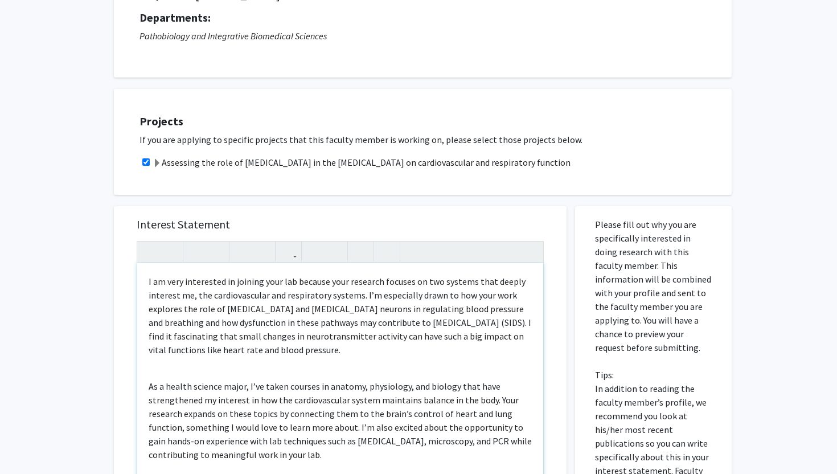
scroll to position [102, 0]
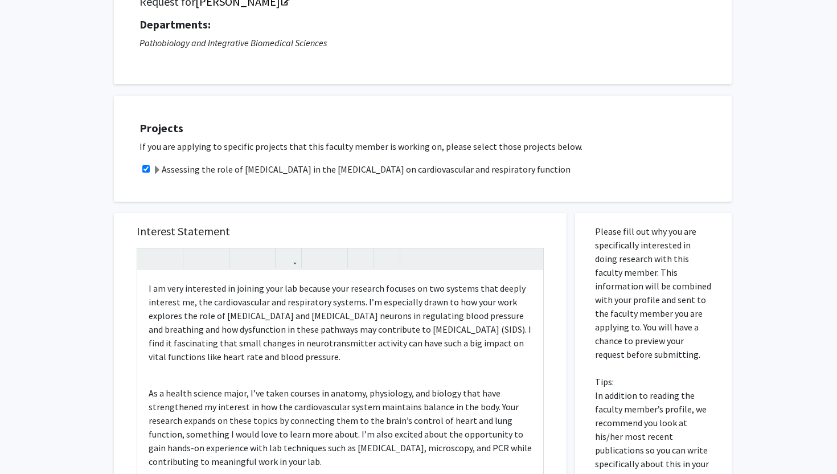
click at [158, 171] on span at bounding box center [157, 170] width 9 height 9
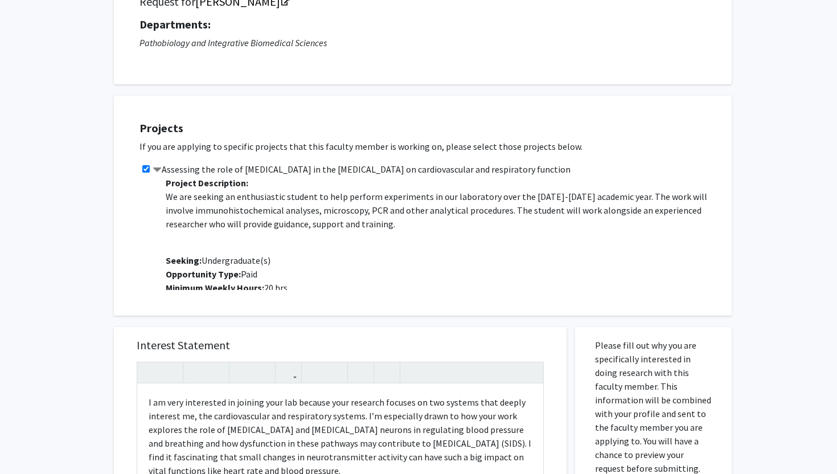
click at [158, 170] on span at bounding box center [157, 170] width 9 height 9
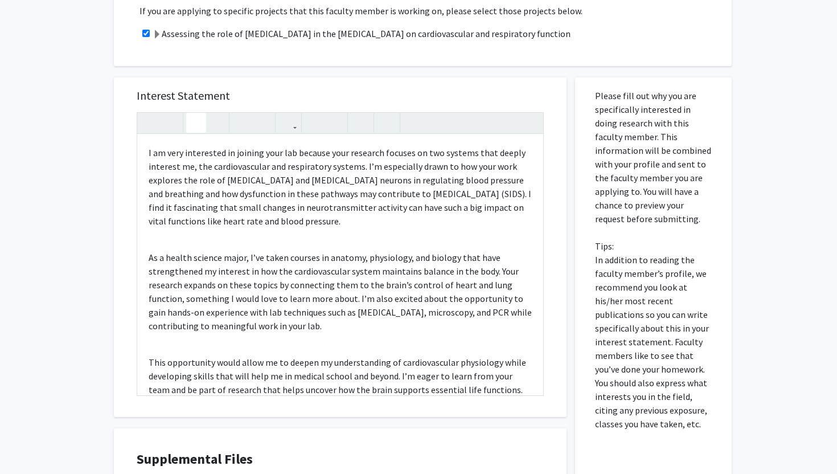
scroll to position [424, 0]
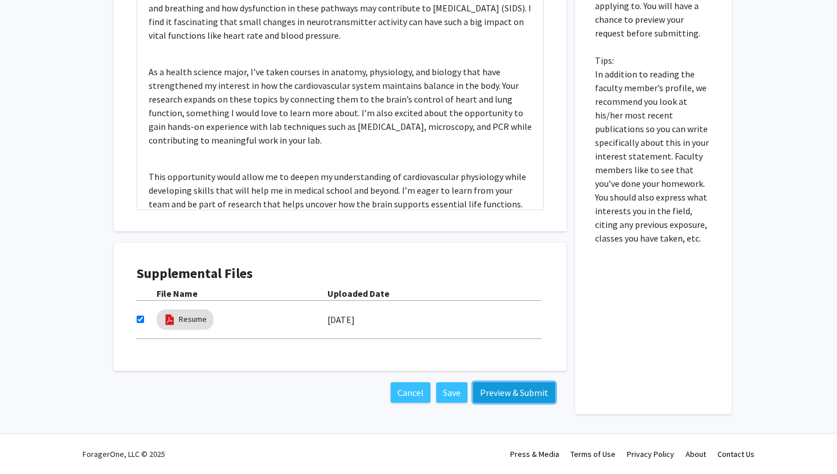
click at [511, 398] on button "Preview & Submit" at bounding box center [514, 392] width 82 height 20
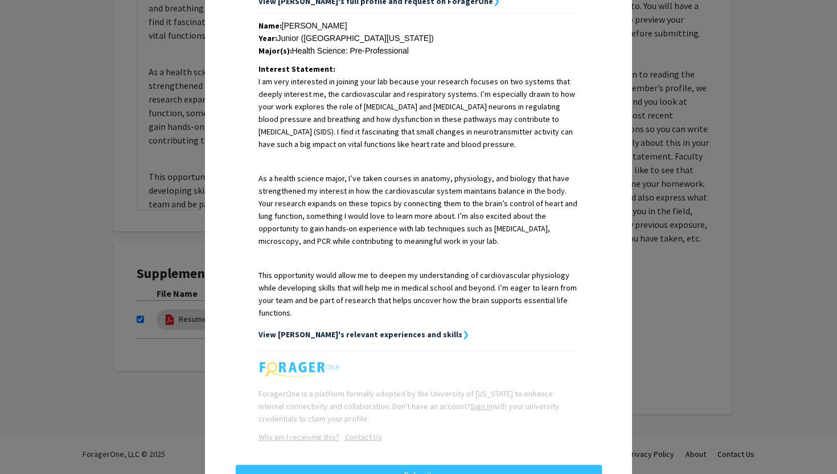
scroll to position [290, 0]
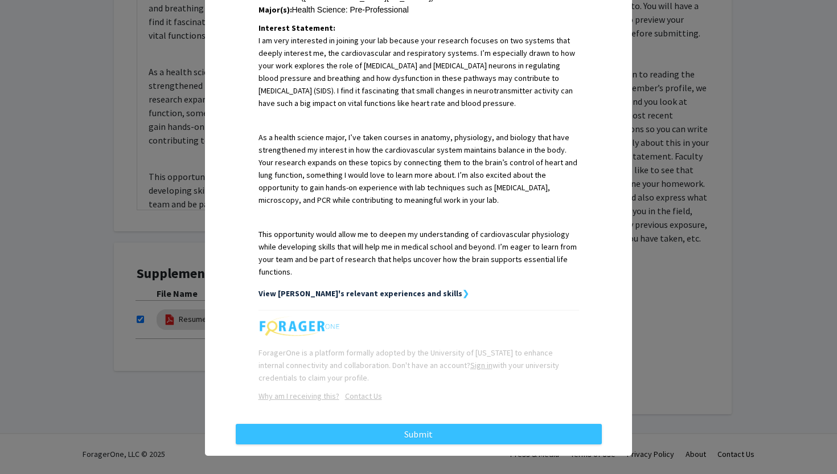
click at [406, 288] on strong "View Chloe's relevant experiences and skills" at bounding box center [360, 293] width 204 height 10
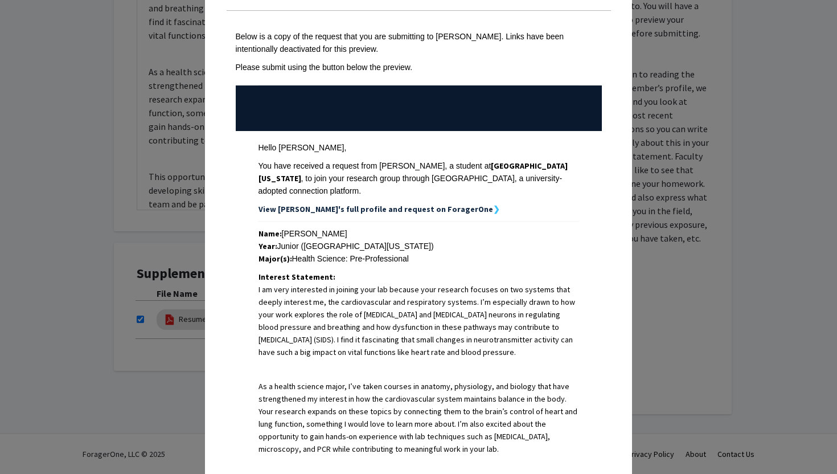
scroll to position [37, 0]
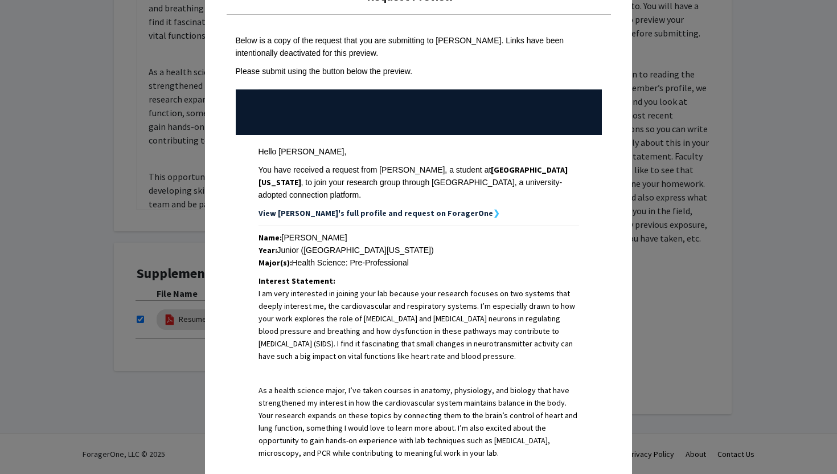
click at [436, 208] on strong "View Chloe's full profile and request on ForagerOne" at bounding box center [375, 213] width 235 height 10
click at [327, 208] on strong "View Chloe's full profile and request on ForagerOne" at bounding box center [375, 213] width 235 height 10
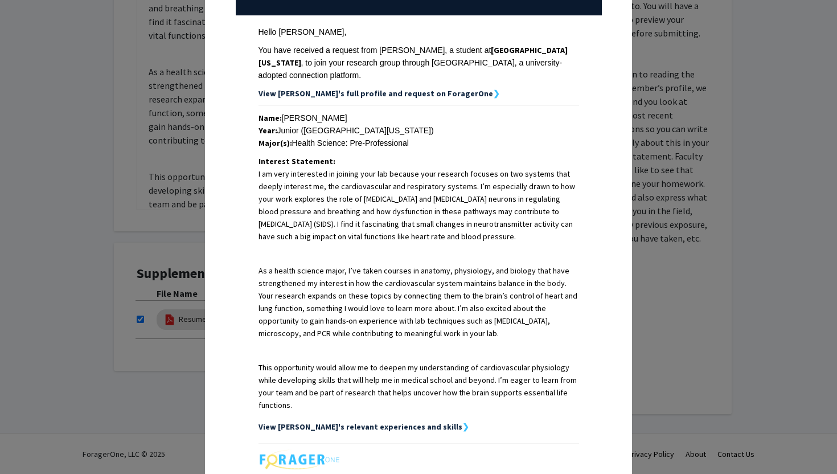
scroll to position [0, 0]
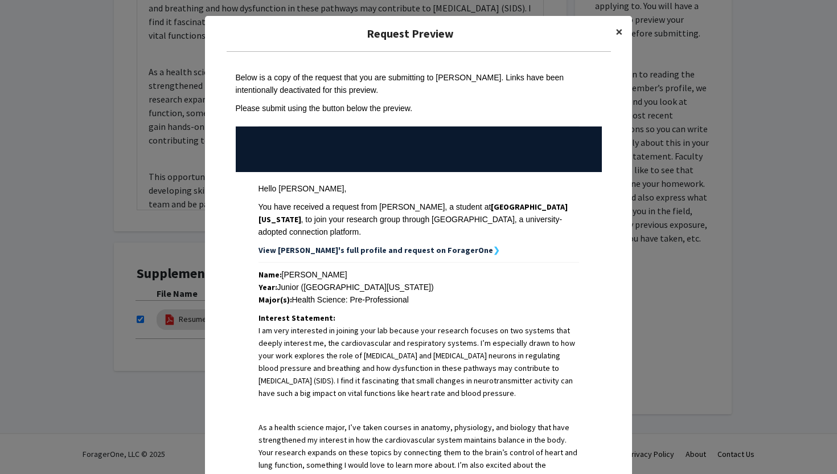
click at [618, 26] on span "×" at bounding box center [618, 32] width 7 height 18
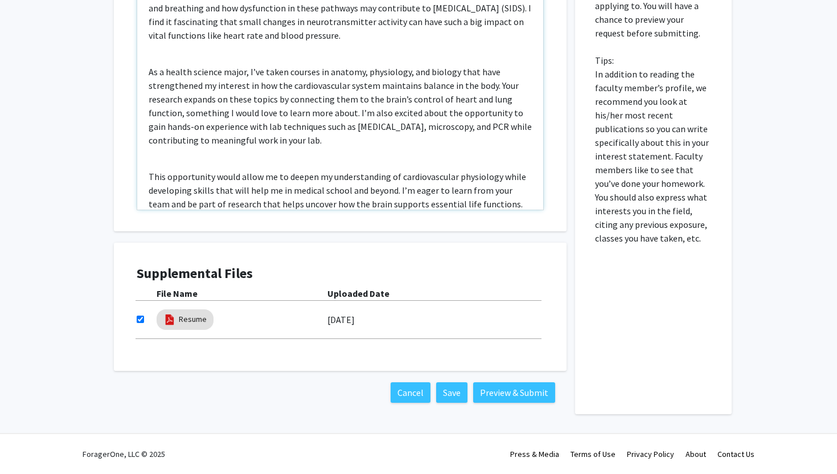
click at [211, 157] on div "I am very interested in joining your lab because your research focuses on two s…" at bounding box center [340, 79] width 406 height 261
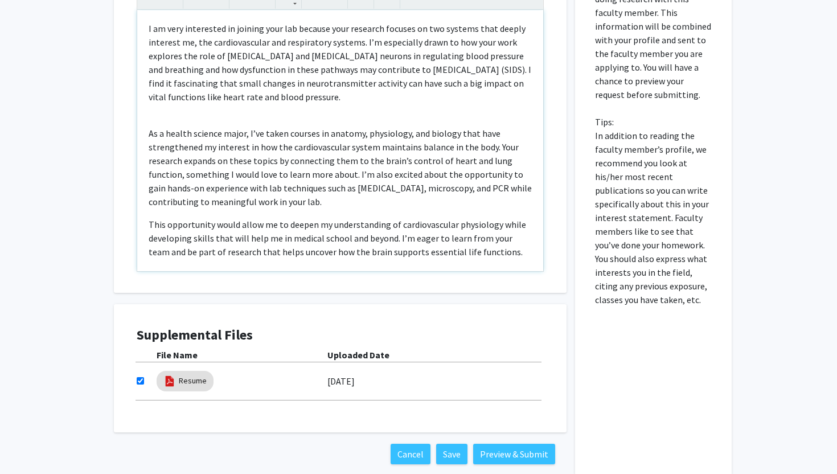
scroll to position [346, 0]
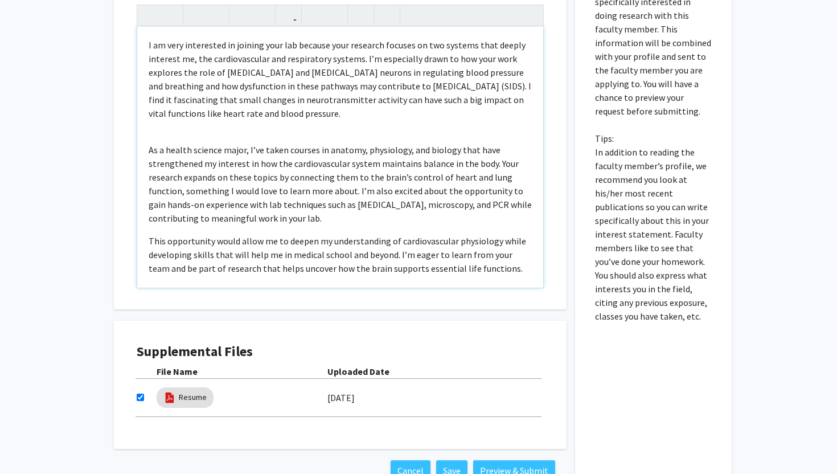
click at [157, 133] on div "I am very interested in joining your lab because your research focuses on two s…" at bounding box center [340, 157] width 406 height 261
type textarea "<p>I am very interested in joining your lab because your research focuses on tw…"
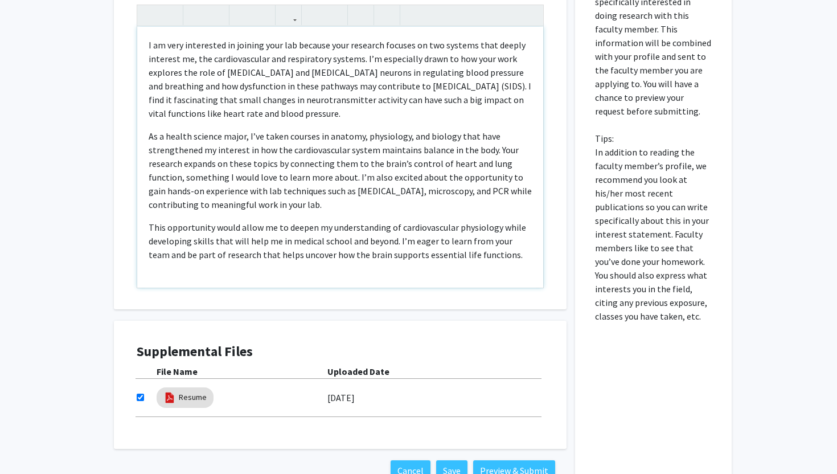
click at [148, 35] on div "I am very interested in joining your lab because your research focuses on two s…" at bounding box center [340, 157] width 406 height 261
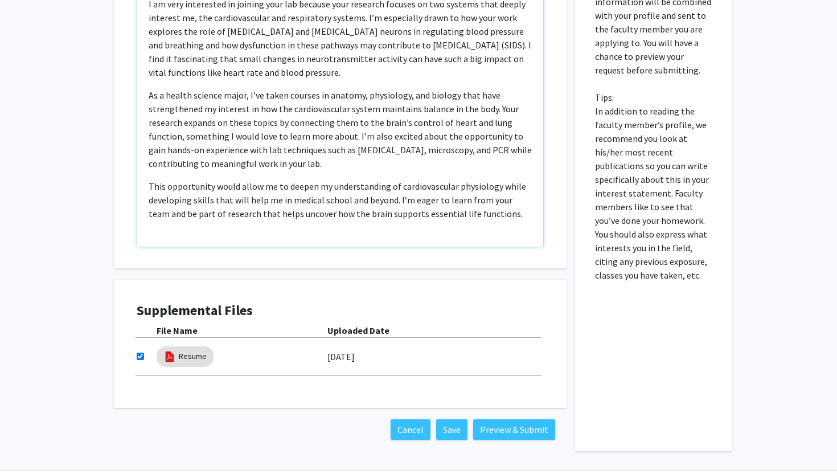
scroll to position [413, 0]
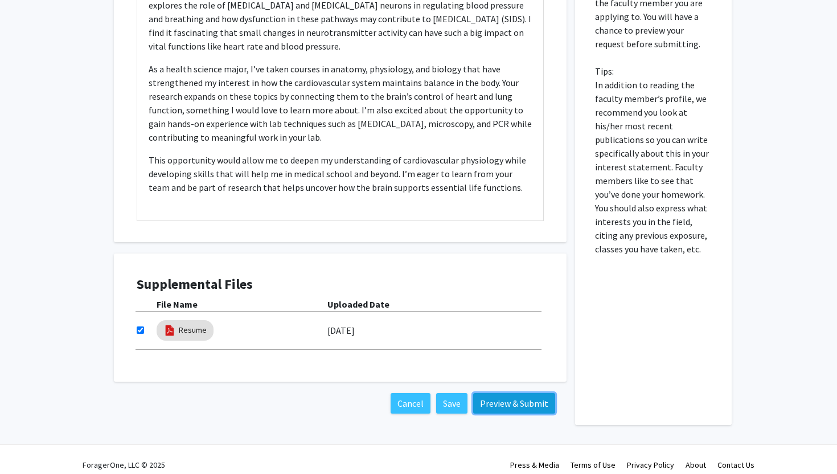
click at [503, 409] on button "Preview & Submit" at bounding box center [514, 403] width 82 height 20
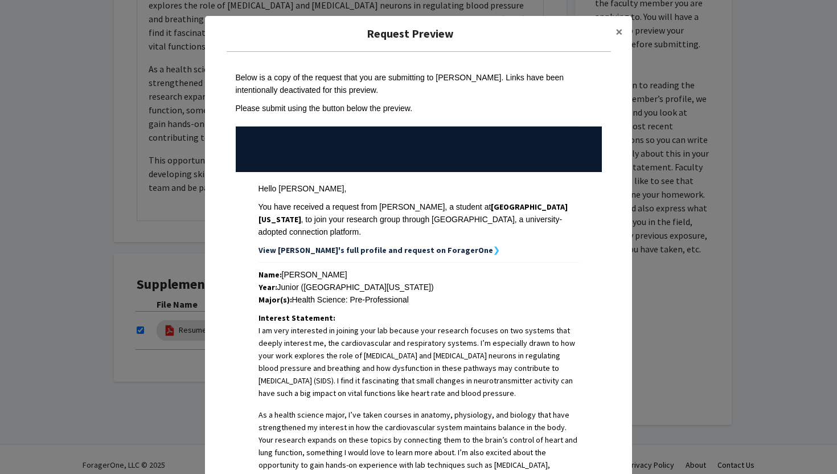
scroll to position [264, 0]
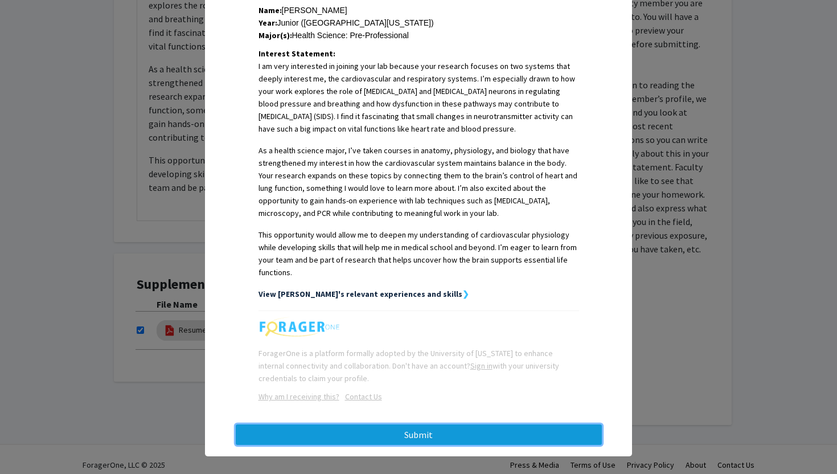
click at [430, 425] on button "Submit" at bounding box center [419, 434] width 366 height 20
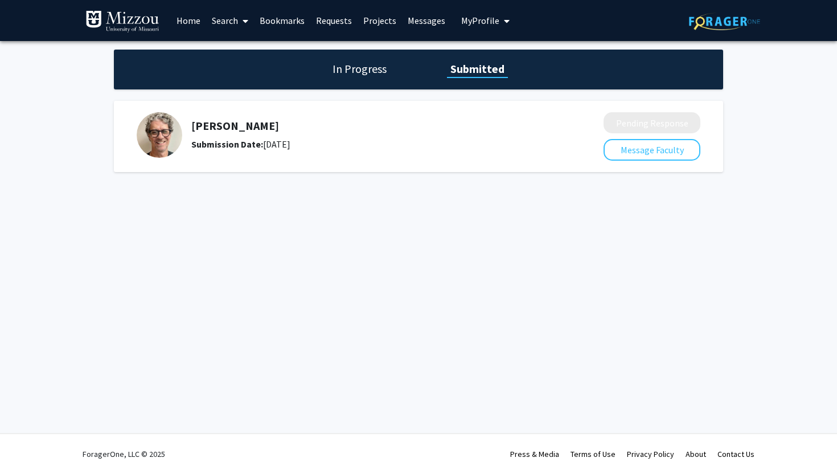
click at [292, 25] on link "Bookmarks" at bounding box center [282, 21] width 56 height 40
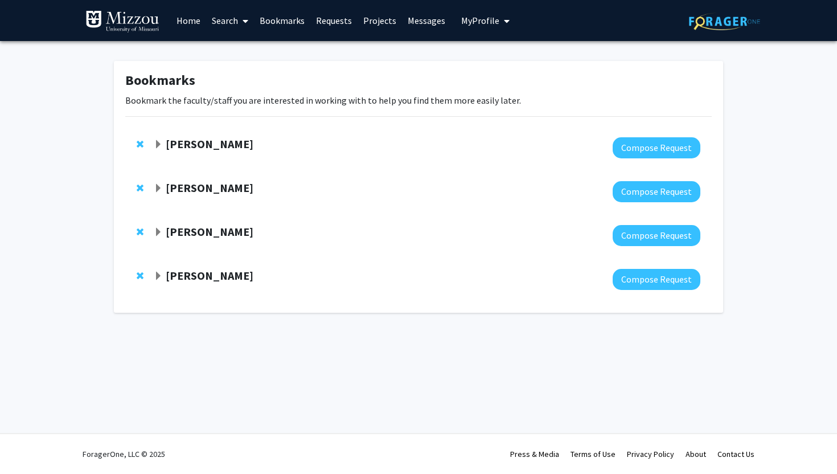
click at [159, 278] on span "Expand Kevin Cummings Bookmark" at bounding box center [158, 276] width 9 height 9
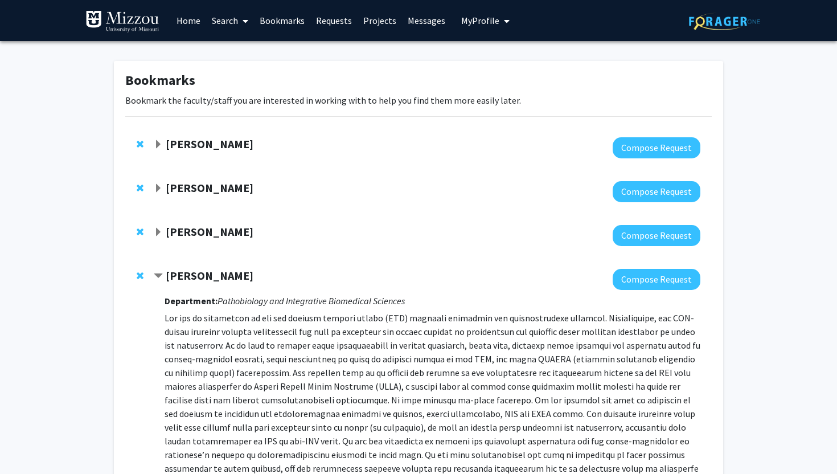
click at [157, 274] on span "Contract Kevin Cummings Bookmark" at bounding box center [158, 276] width 9 height 9
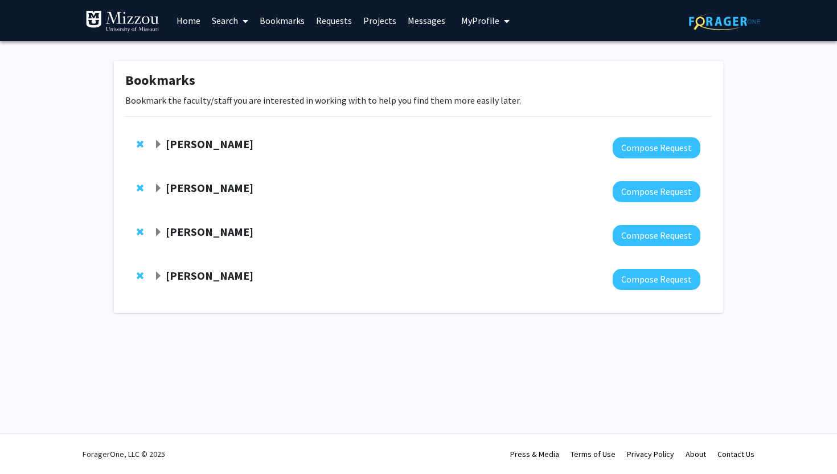
click at [154, 233] on span "Expand Nicholas Gaspelin Bookmark" at bounding box center [158, 232] width 9 height 9
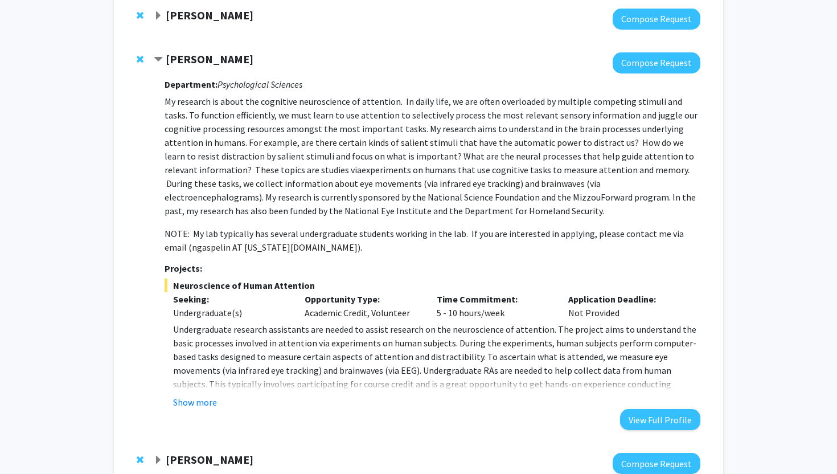
scroll to position [178, 0]
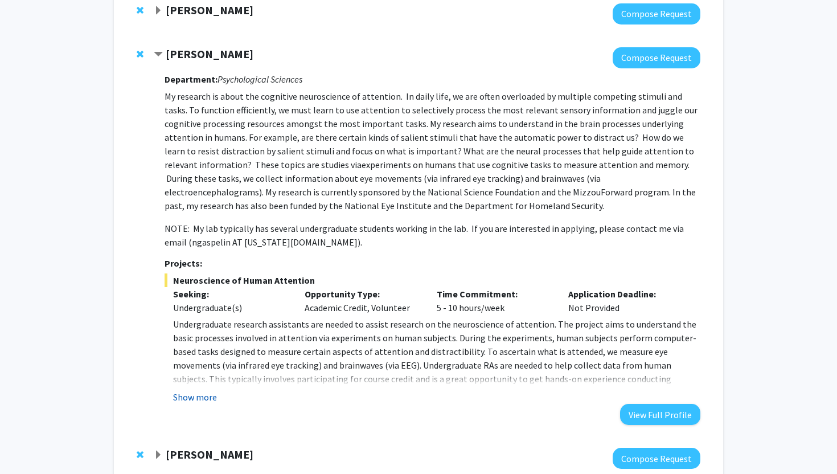
click at [198, 397] on button "Show more" at bounding box center [195, 397] width 44 height 14
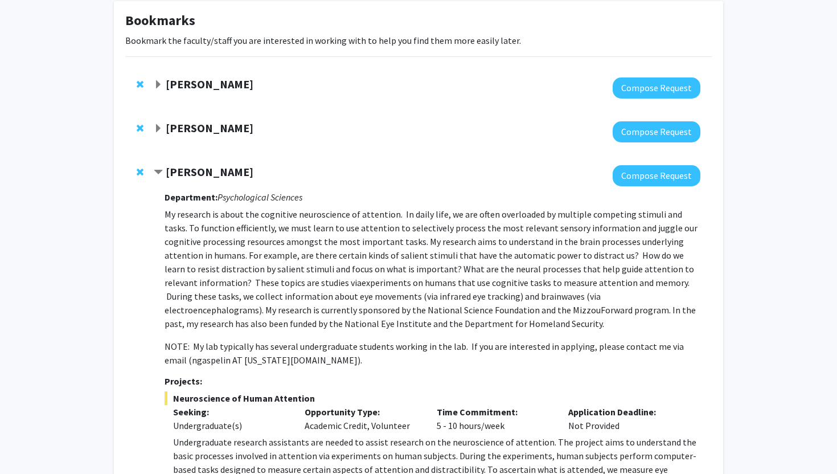
scroll to position [6, 0]
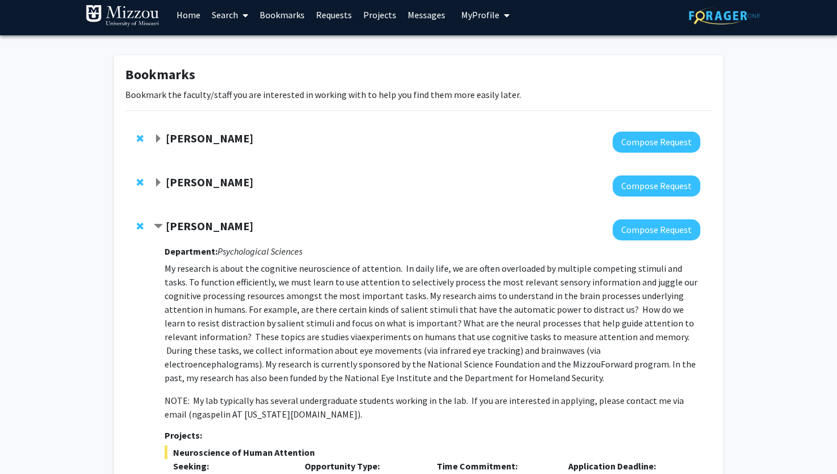
click at [159, 228] on span "Contract Nicholas Gaspelin Bookmark" at bounding box center [158, 226] width 9 height 9
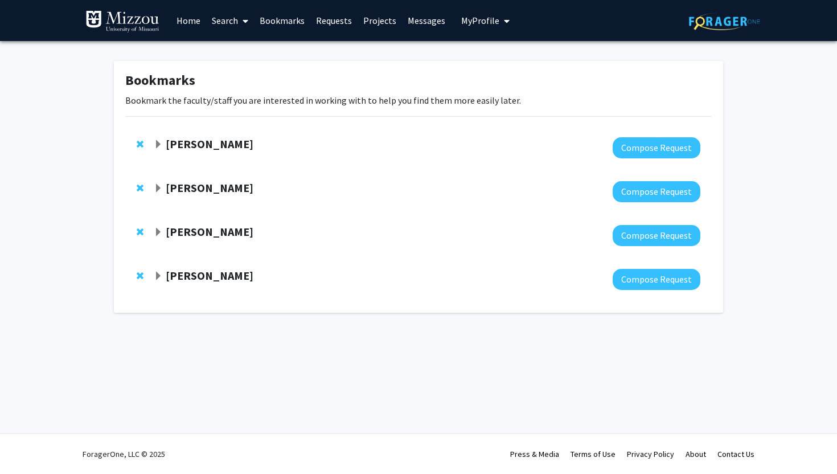
click at [162, 187] on span "Expand Carolyn Orbann Bookmark" at bounding box center [158, 188] width 9 height 9
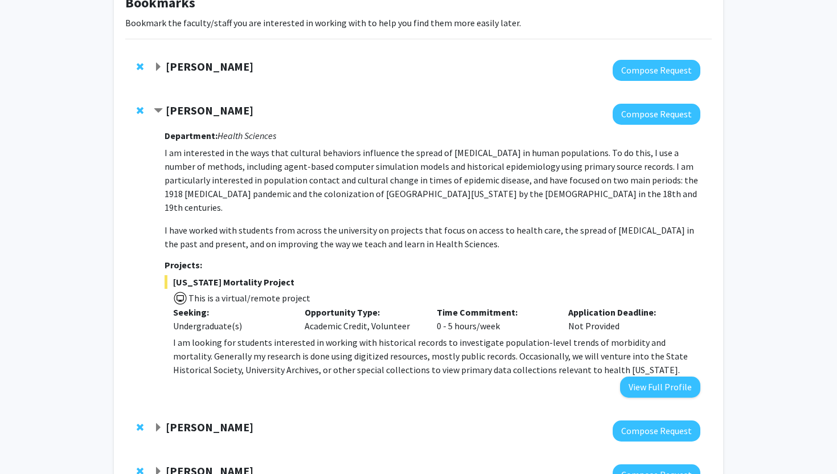
scroll to position [54, 0]
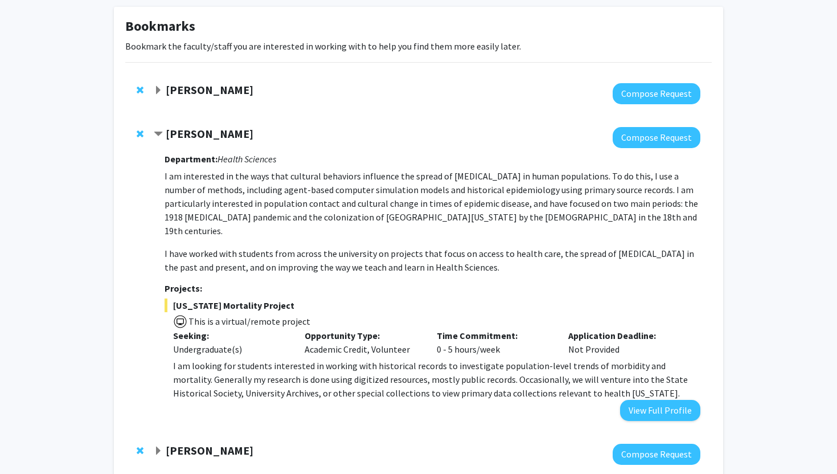
click at [159, 134] on span "Contract Carolyn Orbann Bookmark" at bounding box center [158, 134] width 9 height 9
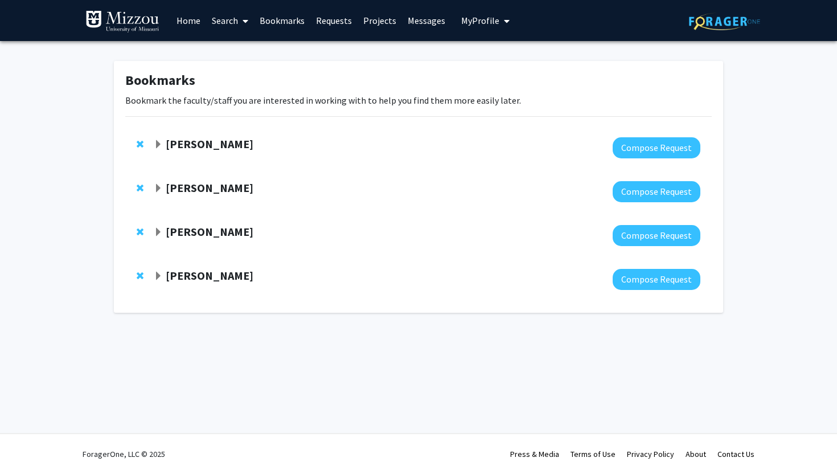
click at [161, 143] on span "Expand Yujiang Fang Bookmark" at bounding box center [158, 144] width 9 height 9
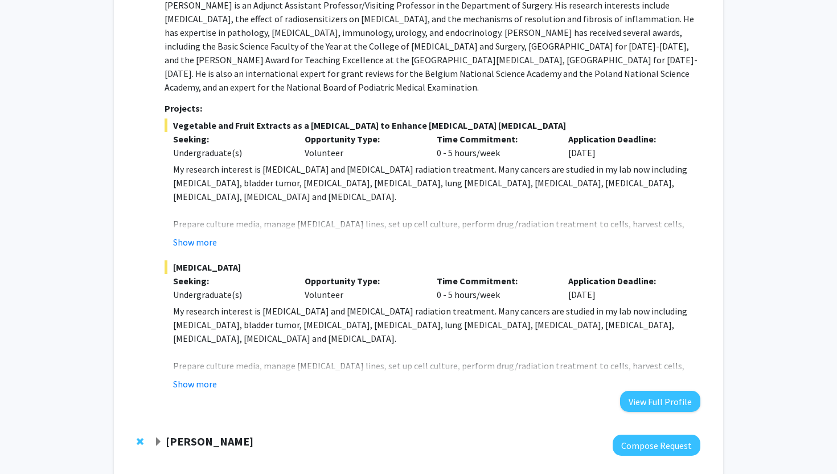
scroll to position [182, 0]
click at [199, 387] on button "Show more" at bounding box center [195, 383] width 44 height 14
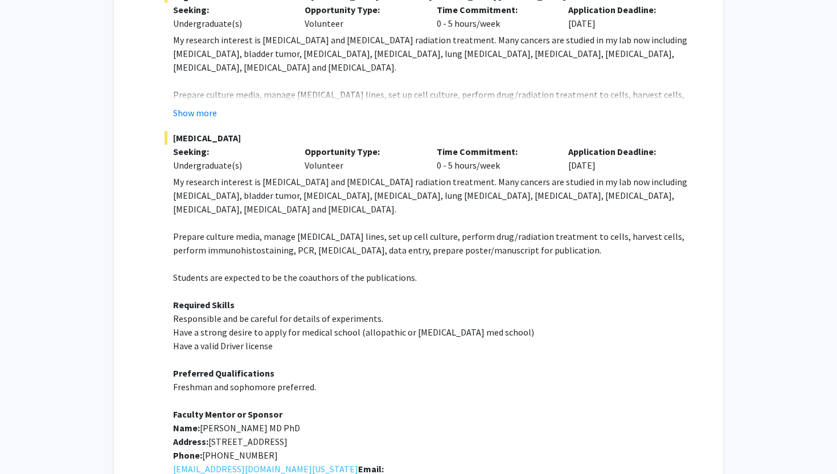
scroll to position [301, 0]
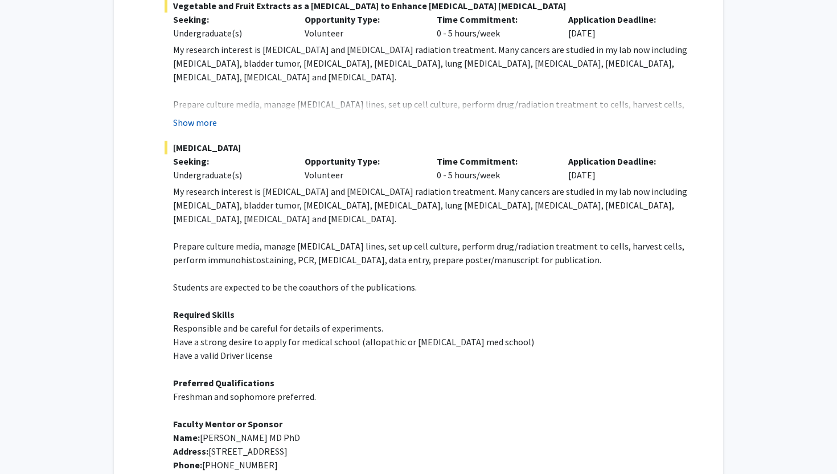
click at [208, 121] on button "Show more" at bounding box center [195, 123] width 44 height 14
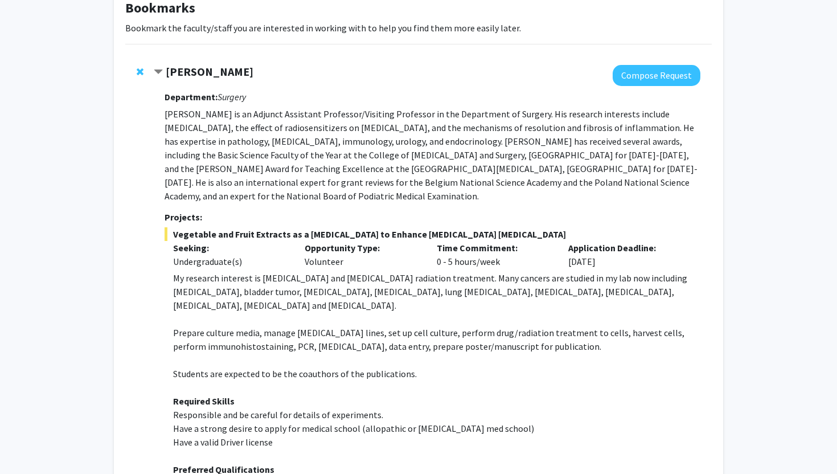
scroll to position [50, 0]
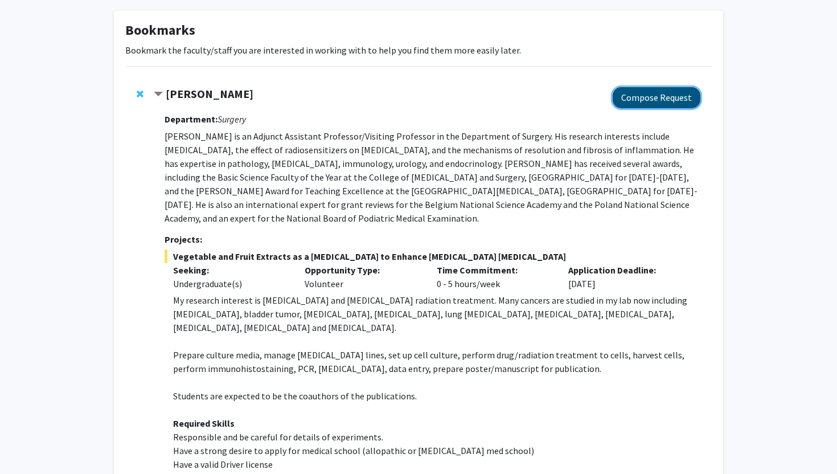
click at [659, 90] on button "Compose Request" at bounding box center [656, 97] width 88 height 21
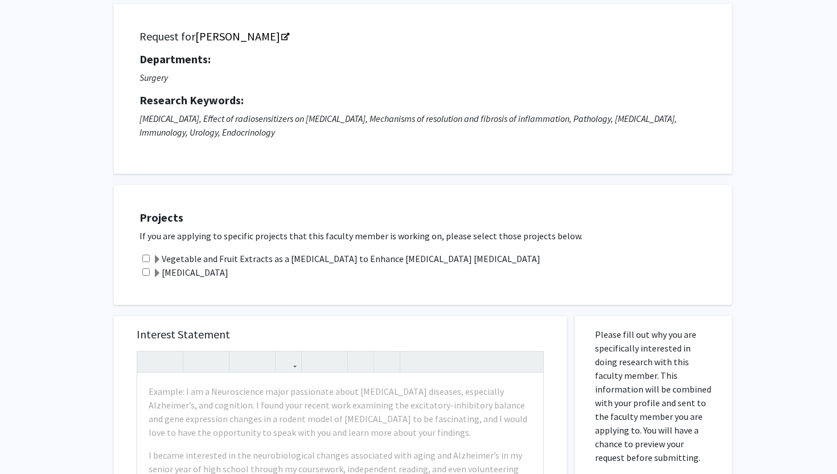
scroll to position [85, 0]
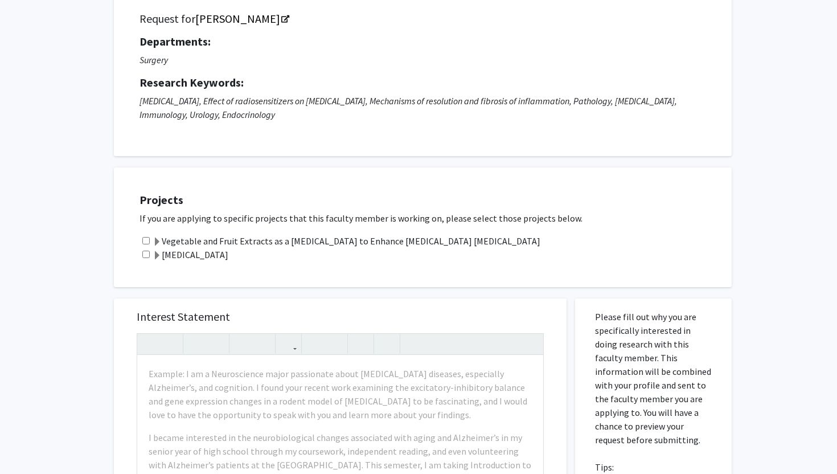
click at [147, 241] on input "checkbox" at bounding box center [145, 240] width 7 height 7
checkbox input "true"
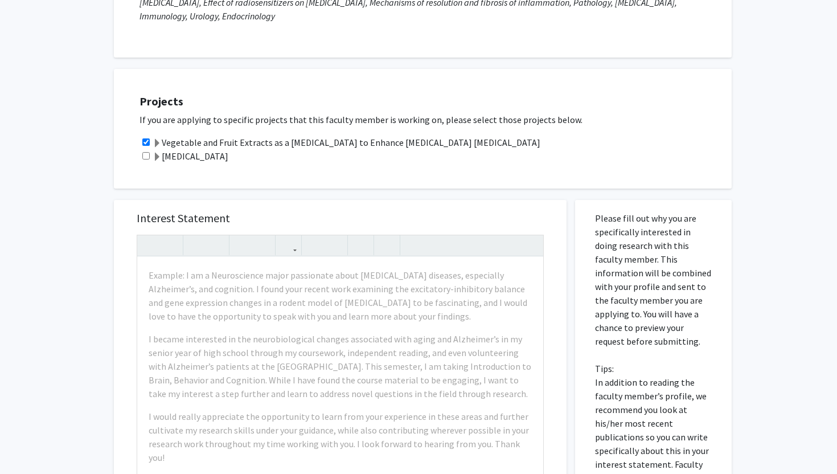
scroll to position [184, 0]
click at [144, 155] on input "checkbox" at bounding box center [145, 154] width 7 height 7
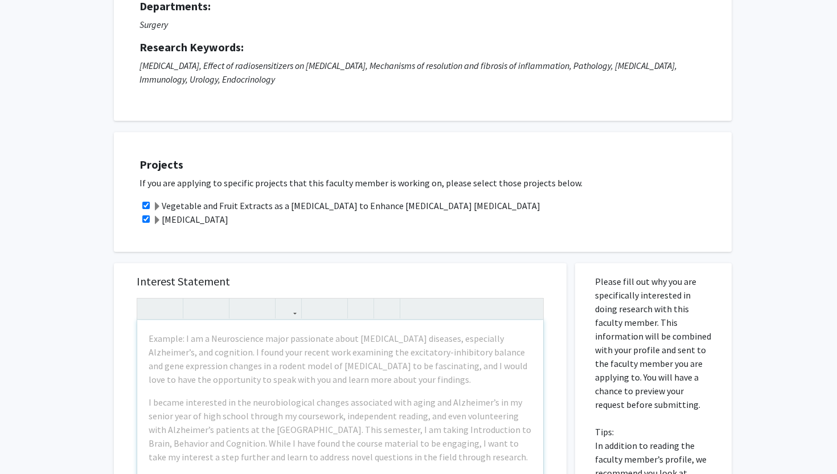
scroll to position [0, 0]
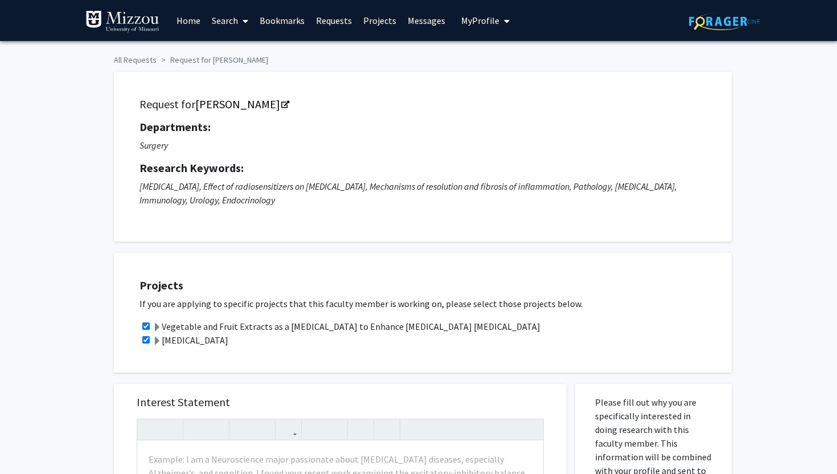
click at [145, 336] on input "checkbox" at bounding box center [145, 339] width 7 height 7
checkbox input "false"
click at [146, 330] on div "Vegetable and Fruit Extracts as a [MEDICAL_DATA] to Enhance [MEDICAL_DATA] [MED…" at bounding box center [429, 326] width 581 height 14
click at [149, 323] on input "checkbox" at bounding box center [145, 325] width 7 height 7
checkbox input "false"
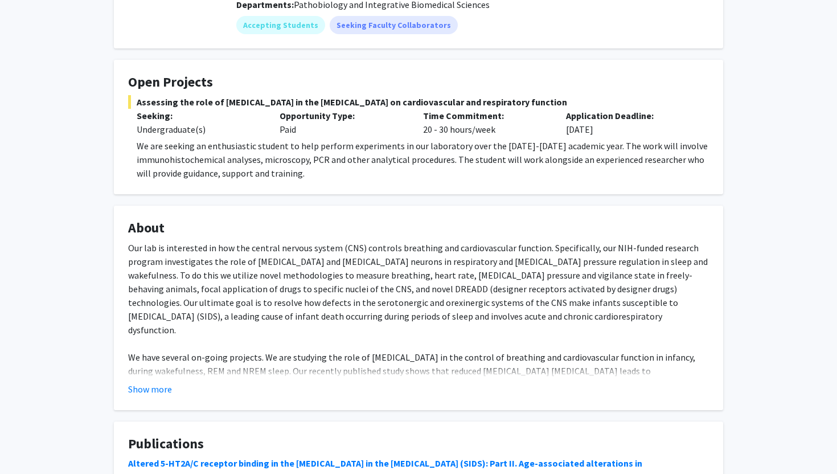
scroll to position [178, 0]
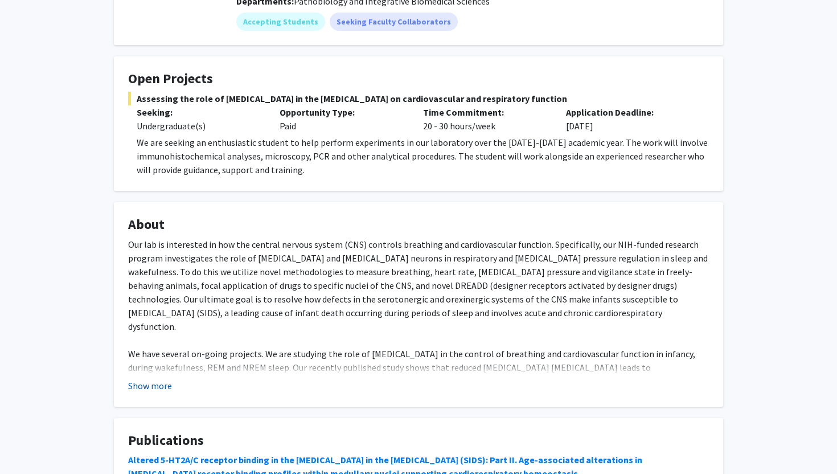
click at [166, 379] on button "Show more" at bounding box center [150, 386] width 44 height 14
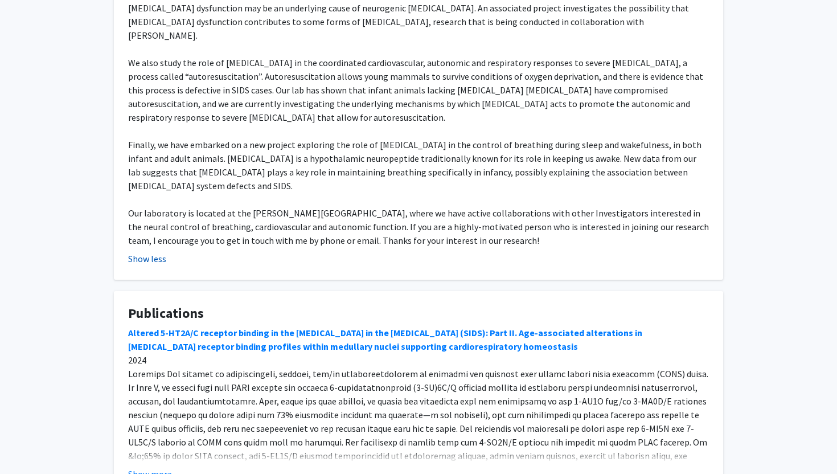
scroll to position [643, 0]
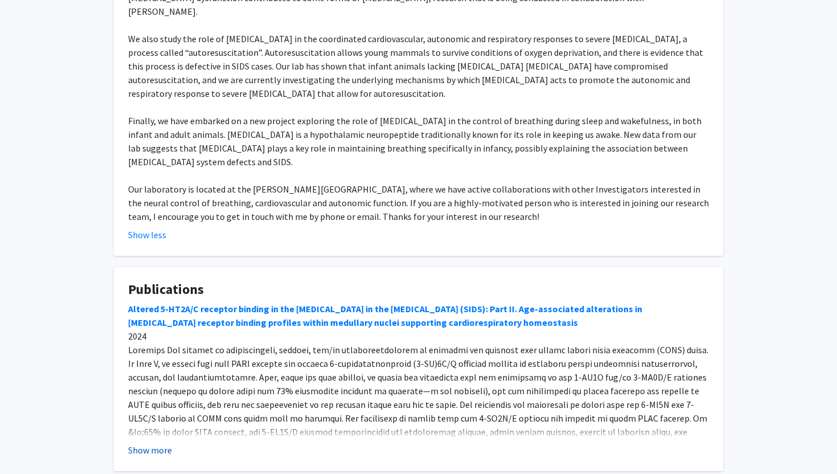
click at [151, 443] on button "Show more" at bounding box center [150, 450] width 44 height 14
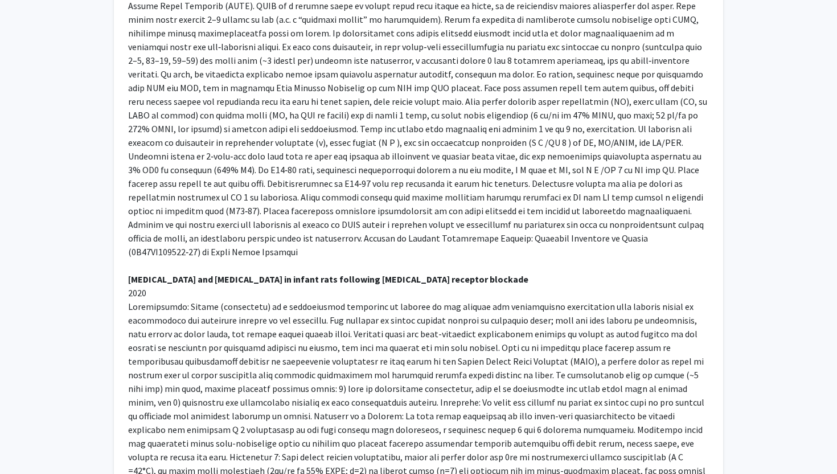
scroll to position [2818, 0]
